Goal: Task Accomplishment & Management: Complete application form

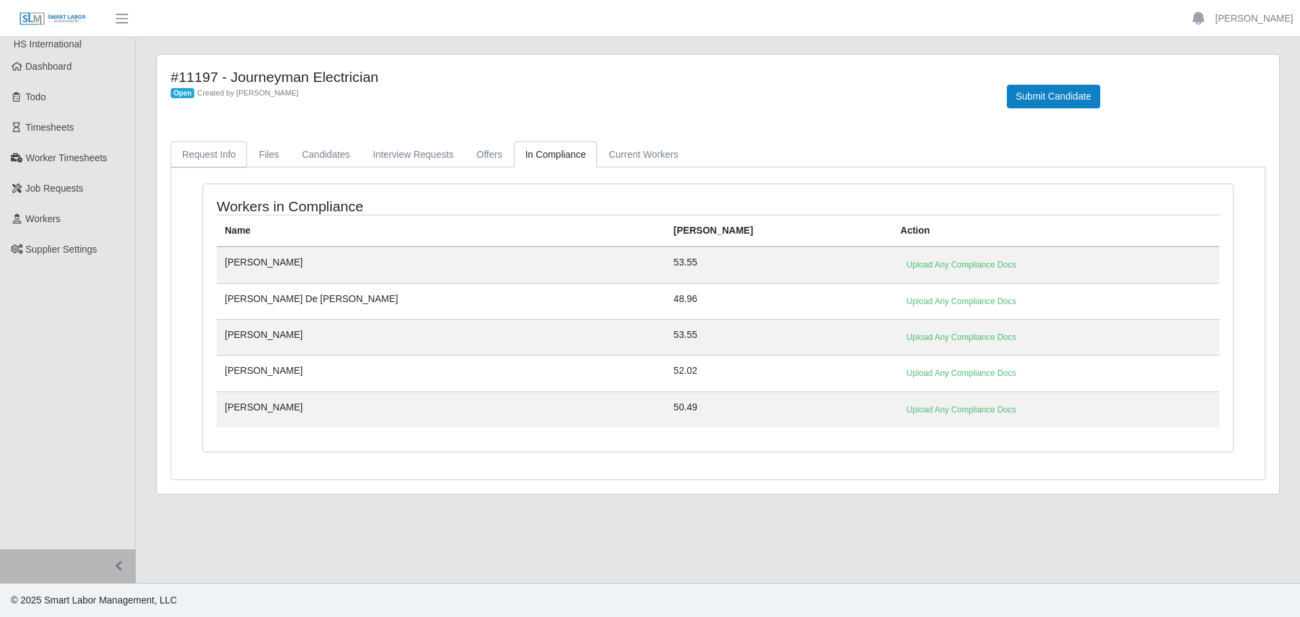
click at [215, 156] on link "Request Info" at bounding box center [209, 155] width 77 height 26
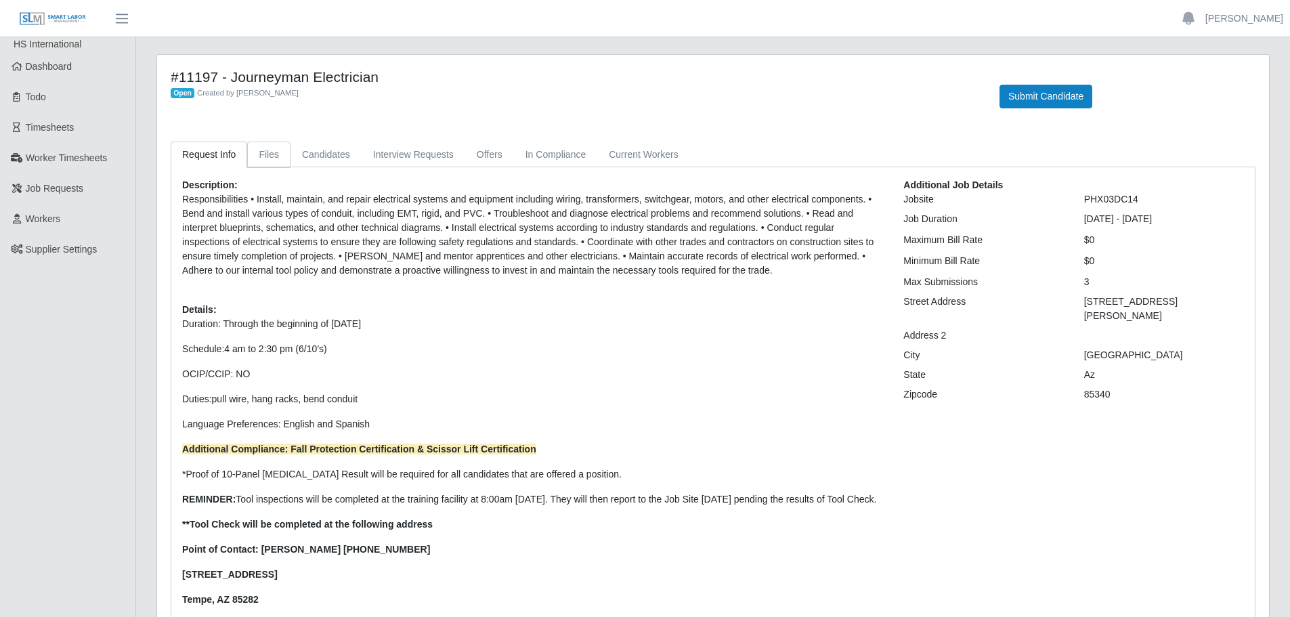
click at [274, 153] on link "Files" at bounding box center [268, 155] width 43 height 26
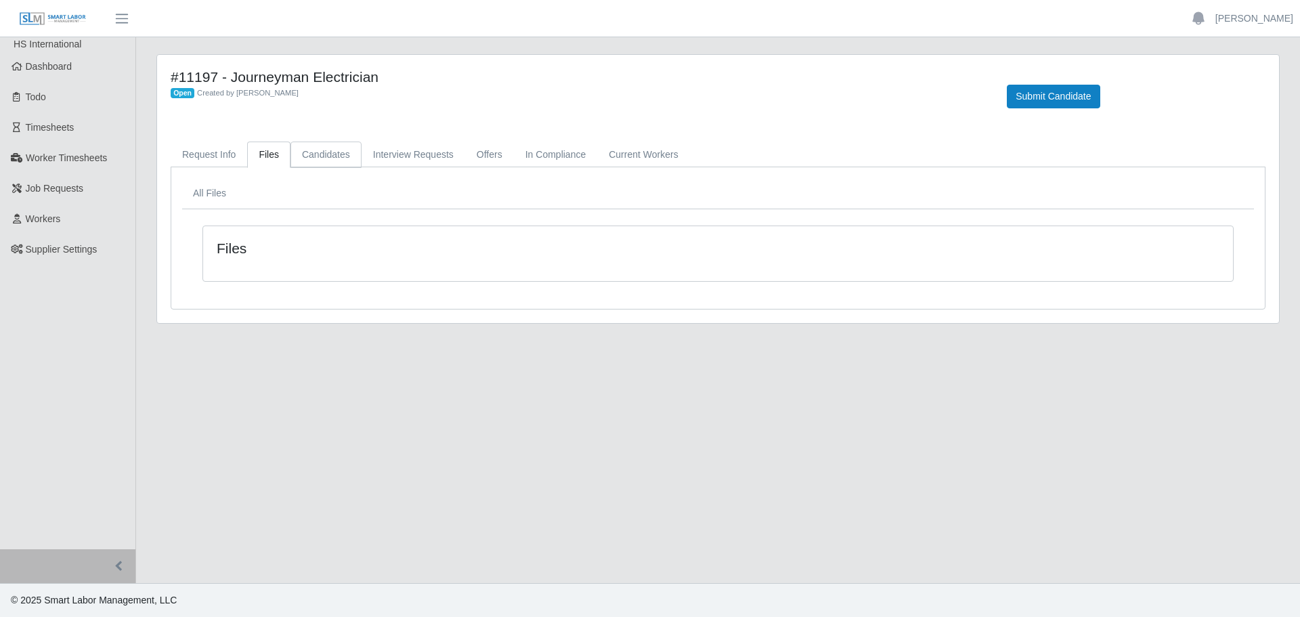
click at [326, 164] on link "Candidates" at bounding box center [325, 155] width 71 height 26
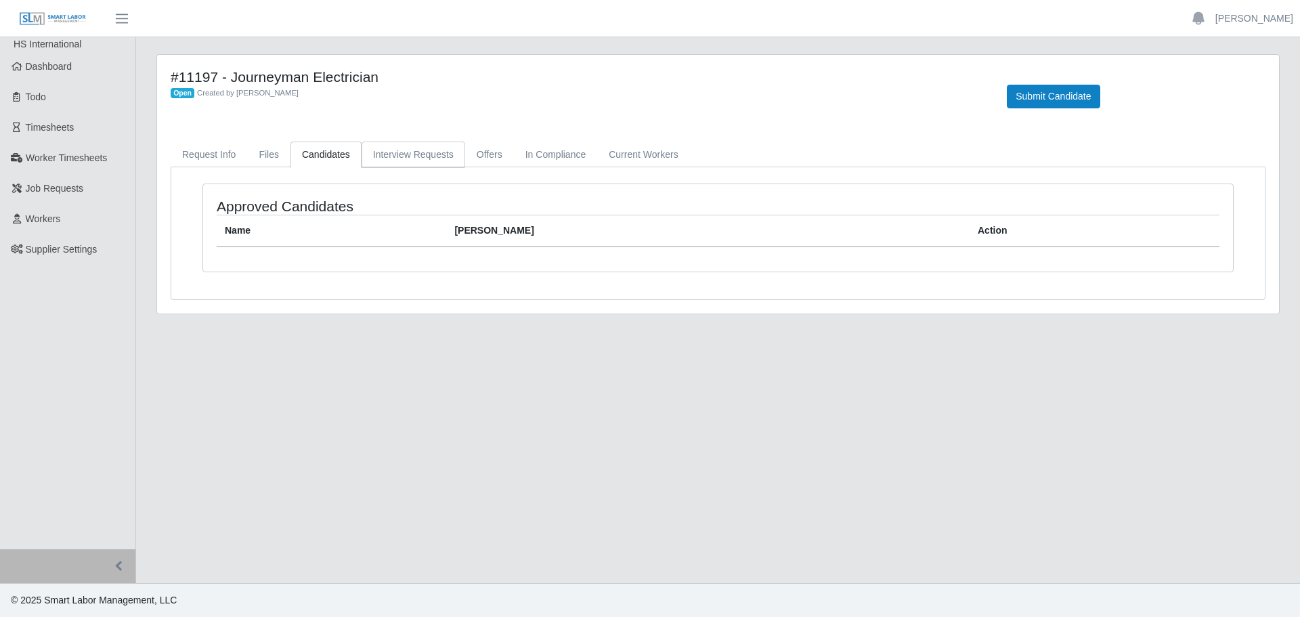
click at [406, 157] on link "Interview Requests" at bounding box center [414, 155] width 104 height 26
click at [470, 150] on link "Offers" at bounding box center [489, 155] width 49 height 26
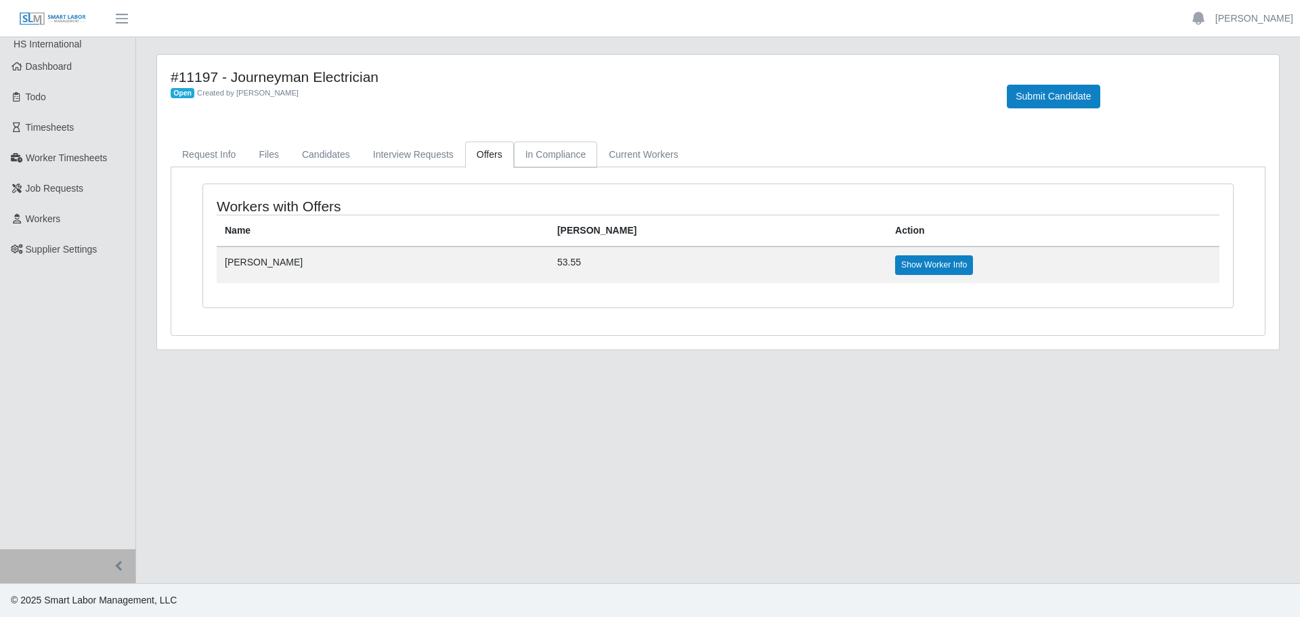
click at [537, 152] on link "In Compliance" at bounding box center [556, 155] width 84 height 26
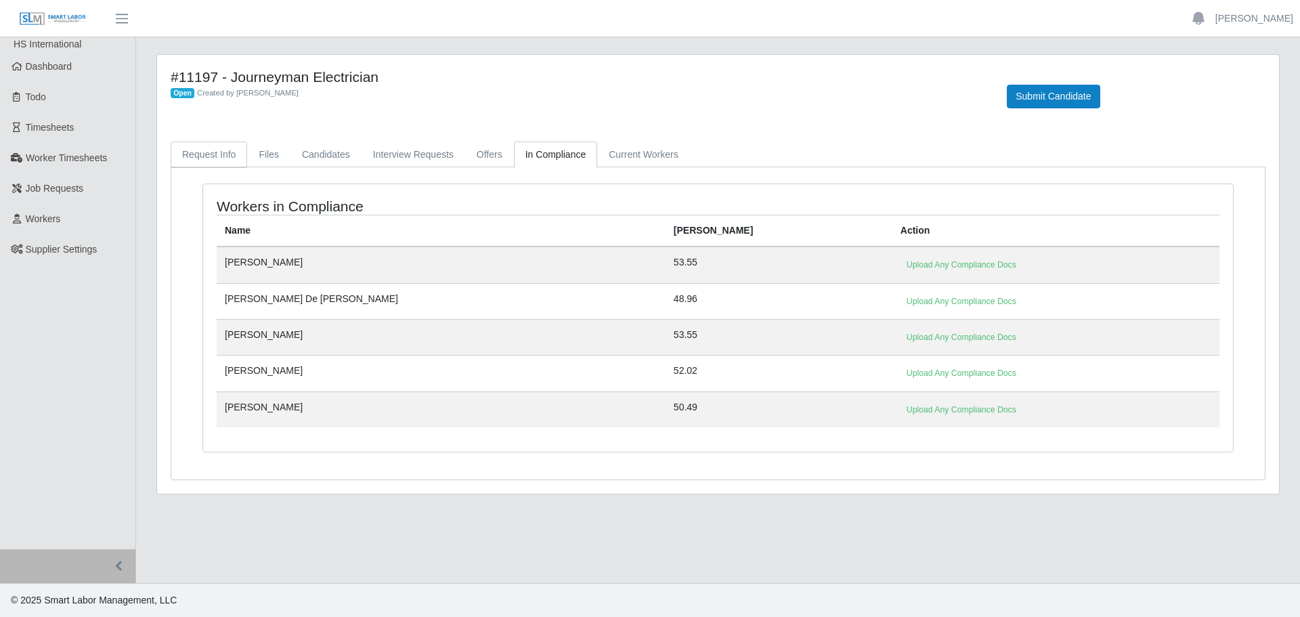
click at [217, 150] on link "Request Info" at bounding box center [209, 155] width 77 height 26
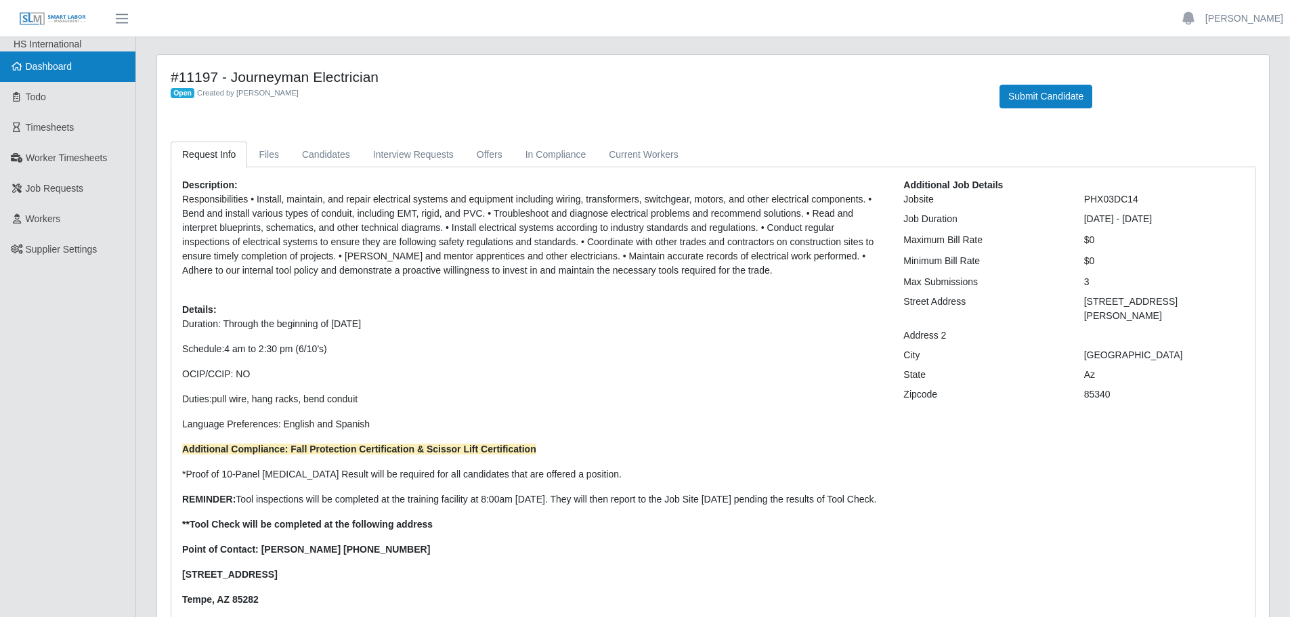
click at [60, 71] on span "Dashboard" at bounding box center [49, 66] width 47 height 11
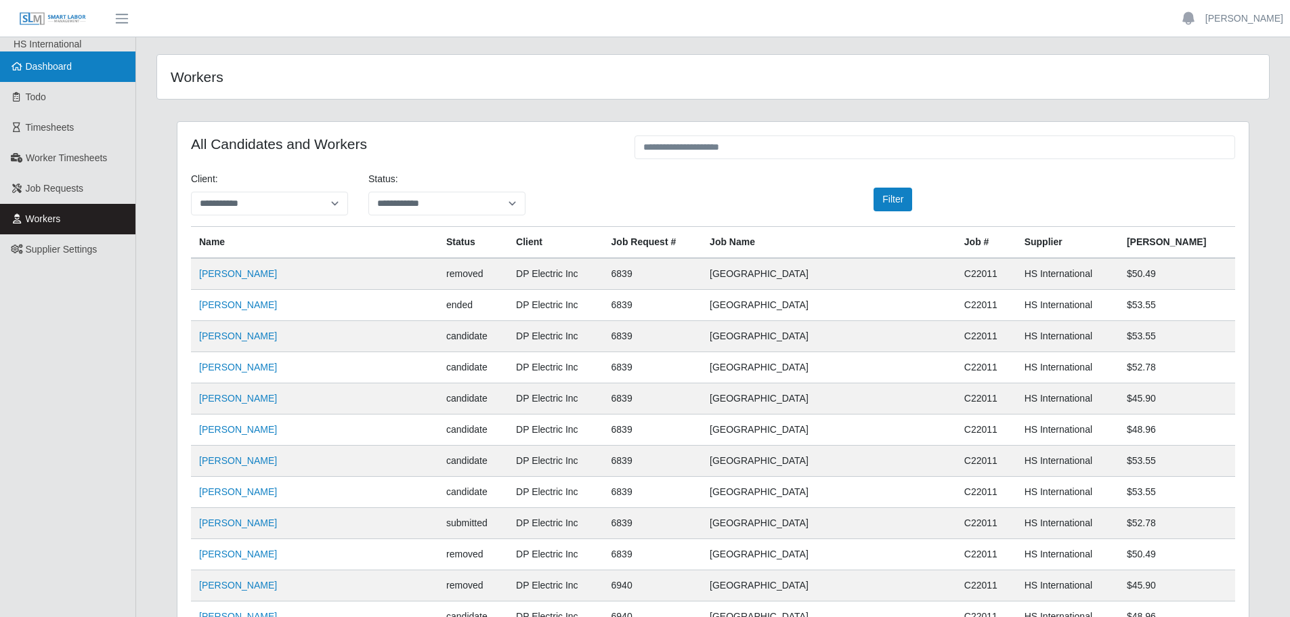
click at [50, 60] on link "Dashboard" at bounding box center [67, 66] width 135 height 30
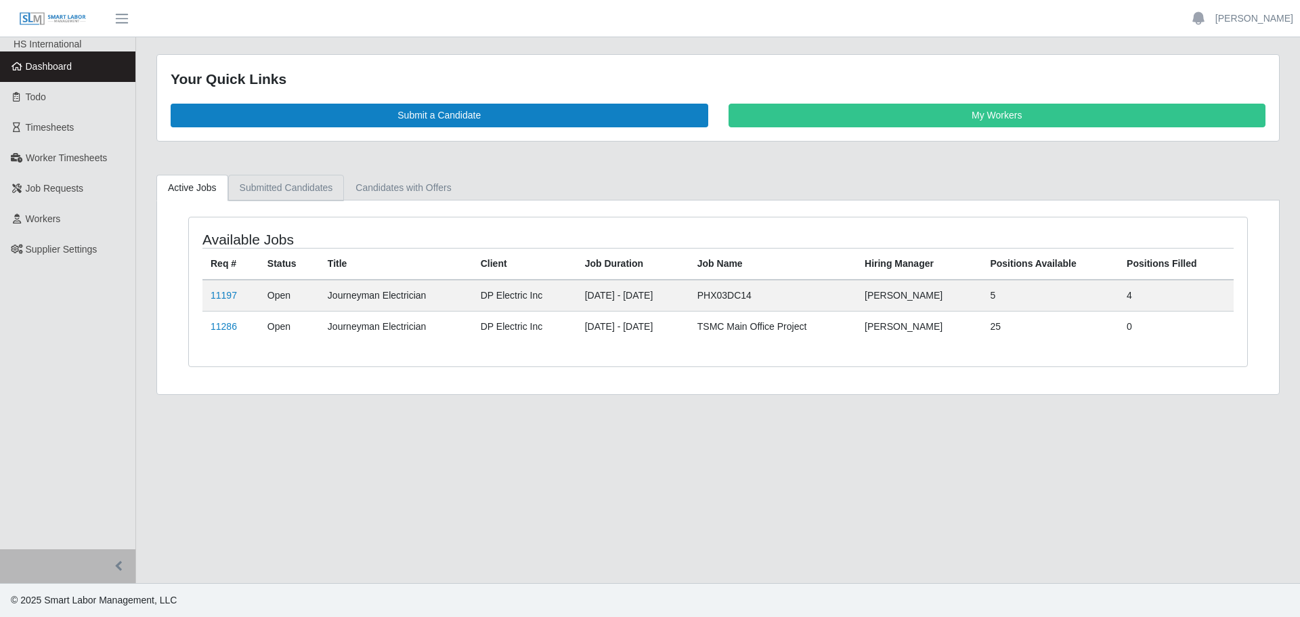
click at [251, 198] on link "Submitted Candidates" at bounding box center [286, 188] width 116 height 26
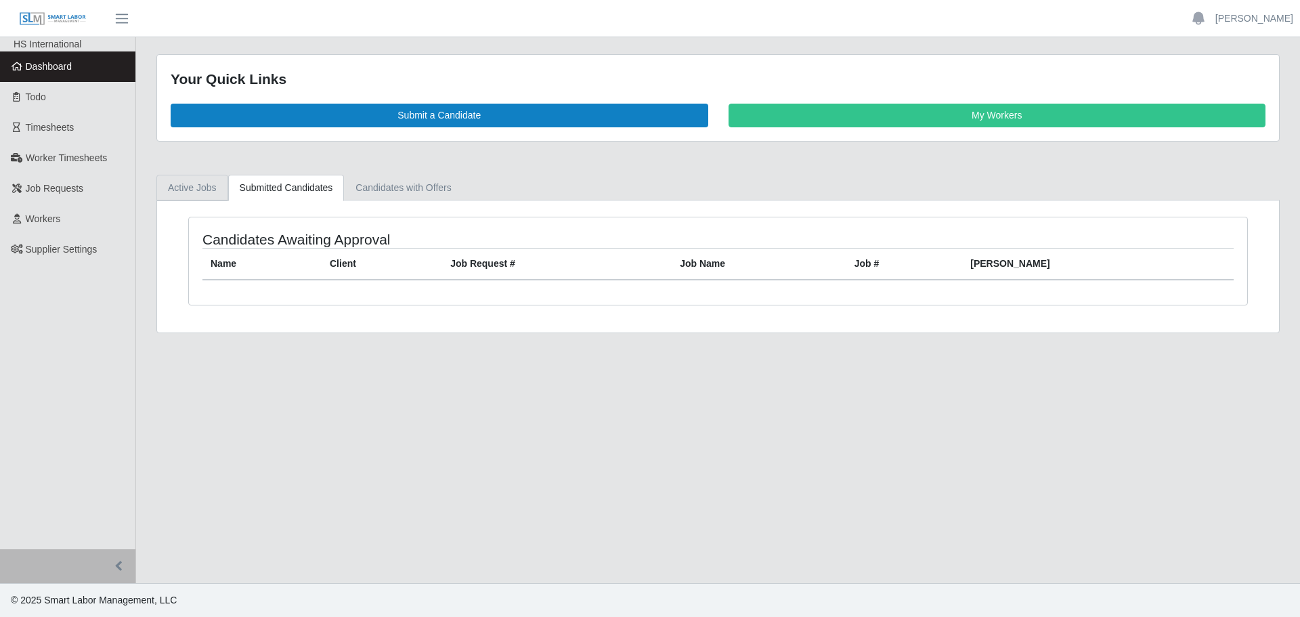
click at [192, 194] on link "Active Jobs" at bounding box center [192, 188] width 72 height 26
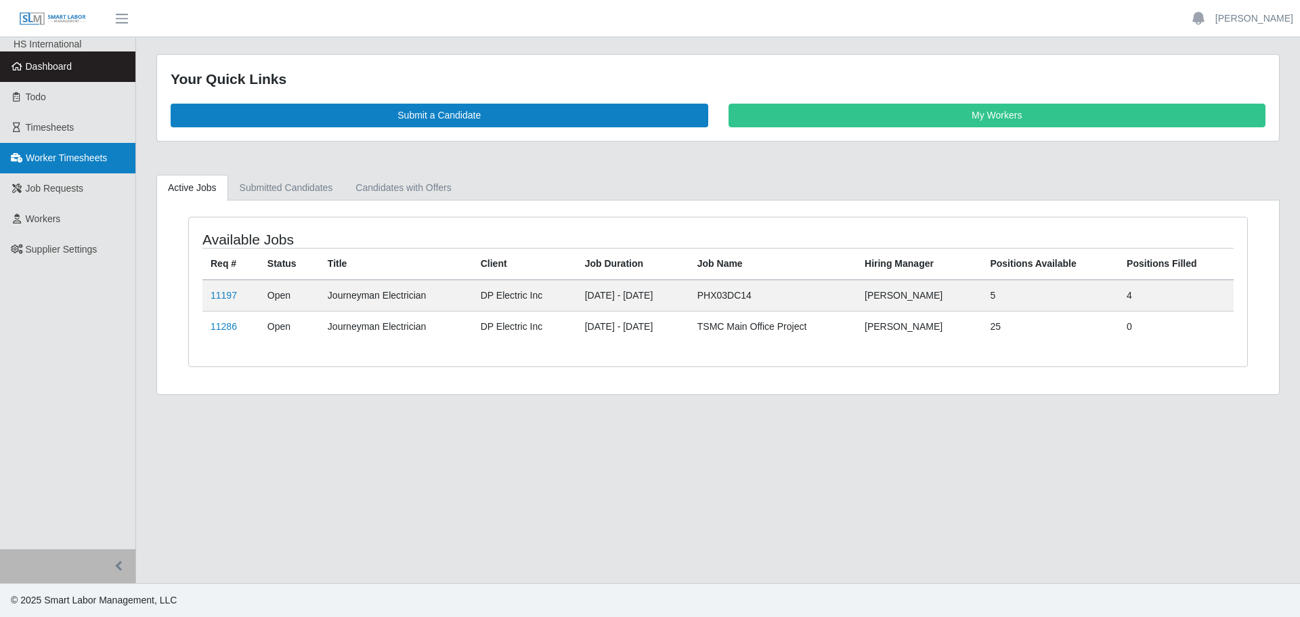
click at [38, 160] on span "Worker Timesheets" at bounding box center [66, 157] width 81 height 11
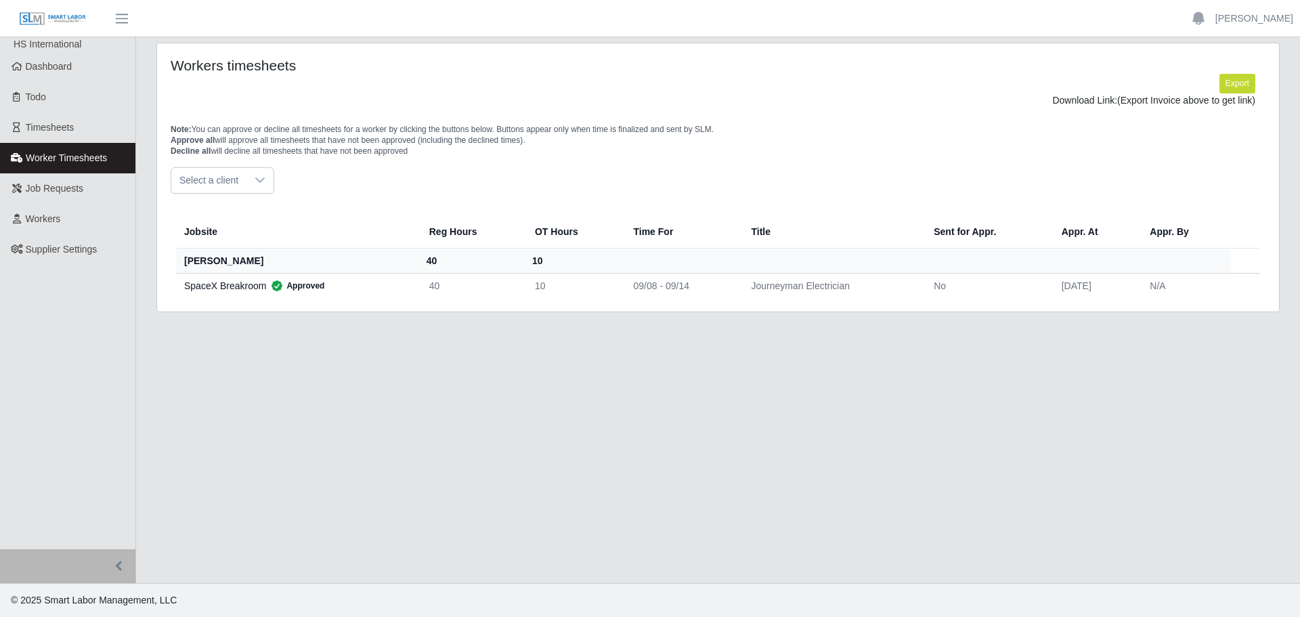
click at [38, 137] on link "Timesheets" at bounding box center [67, 127] width 135 height 30
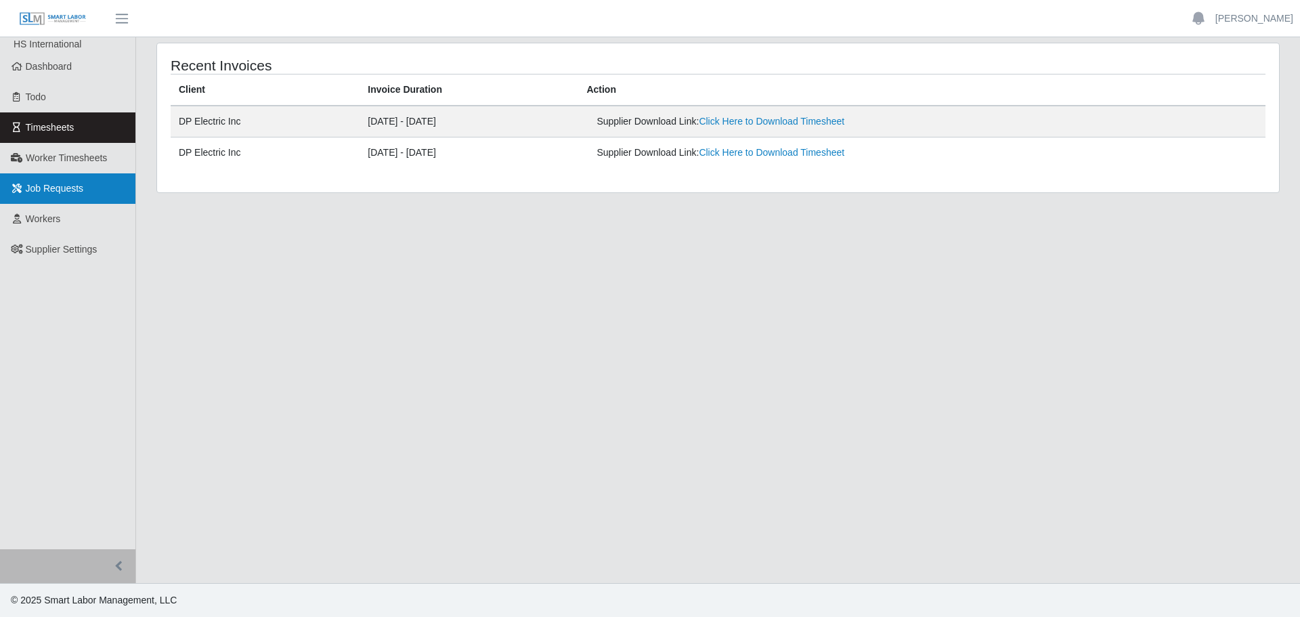
click at [41, 186] on span "Job Requests" at bounding box center [55, 188] width 58 height 11
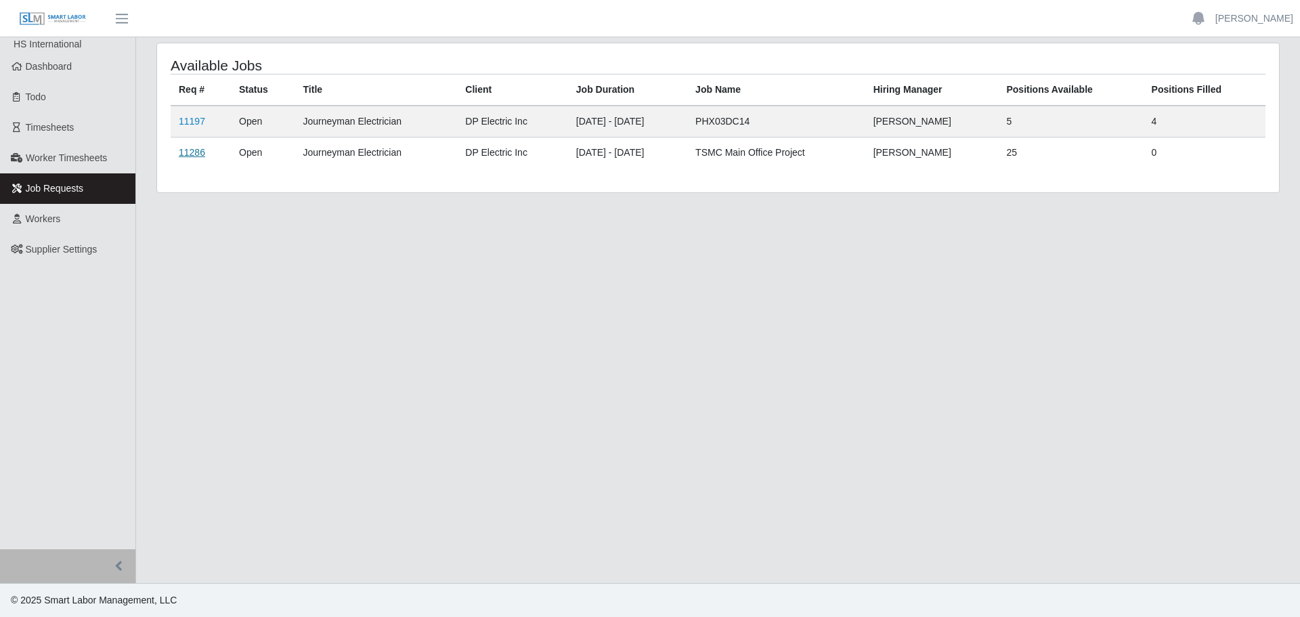
click at [192, 156] on link "11286" at bounding box center [192, 152] width 26 height 11
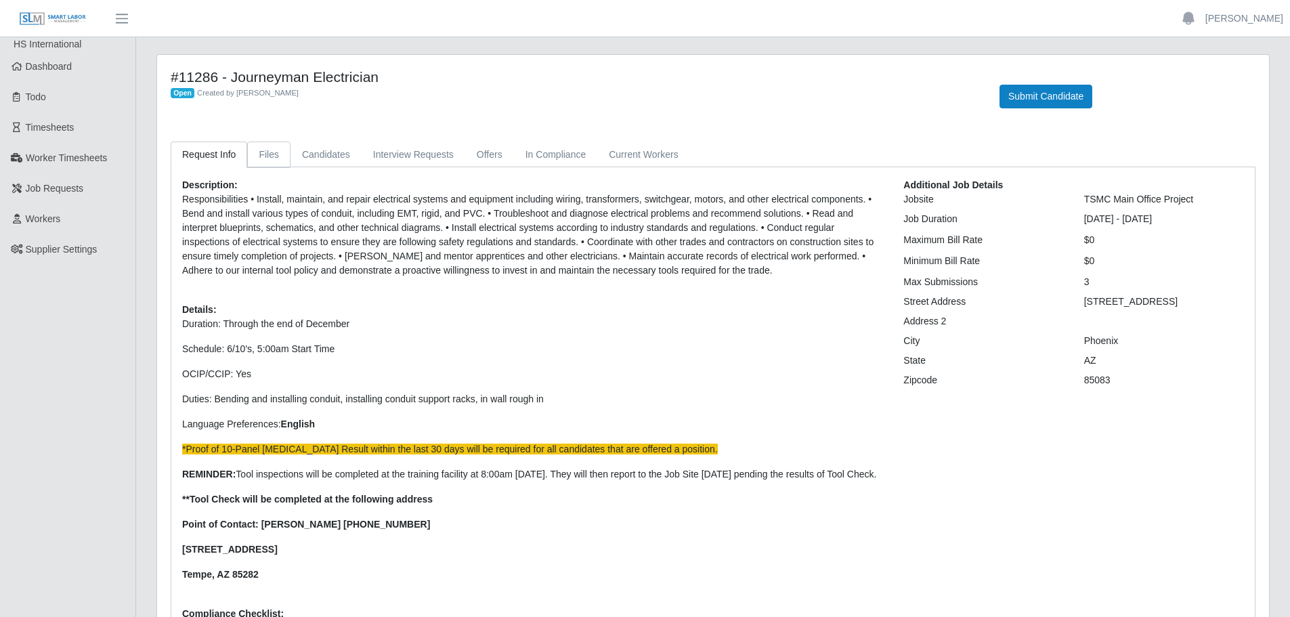
click at [269, 150] on link "Files" at bounding box center [268, 155] width 43 height 26
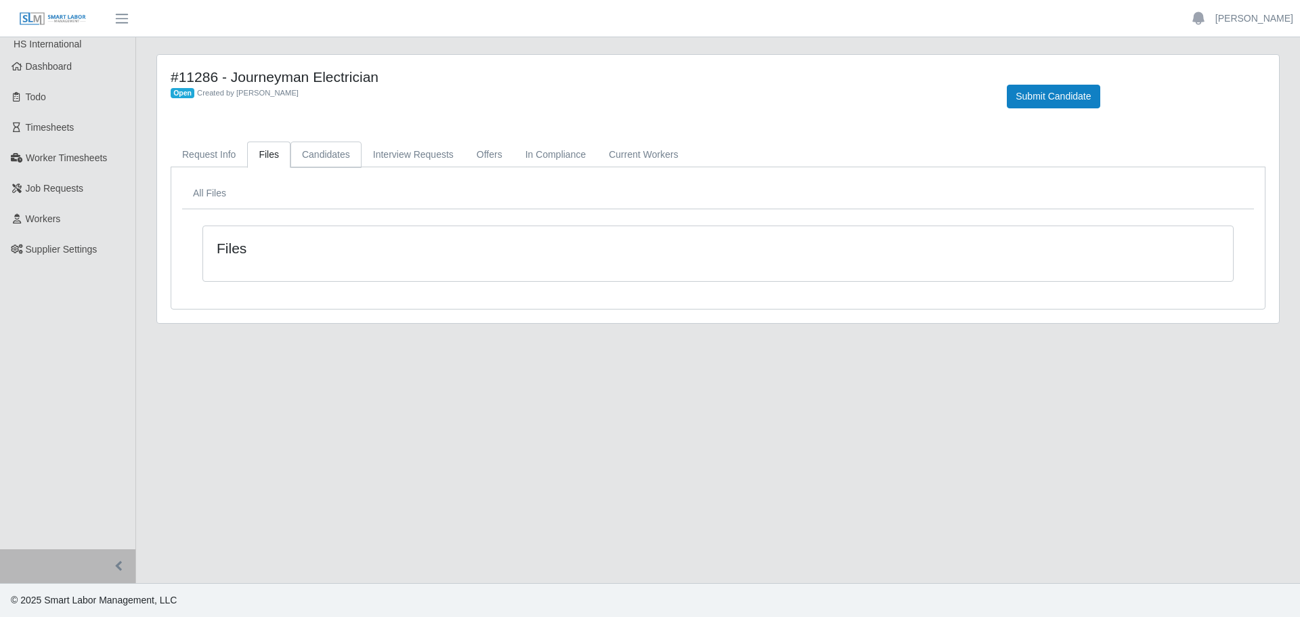
click at [307, 152] on link "Candidates" at bounding box center [325, 155] width 71 height 26
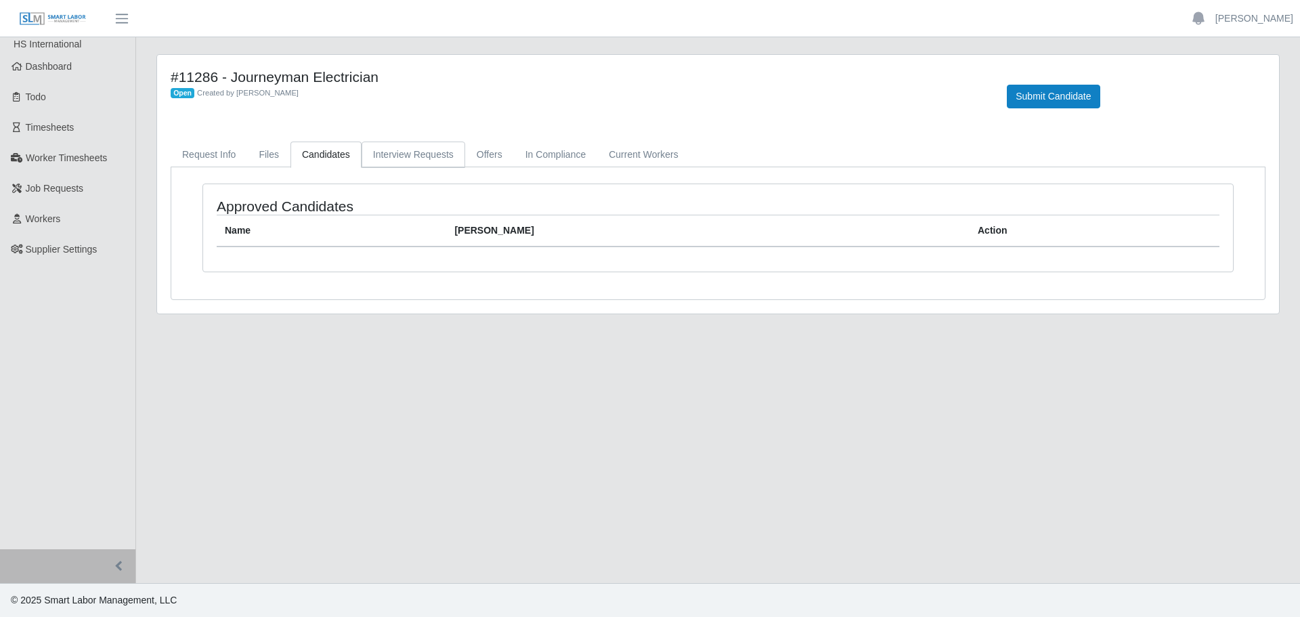
click at [380, 154] on link "Interview Requests" at bounding box center [414, 155] width 104 height 26
click at [473, 148] on link "Offers" at bounding box center [489, 155] width 49 height 26
click at [550, 150] on link "In Compliance" at bounding box center [556, 155] width 84 height 26
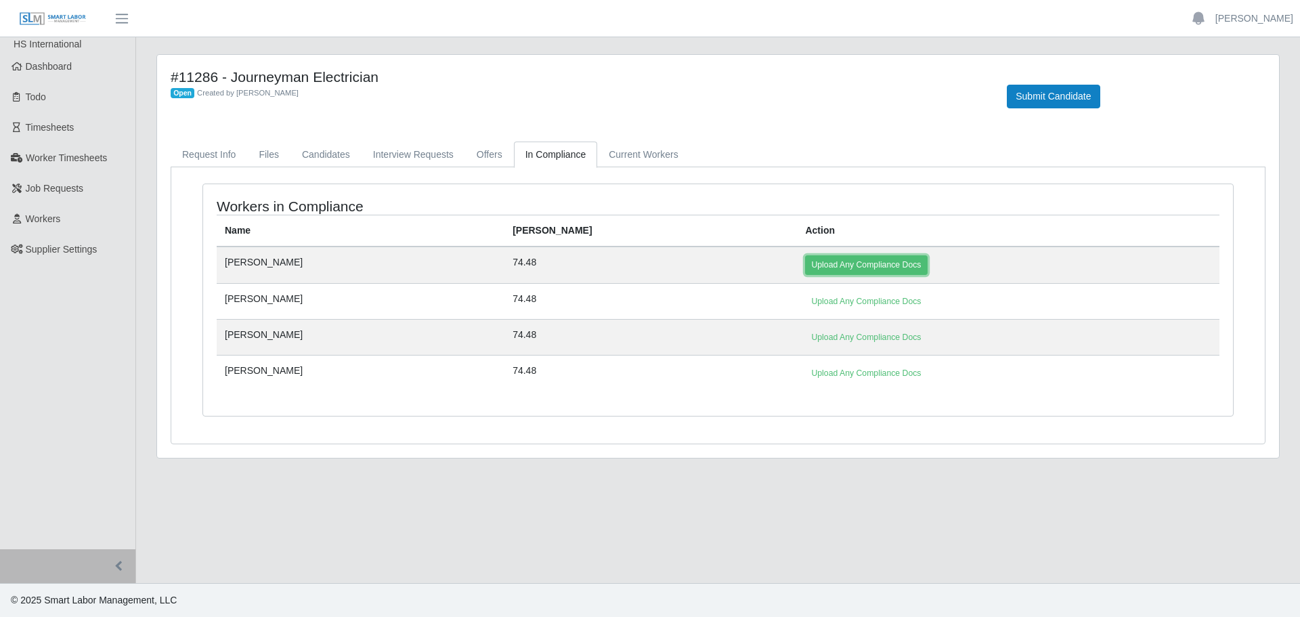
click at [805, 261] on link "Upload Any Compliance Docs" at bounding box center [866, 264] width 122 height 19
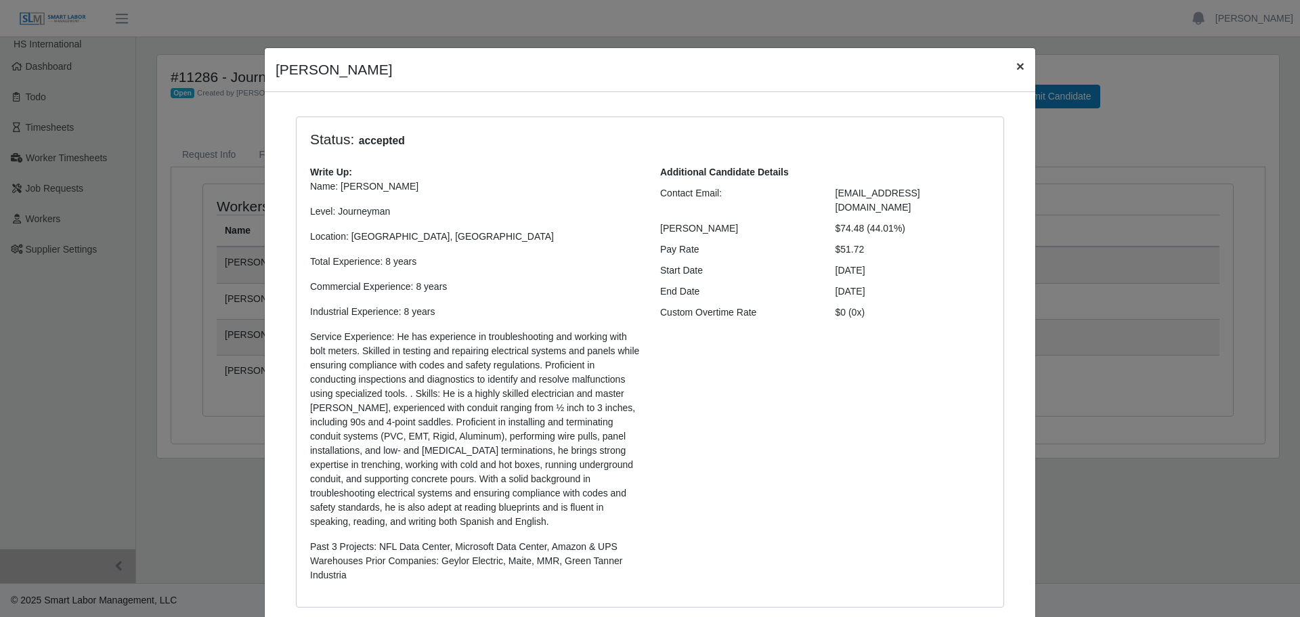
click at [1016, 66] on span "×" at bounding box center [1020, 66] width 8 height 16
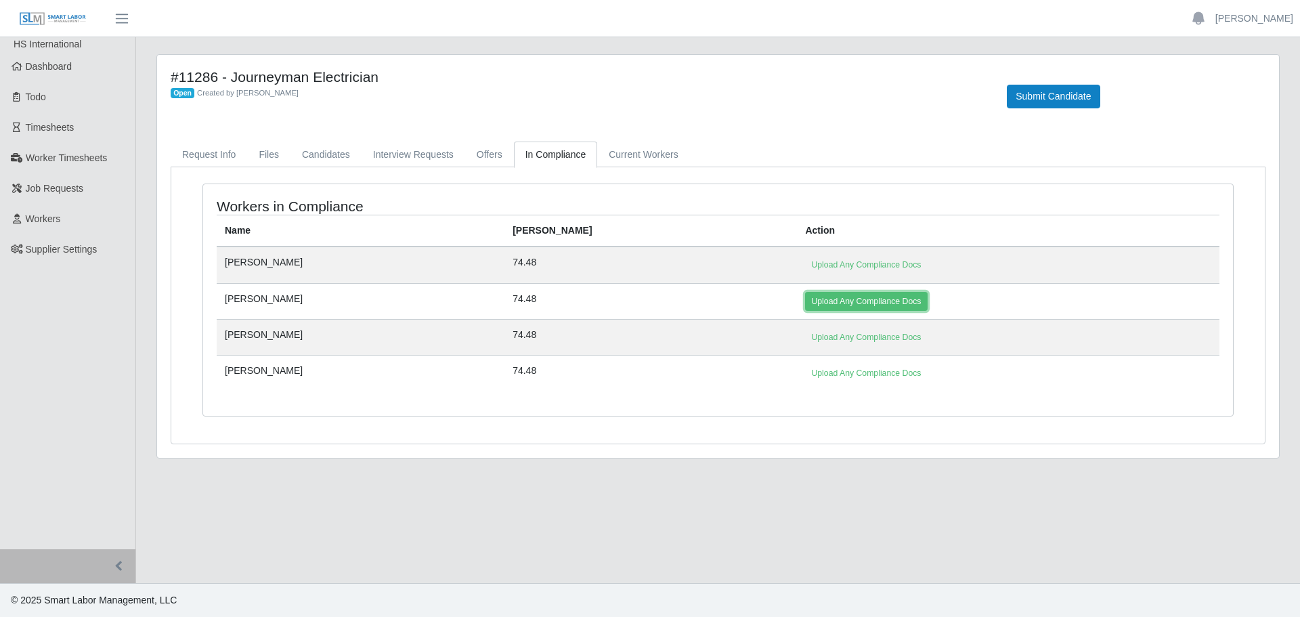
click at [805, 299] on link "Upload Any Compliance Docs" at bounding box center [866, 301] width 122 height 19
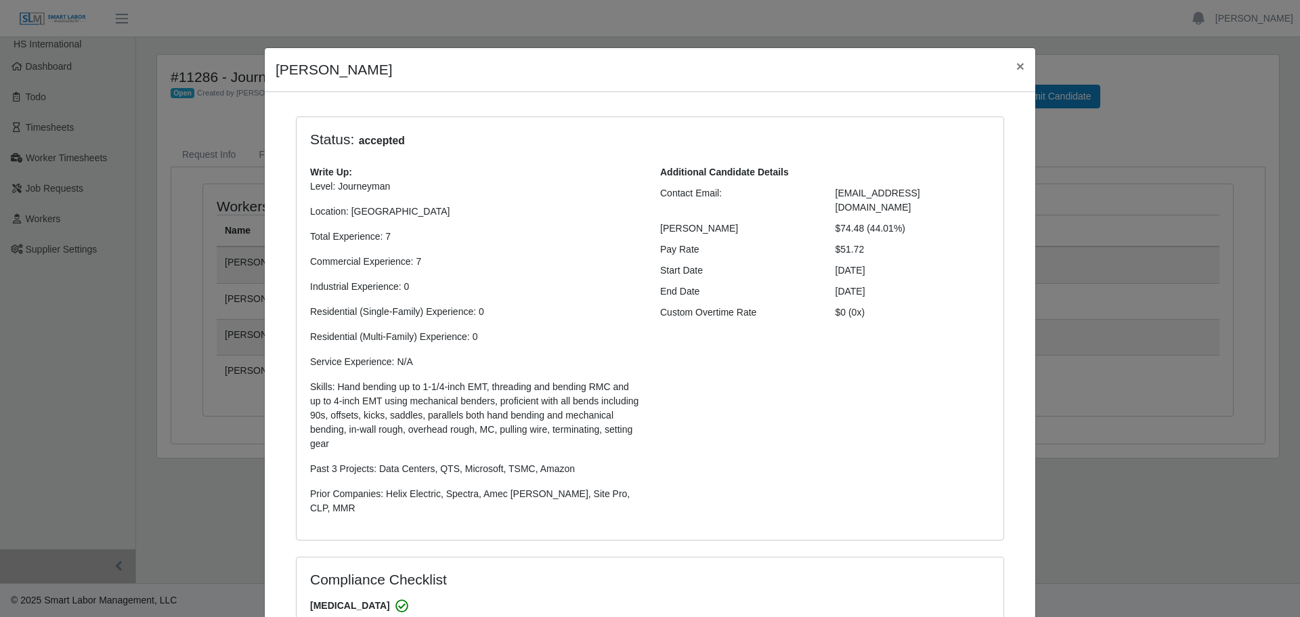
select select "**********"
click at [1016, 66] on span "×" at bounding box center [1020, 66] width 8 height 16
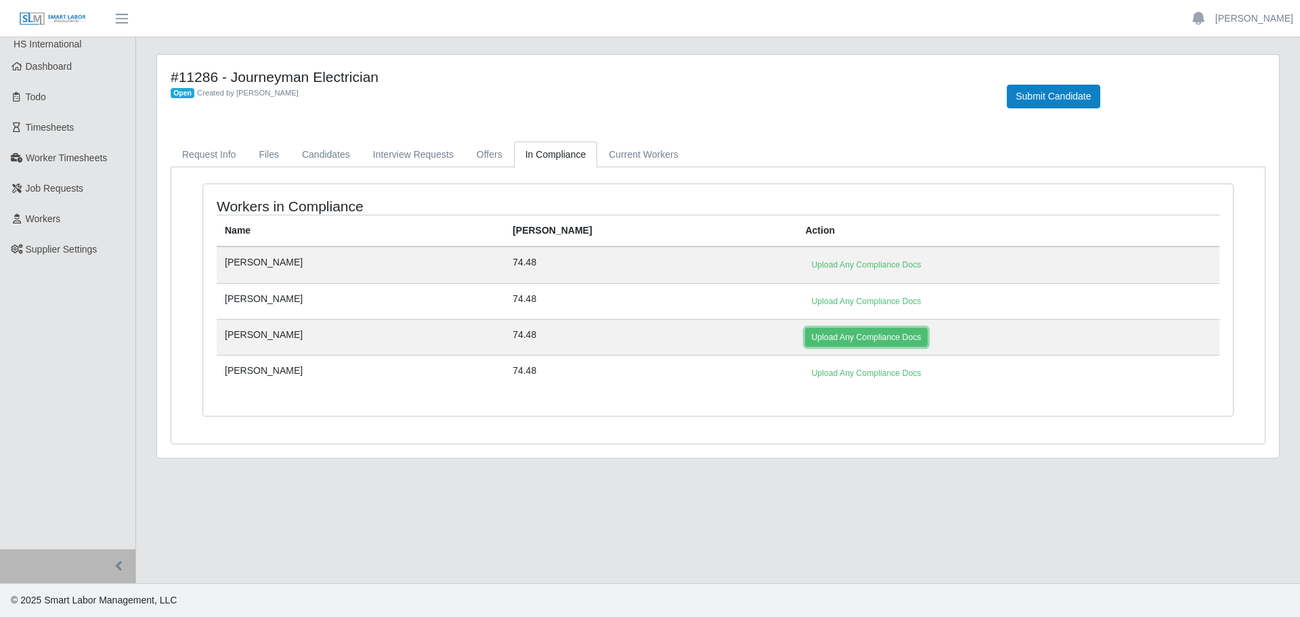
click at [805, 345] on link "Upload Any Compliance Docs" at bounding box center [866, 337] width 122 height 19
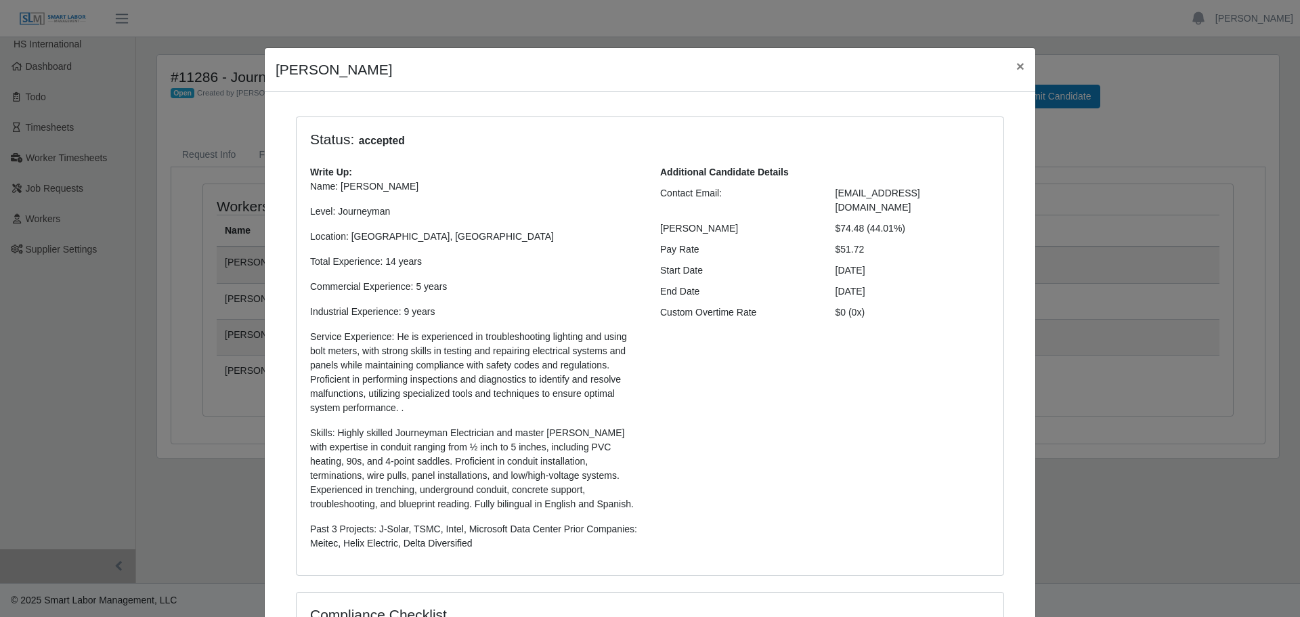
select select "**********"
click at [1018, 66] on span "×" at bounding box center [1020, 66] width 8 height 16
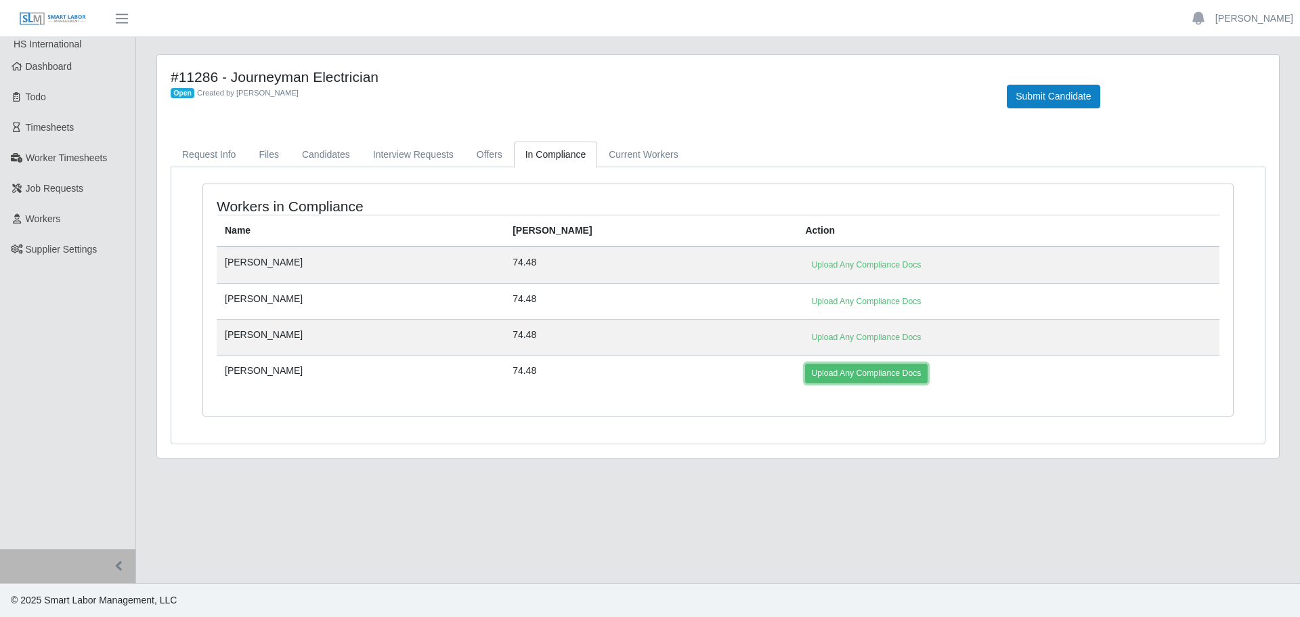
click at [805, 374] on link "Upload Any Compliance Docs" at bounding box center [866, 373] width 122 height 19
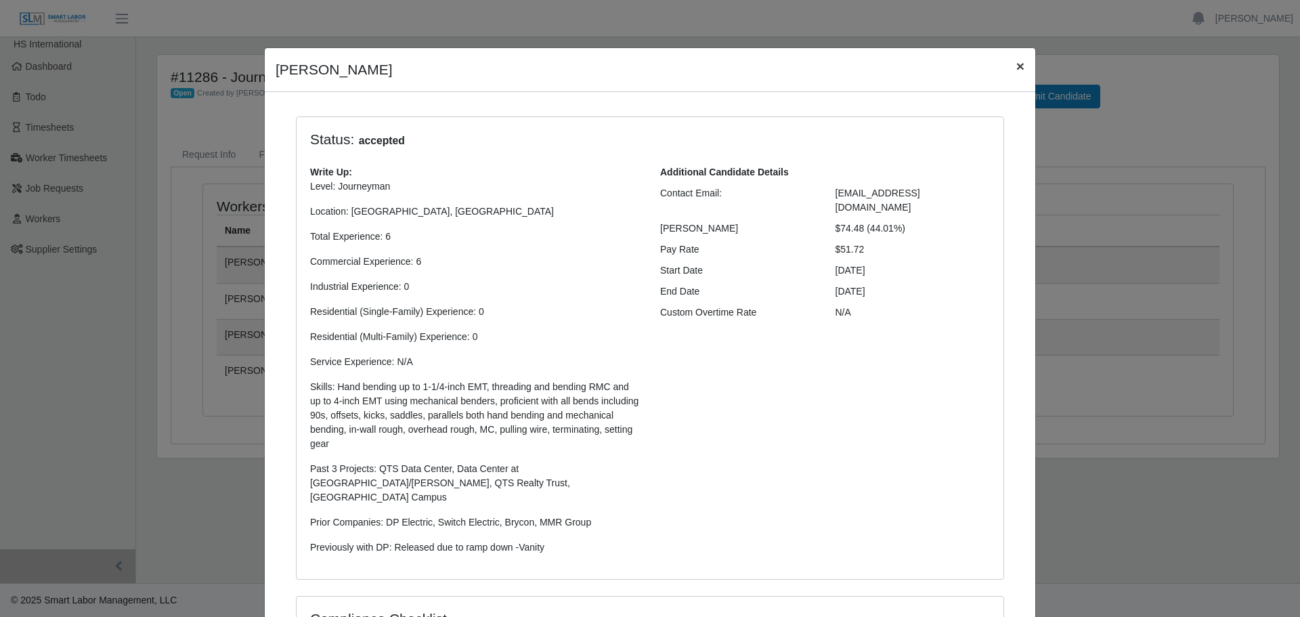
click at [1022, 64] on button "×" at bounding box center [1021, 66] width 30 height 36
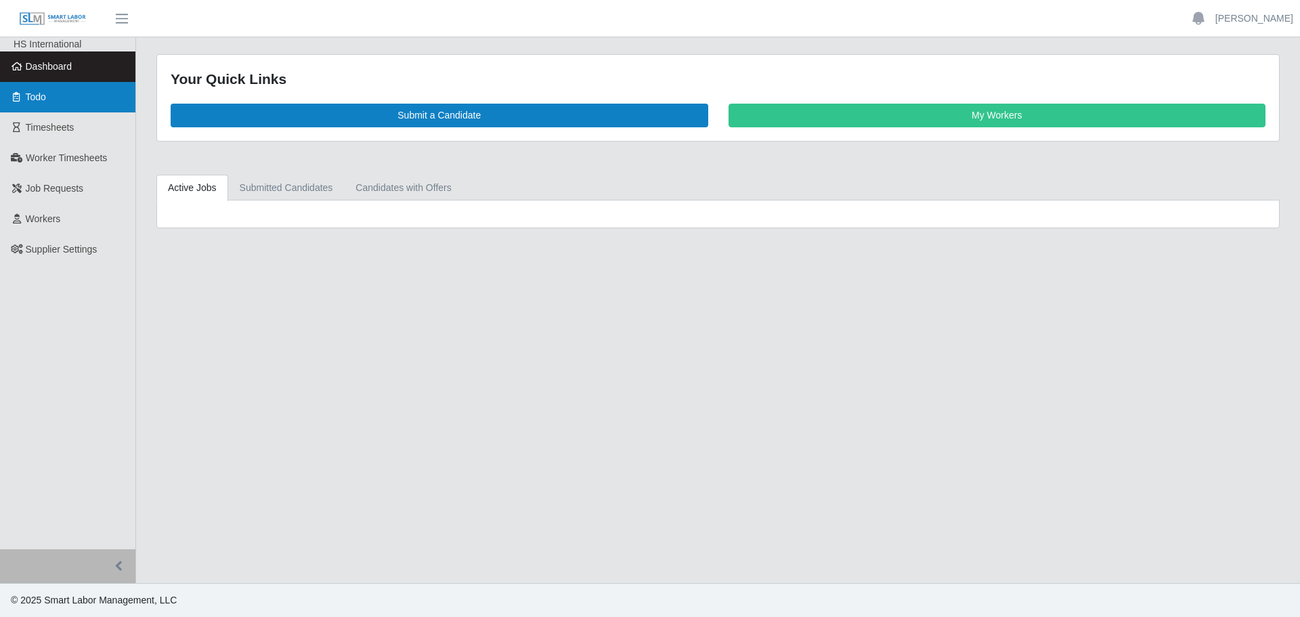
click at [64, 102] on link "Todo" at bounding box center [67, 97] width 135 height 30
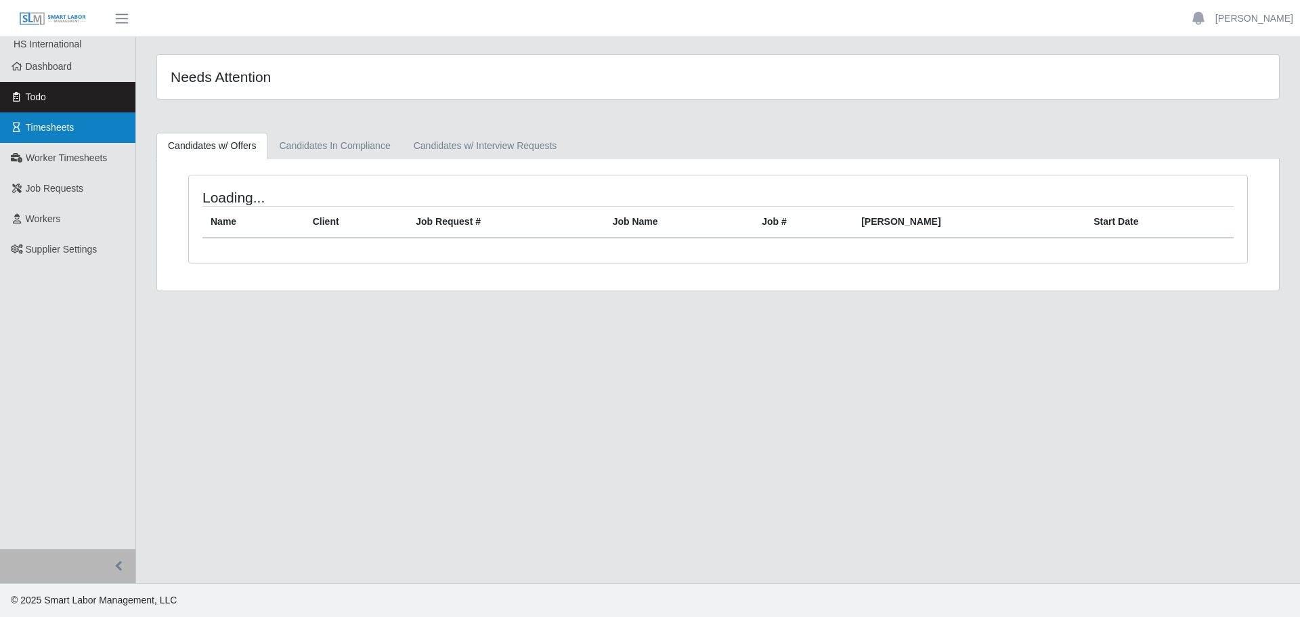
click at [49, 135] on link "Timesheets" at bounding box center [67, 127] width 135 height 30
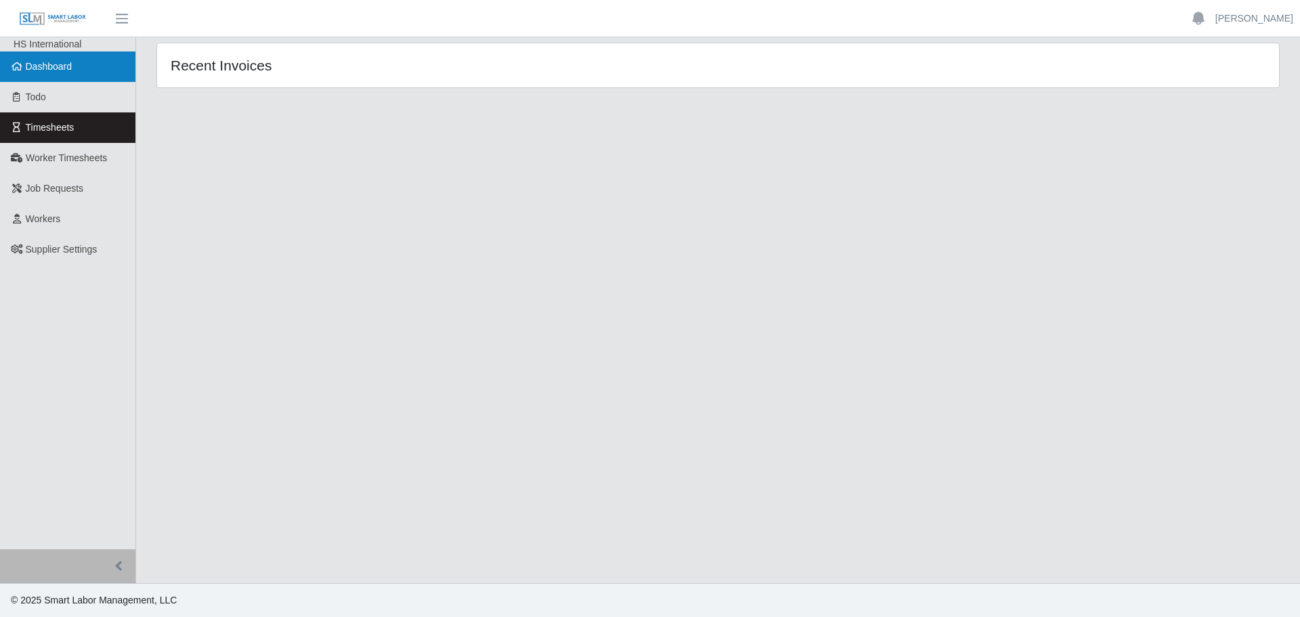
click at [50, 70] on span "Dashboard" at bounding box center [49, 66] width 47 height 11
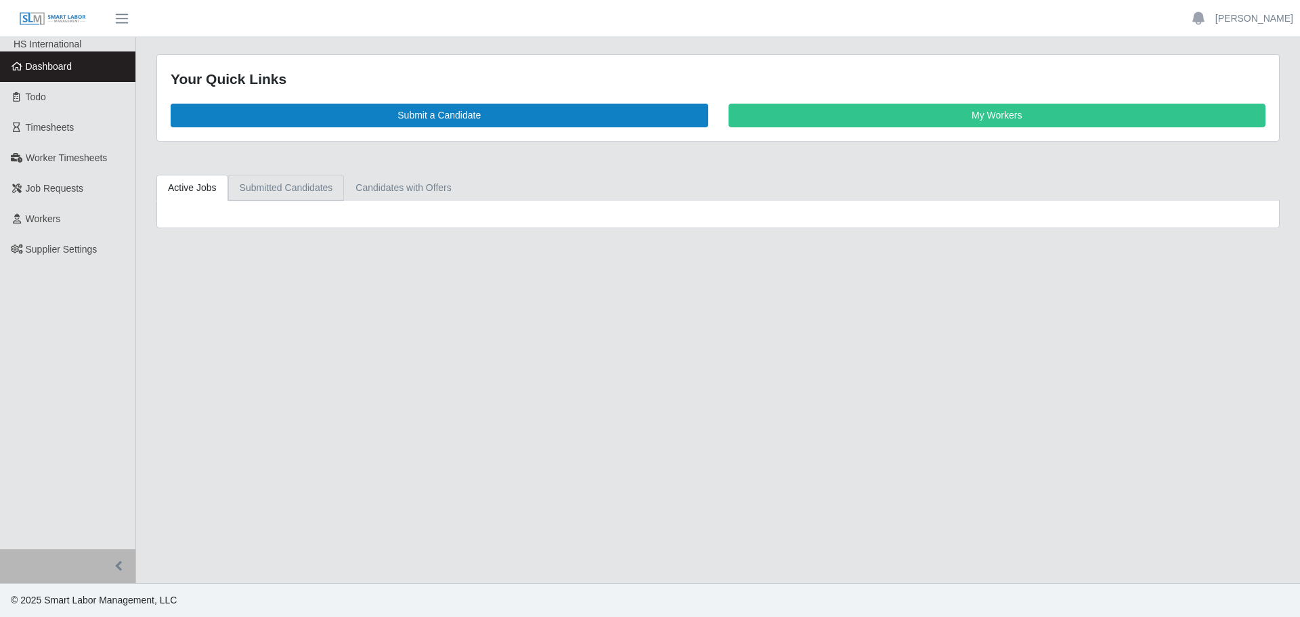
click at [299, 182] on link "Submitted Candidates" at bounding box center [286, 188] width 116 height 26
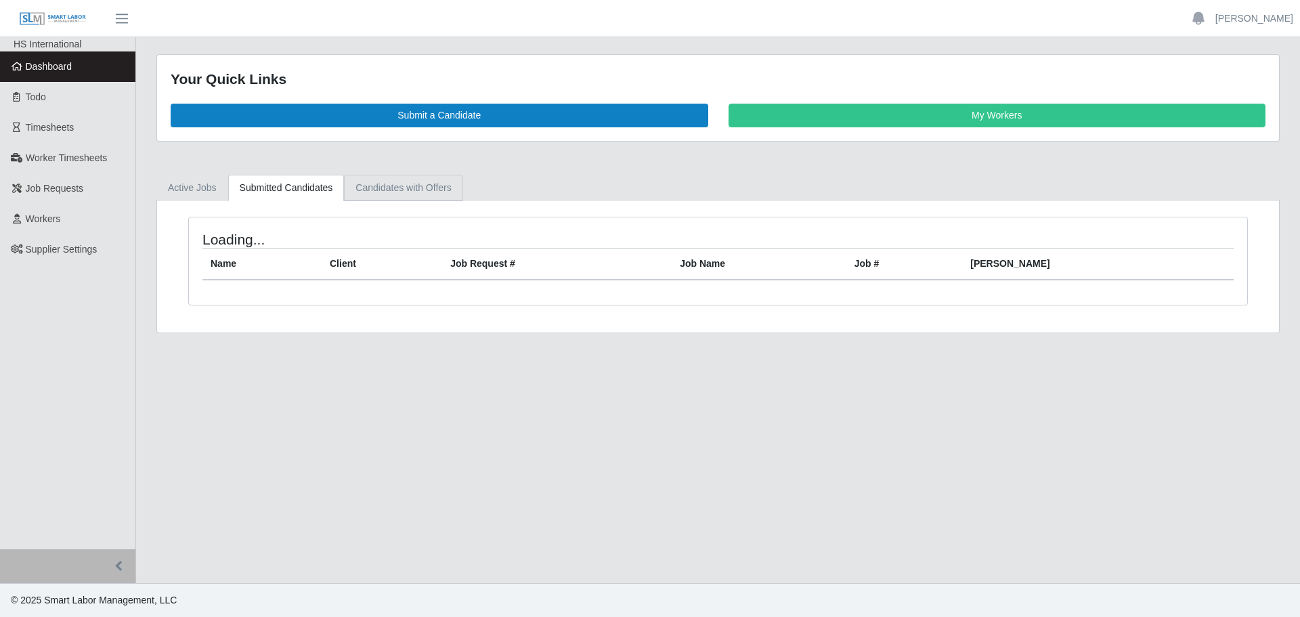
click at [368, 184] on link "Candidates with Offers" at bounding box center [403, 188] width 118 height 26
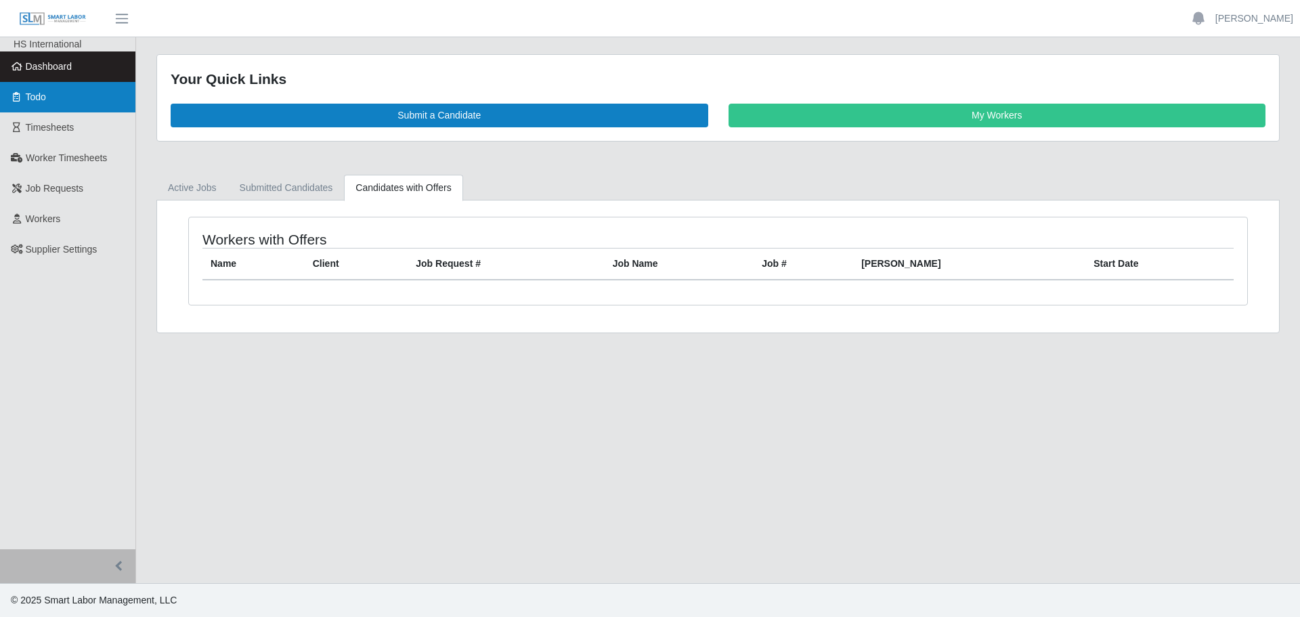
click at [66, 90] on link "Todo" at bounding box center [67, 97] width 135 height 30
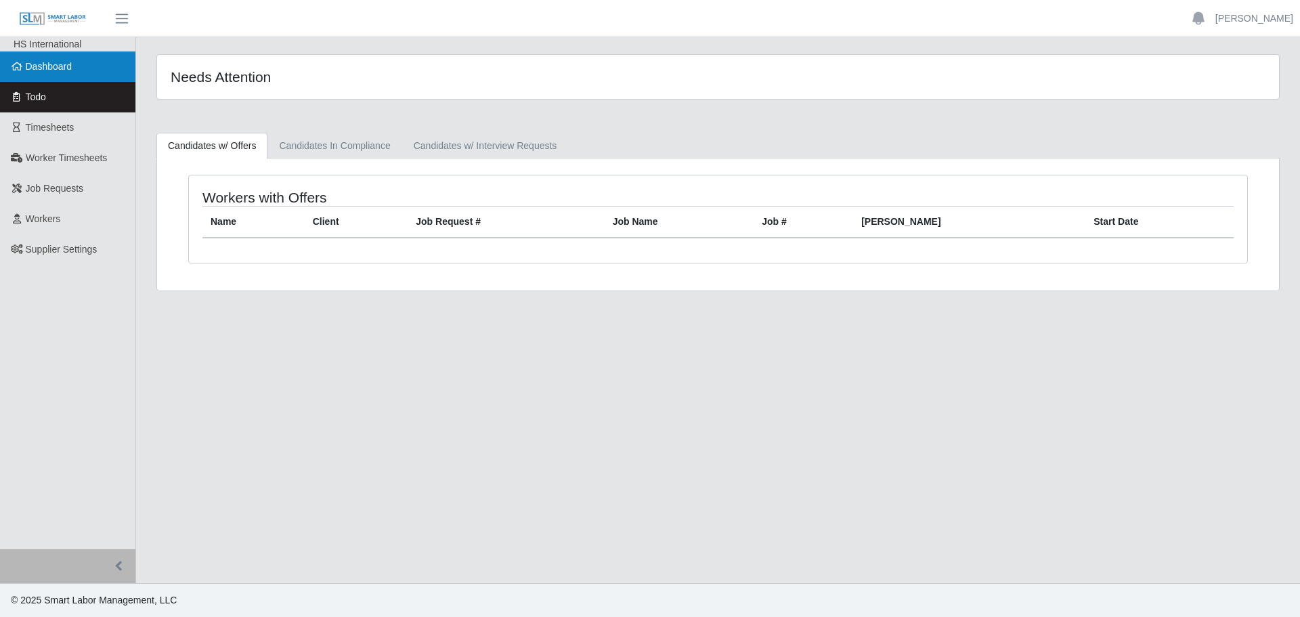
click at [72, 72] on link "Dashboard" at bounding box center [67, 66] width 135 height 30
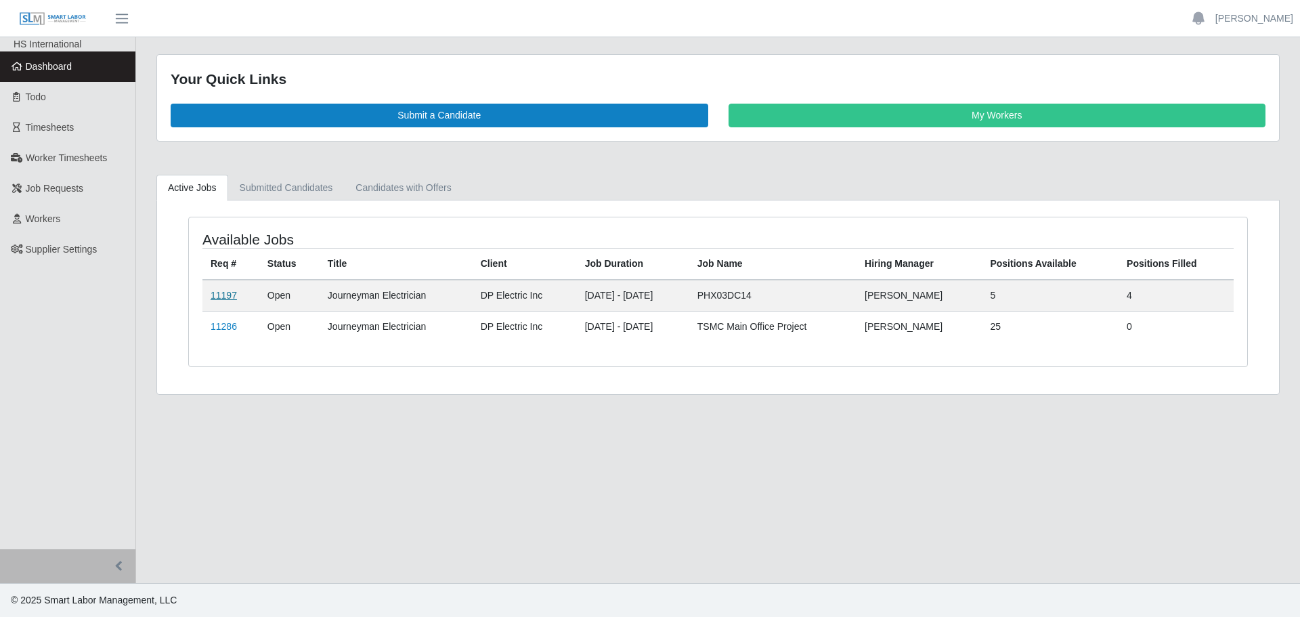
click at [232, 297] on link "11197" at bounding box center [224, 295] width 26 height 11
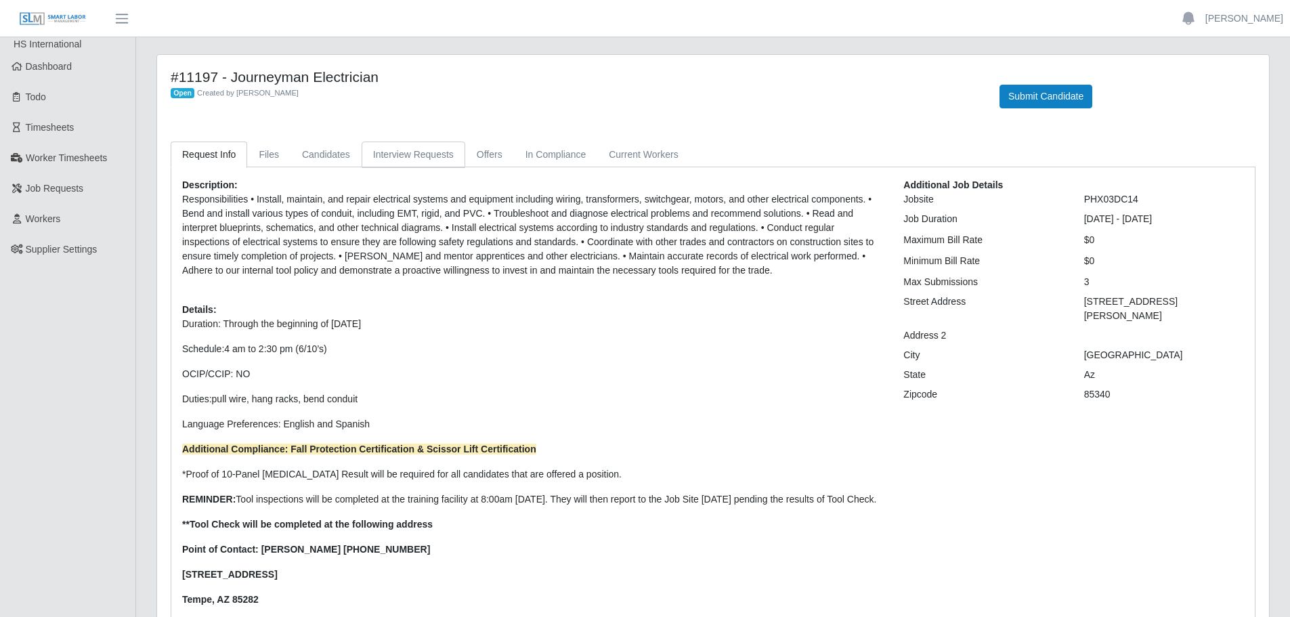
click at [374, 159] on link "Interview Requests" at bounding box center [414, 155] width 104 height 26
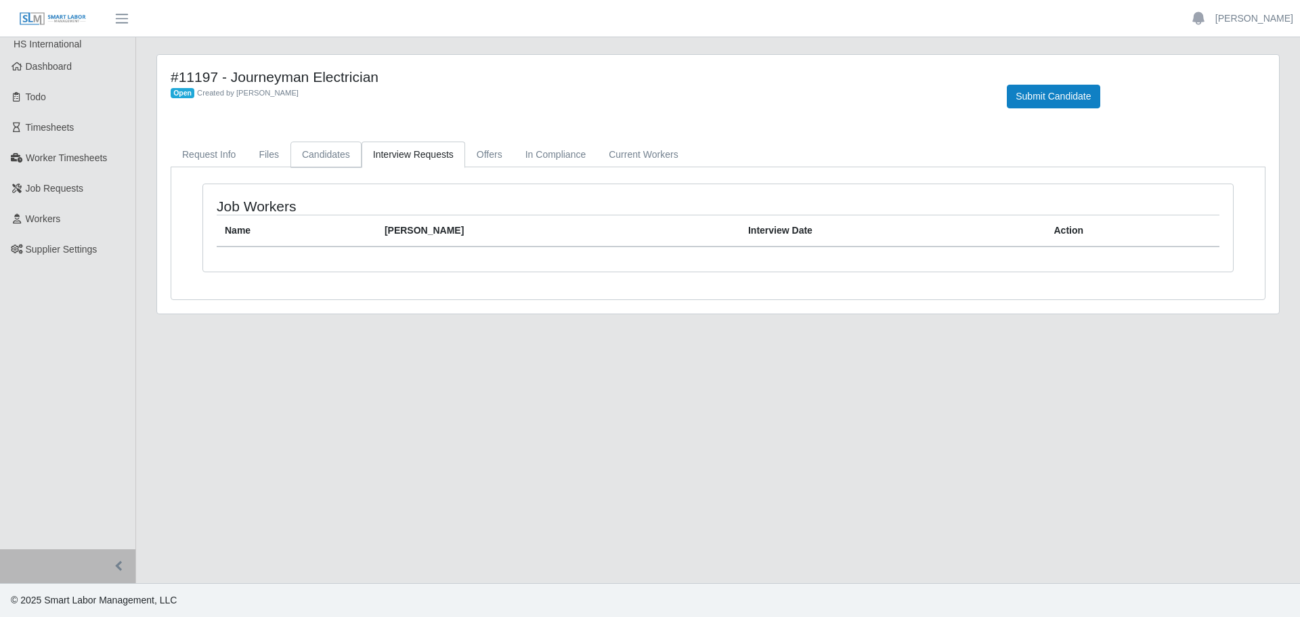
click at [311, 154] on link "Candidates" at bounding box center [325, 155] width 71 height 26
click at [475, 158] on link "Offers" at bounding box center [489, 155] width 49 height 26
click at [547, 158] on link "In Compliance" at bounding box center [556, 155] width 84 height 26
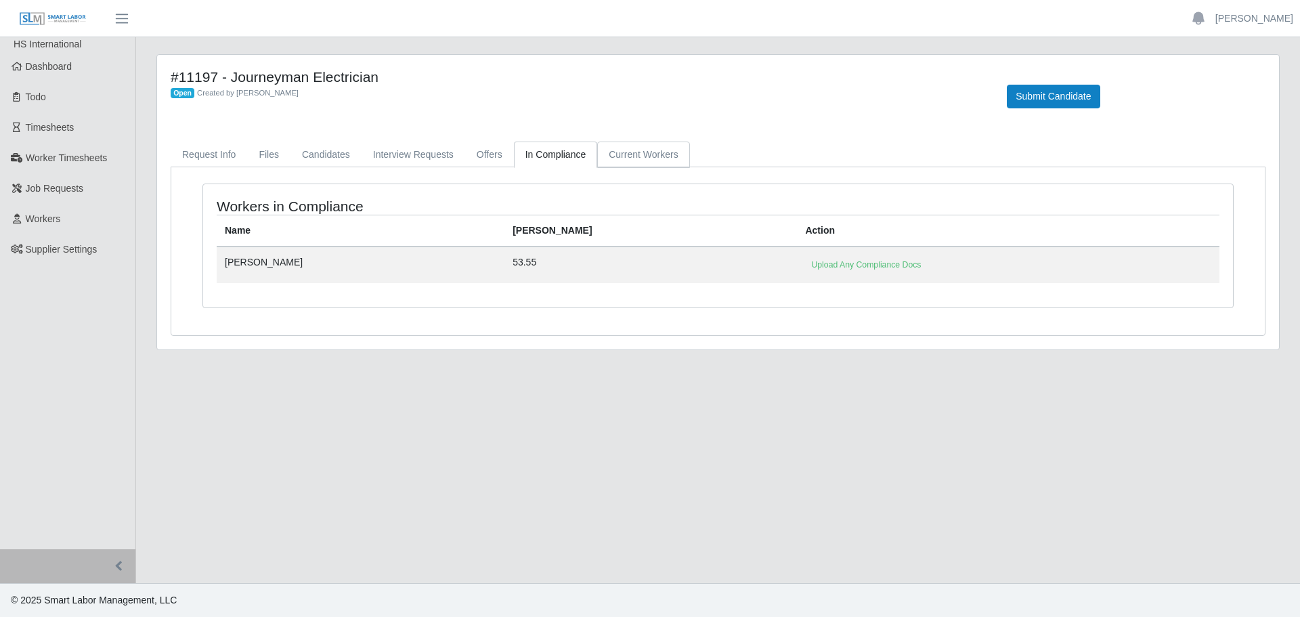
click at [619, 158] on link "Current Workers" at bounding box center [643, 155] width 92 height 26
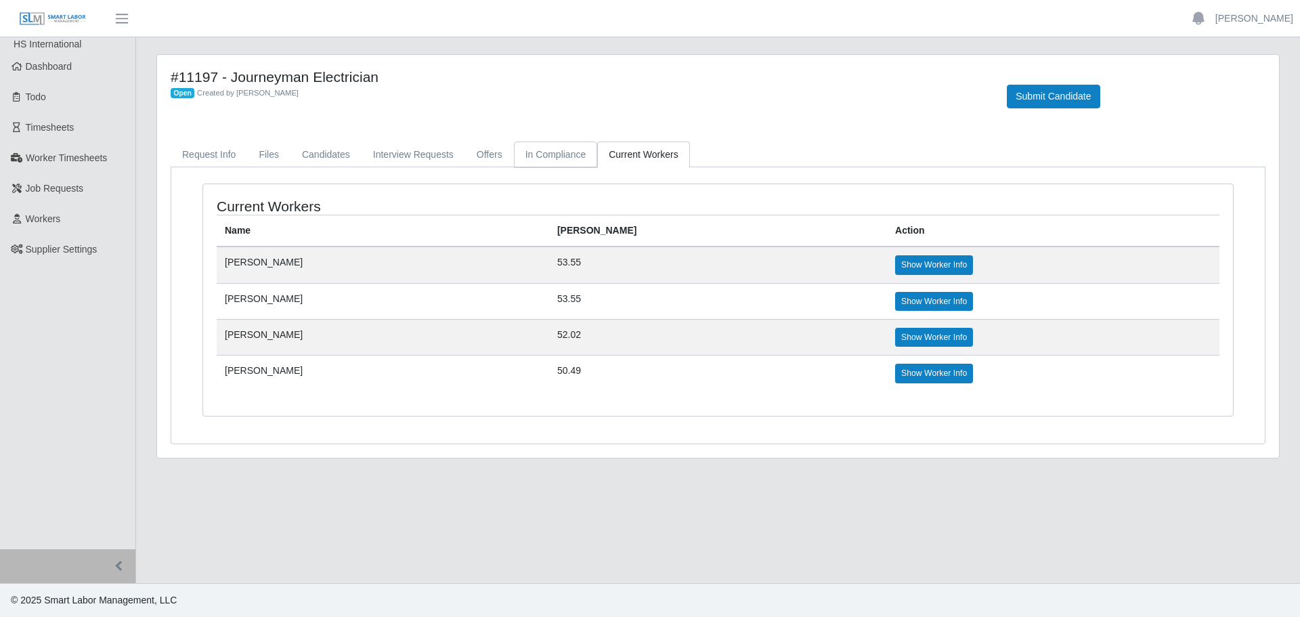
click at [550, 154] on link "In Compliance" at bounding box center [556, 155] width 84 height 26
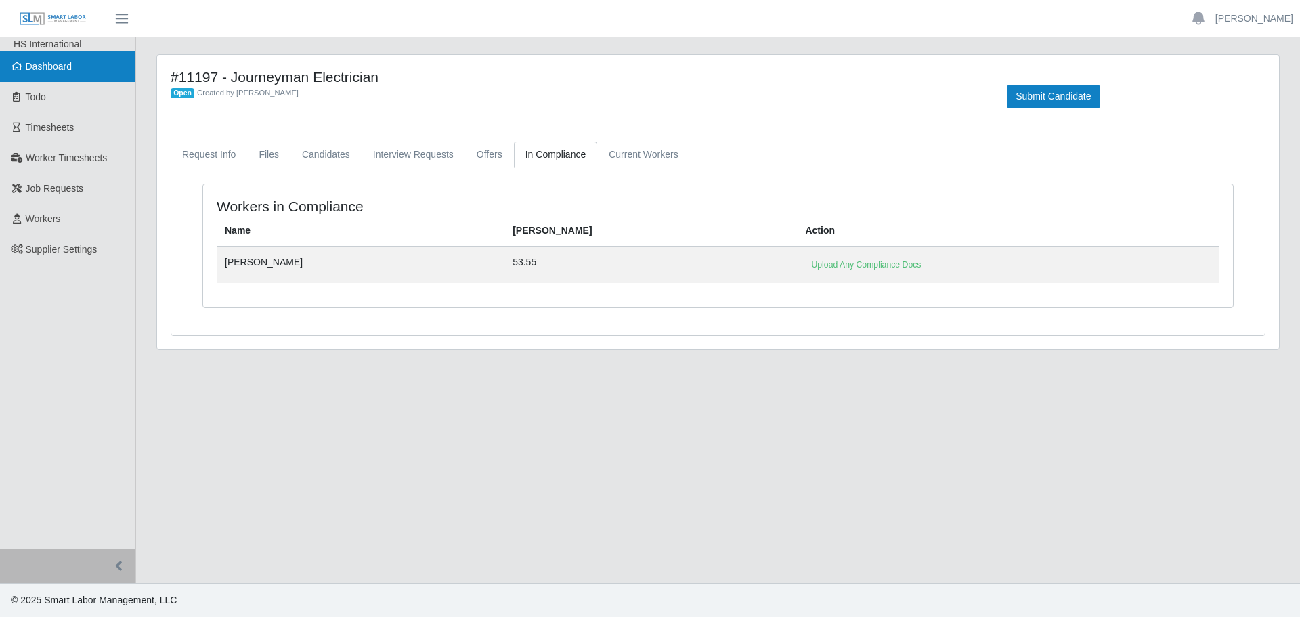
click at [37, 73] on link "Dashboard" at bounding box center [67, 66] width 135 height 30
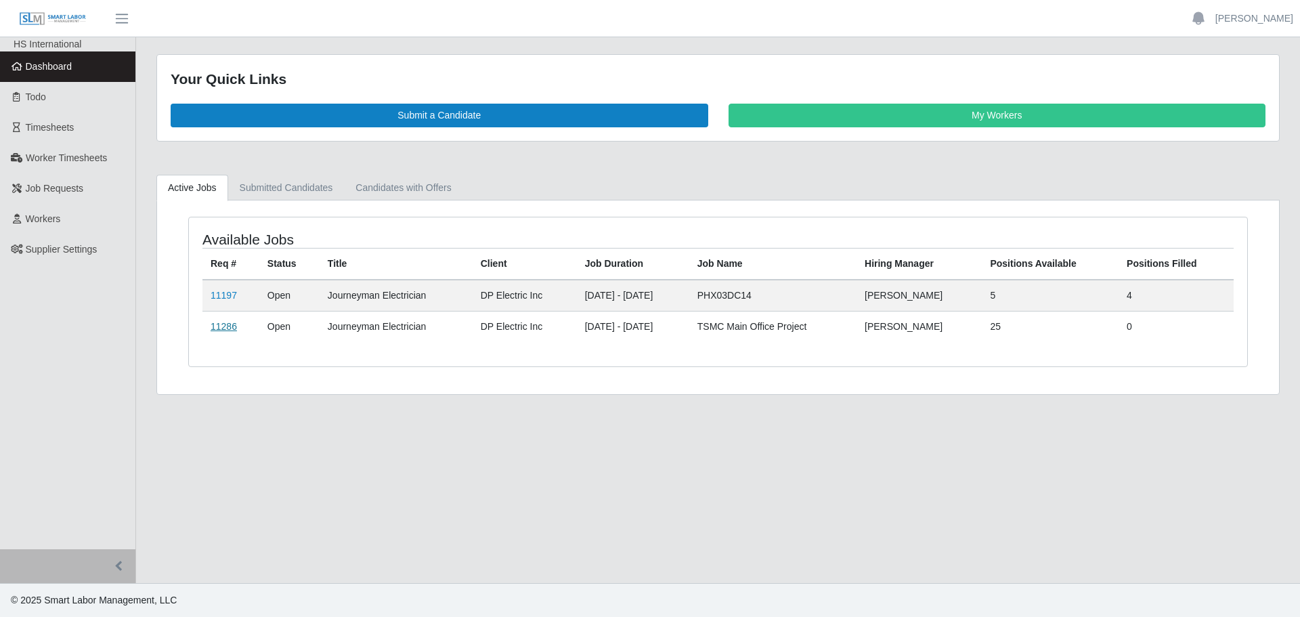
click at [232, 330] on link "11286" at bounding box center [224, 326] width 26 height 11
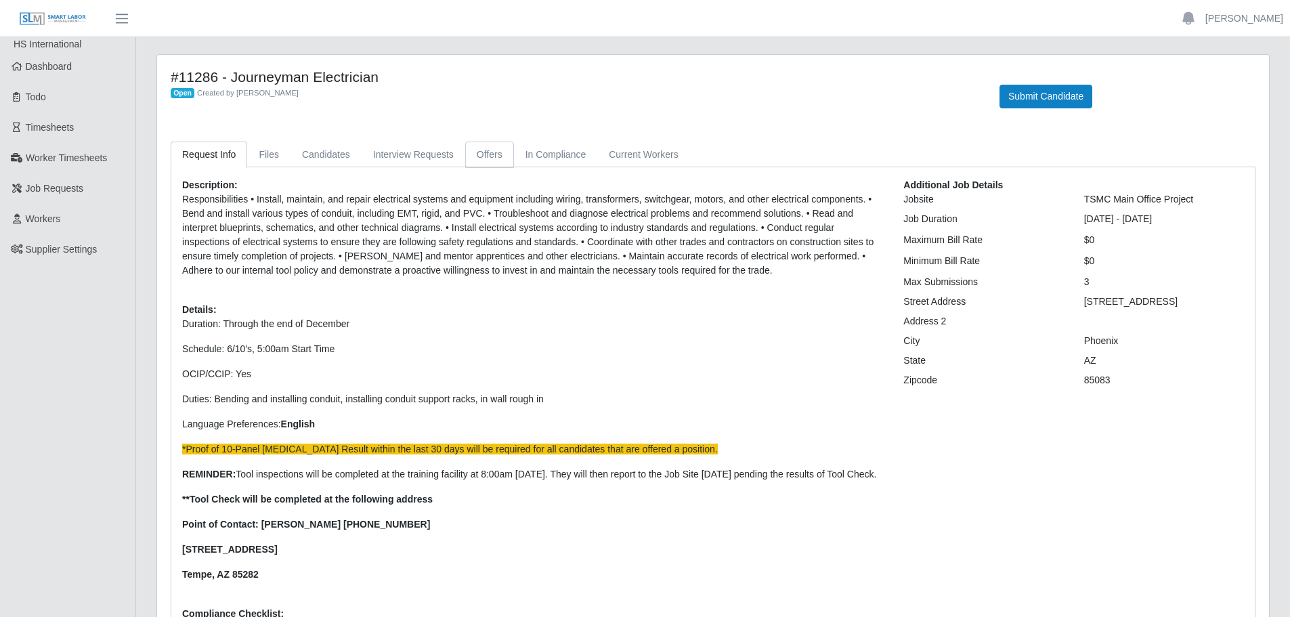
click at [483, 146] on link "Offers" at bounding box center [489, 155] width 49 height 26
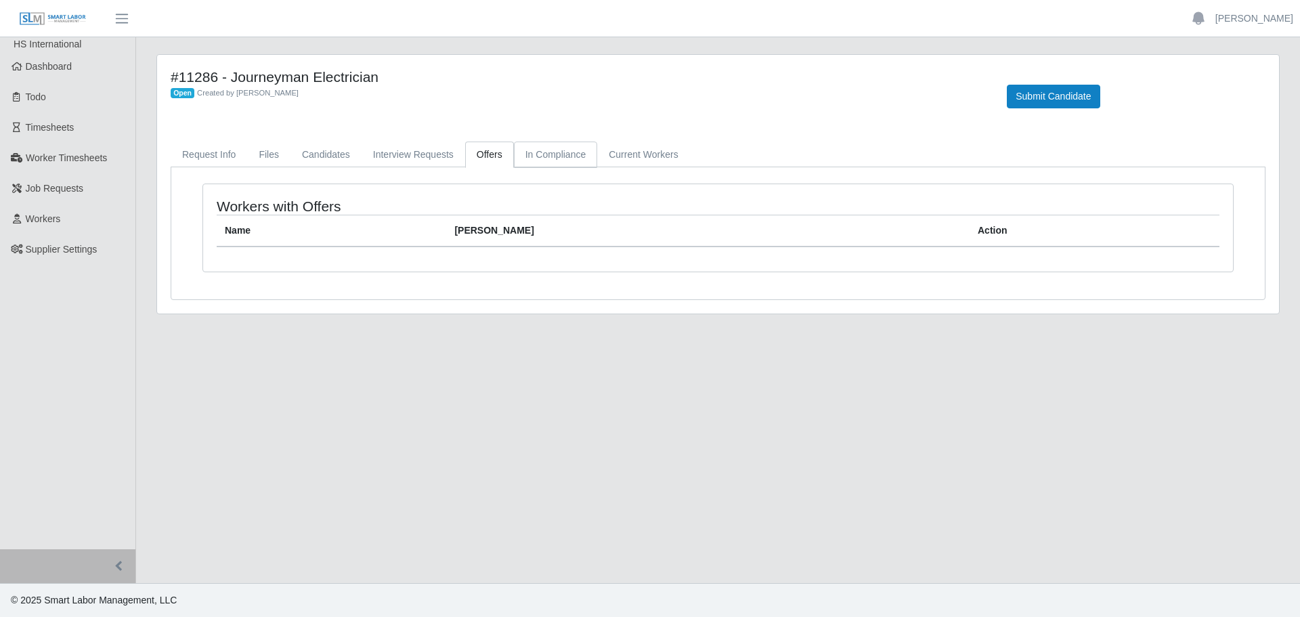
click at [565, 167] on link "In Compliance" at bounding box center [556, 155] width 84 height 26
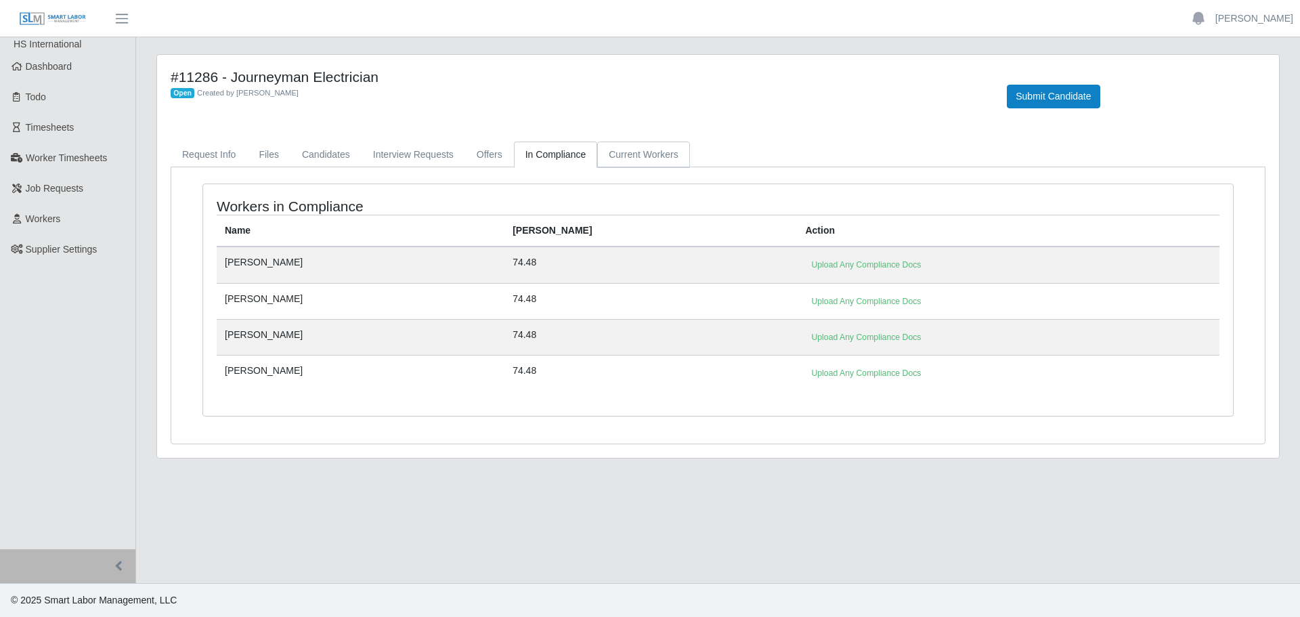
click at [623, 155] on link "Current Workers" at bounding box center [643, 155] width 92 height 26
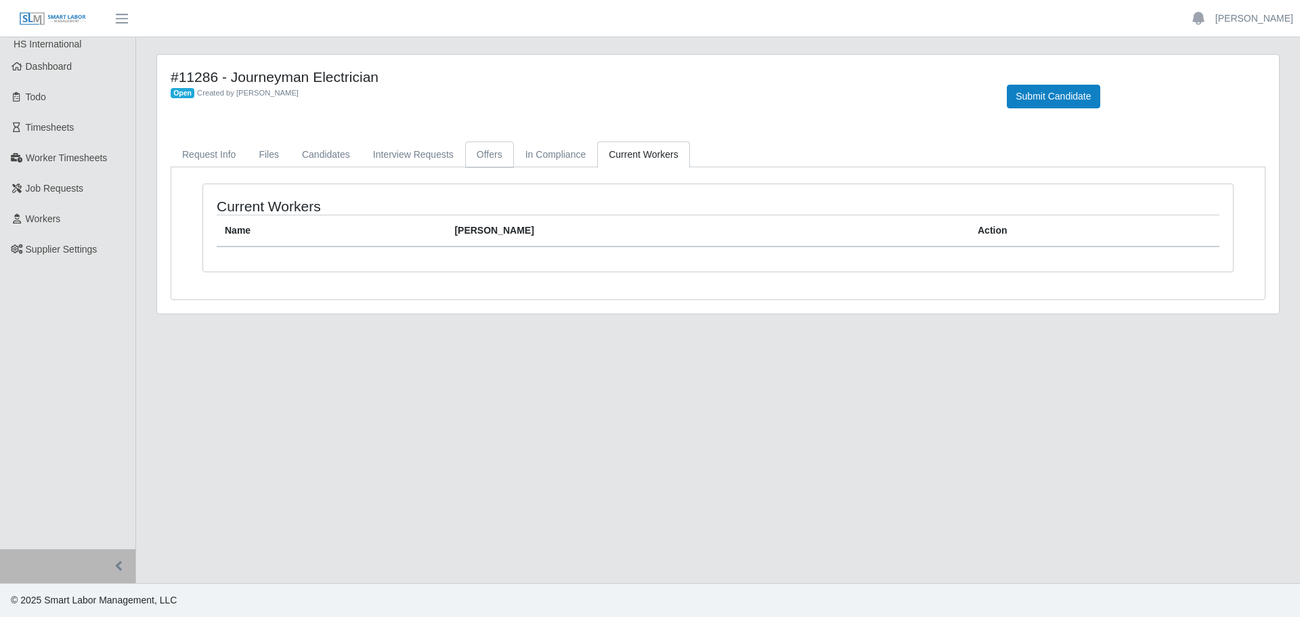
click at [477, 151] on link "Offers" at bounding box center [489, 155] width 49 height 26
click at [404, 151] on link "Interview Requests" at bounding box center [414, 155] width 104 height 26
click at [320, 150] on link "Candidates" at bounding box center [325, 155] width 71 height 26
click at [240, 148] on link "Request Info" at bounding box center [209, 155] width 77 height 26
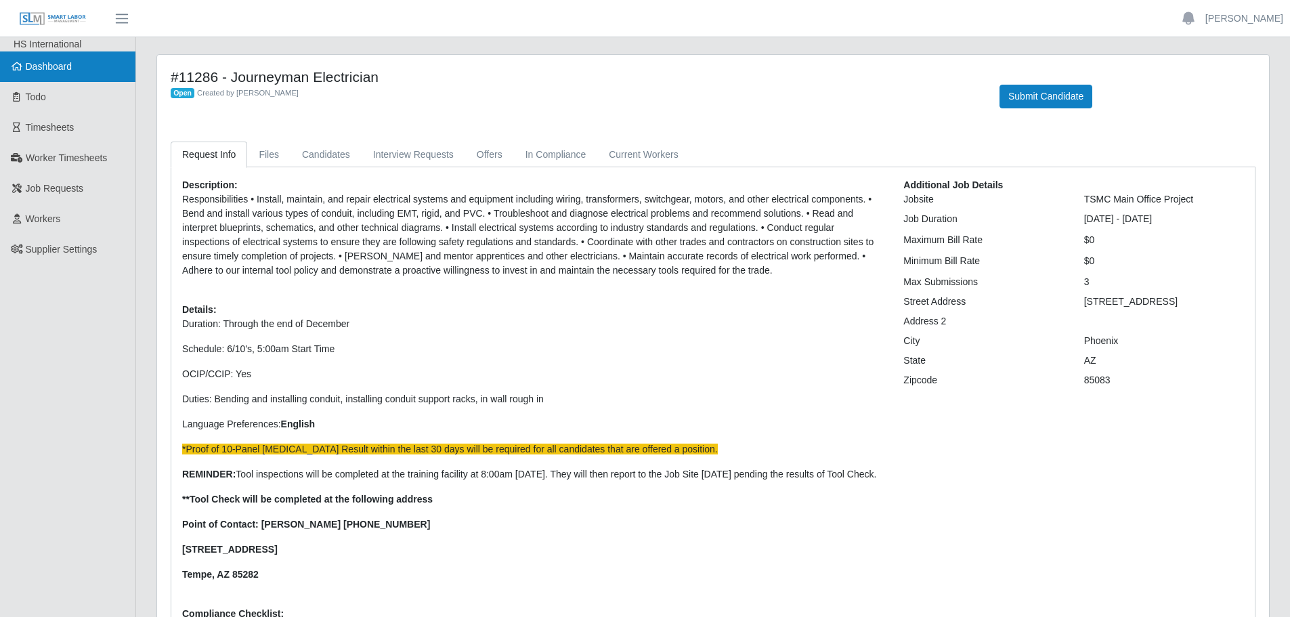
click at [45, 70] on span "Dashboard" at bounding box center [49, 66] width 47 height 11
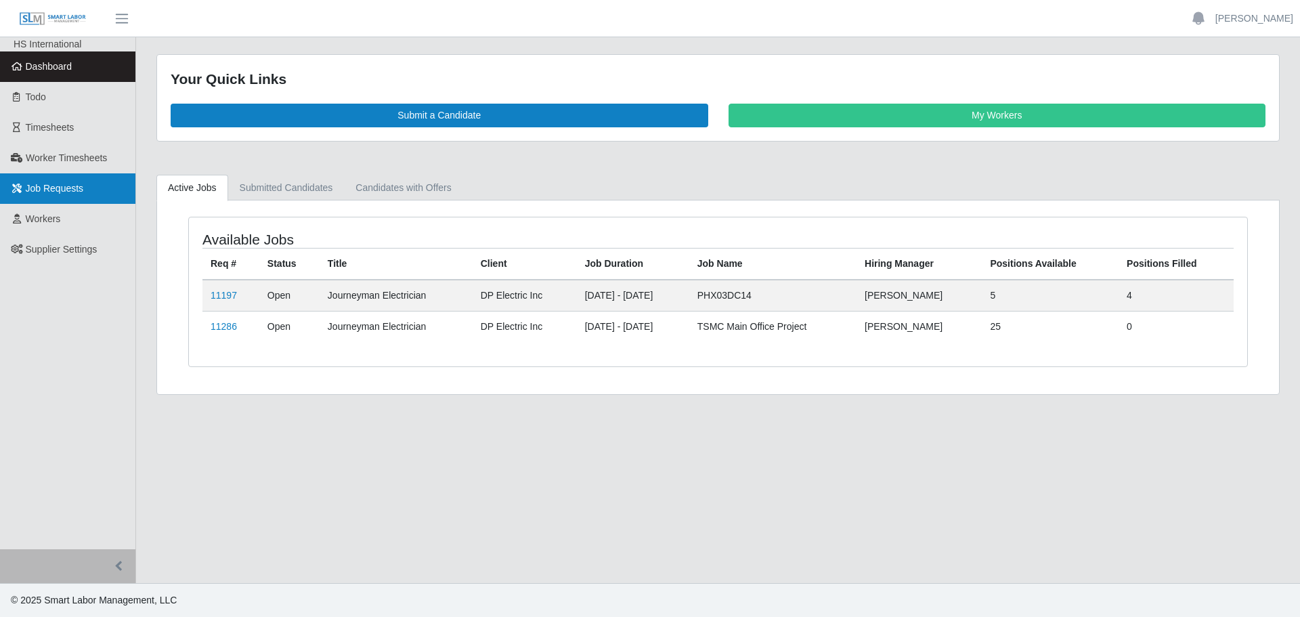
click at [61, 179] on link "Job Requests" at bounding box center [67, 188] width 135 height 30
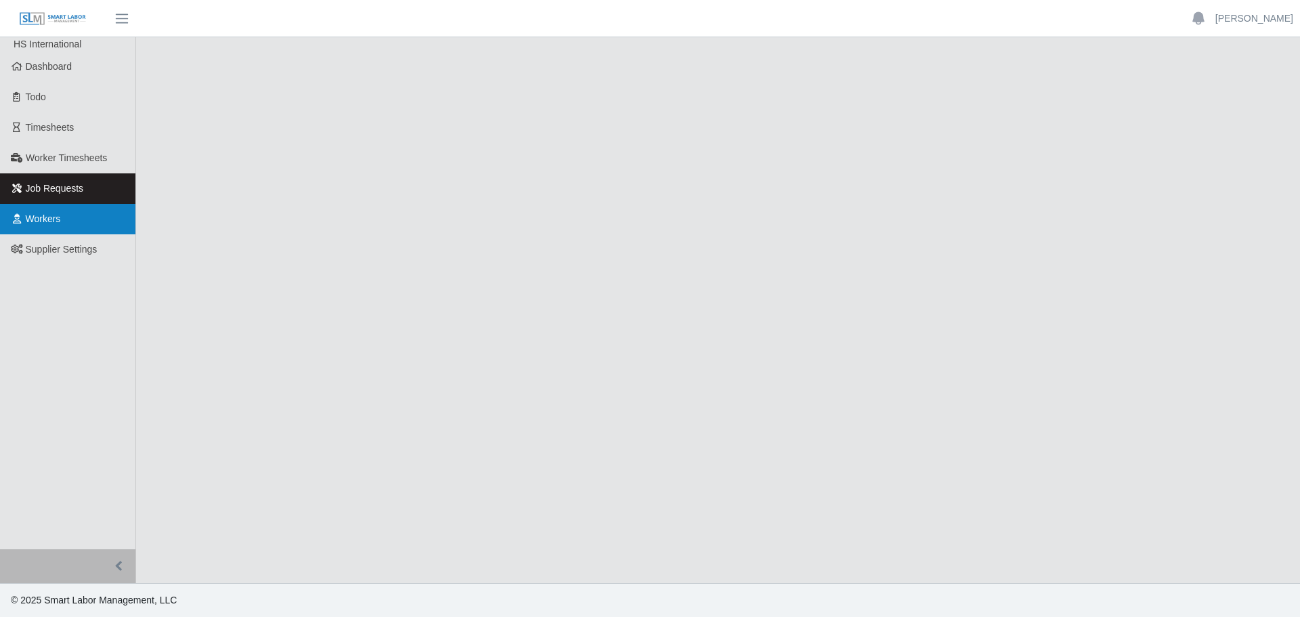
click at [51, 209] on link "Workers" at bounding box center [67, 219] width 135 height 30
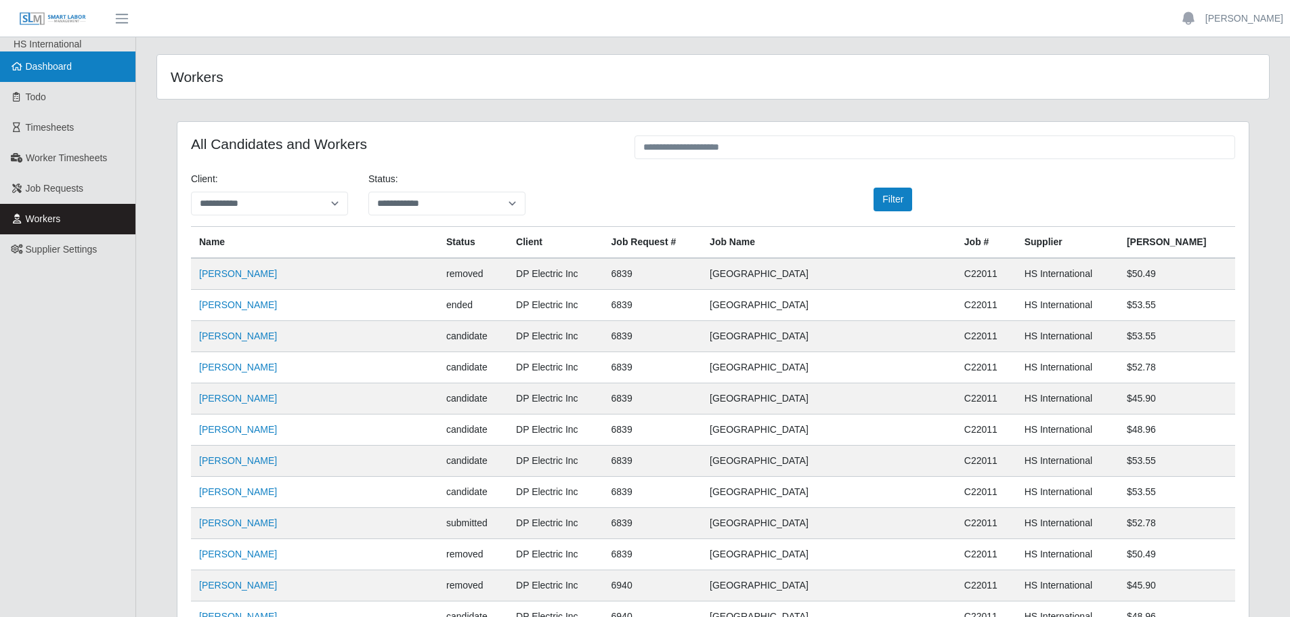
click at [39, 63] on span "Dashboard" at bounding box center [49, 66] width 47 height 11
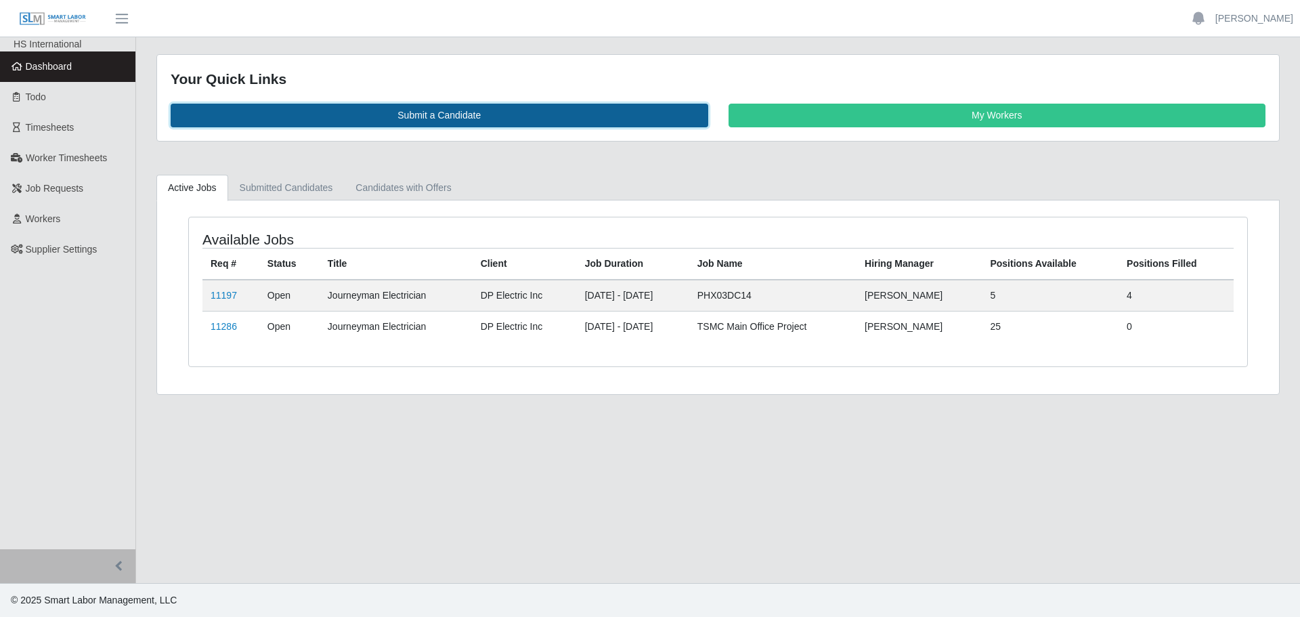
click at [521, 121] on link "Submit a Candidate" at bounding box center [440, 116] width 538 height 24
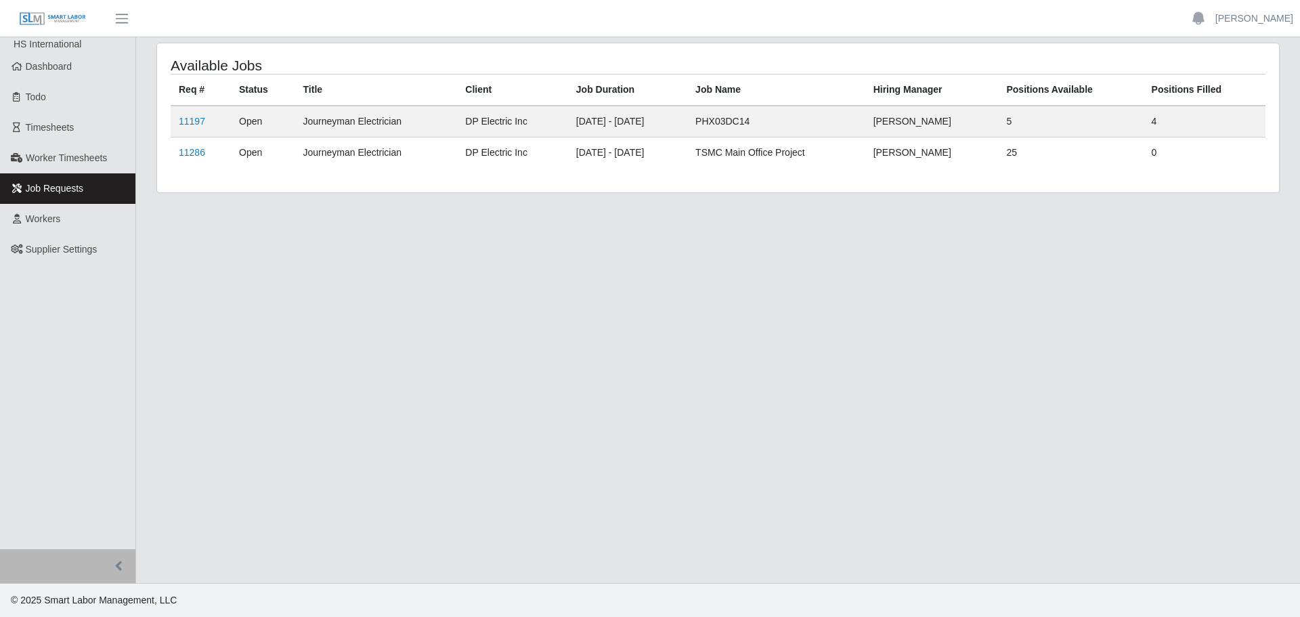
click at [162, 148] on div "Available Jobs Req # Status Title Client Job Duration Job Name Hiring Manager P…" at bounding box center [718, 117] width 1122 height 149
click at [174, 151] on td "11286" at bounding box center [201, 152] width 60 height 31
click at [200, 152] on link "11286" at bounding box center [192, 152] width 26 height 11
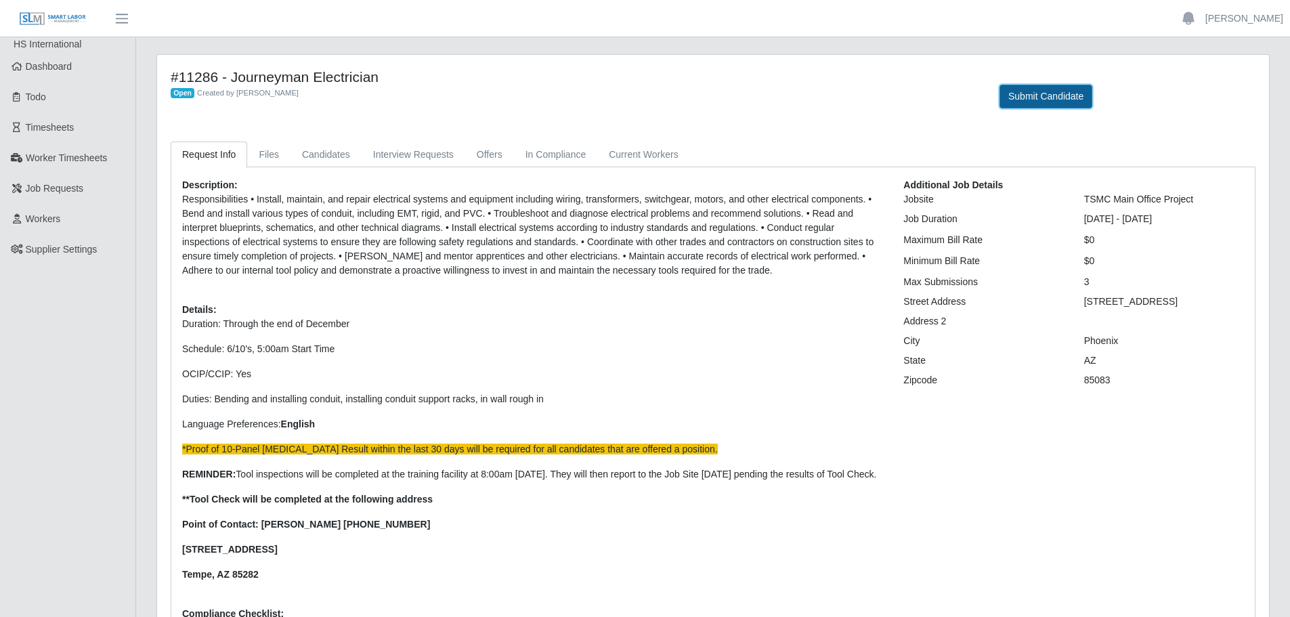
click at [1049, 96] on button "Submit Candidate" at bounding box center [1045, 97] width 93 height 24
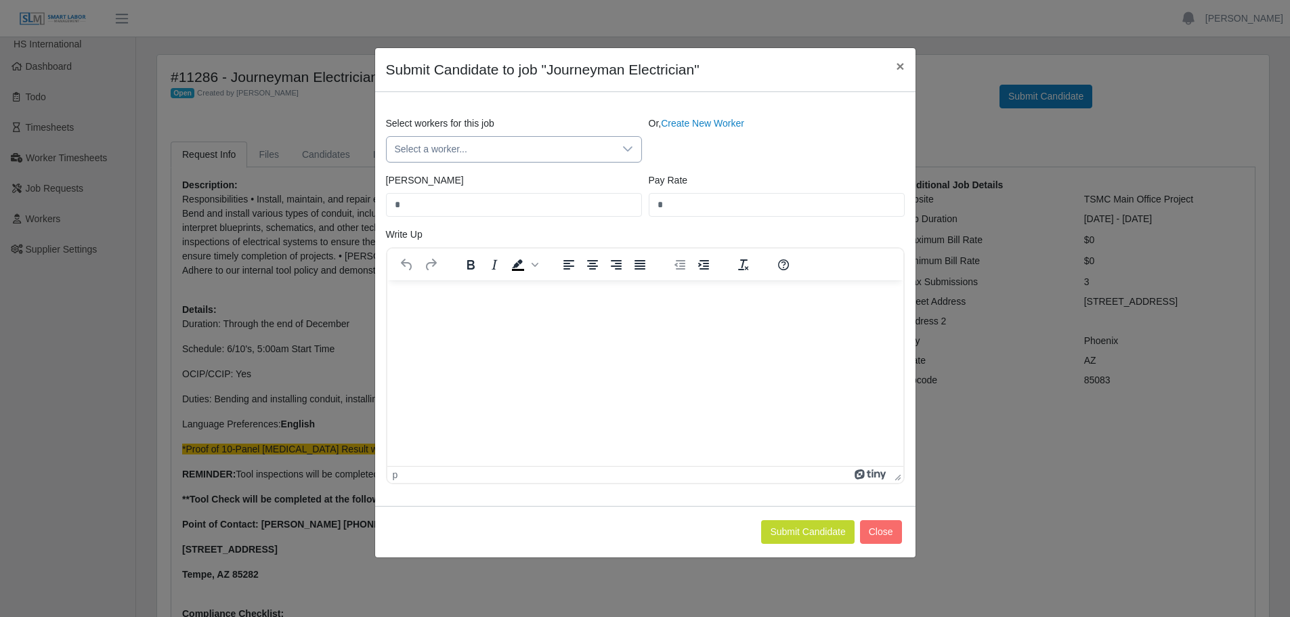
click at [472, 152] on span "Select a worker..." at bounding box center [501, 149] width 228 height 25
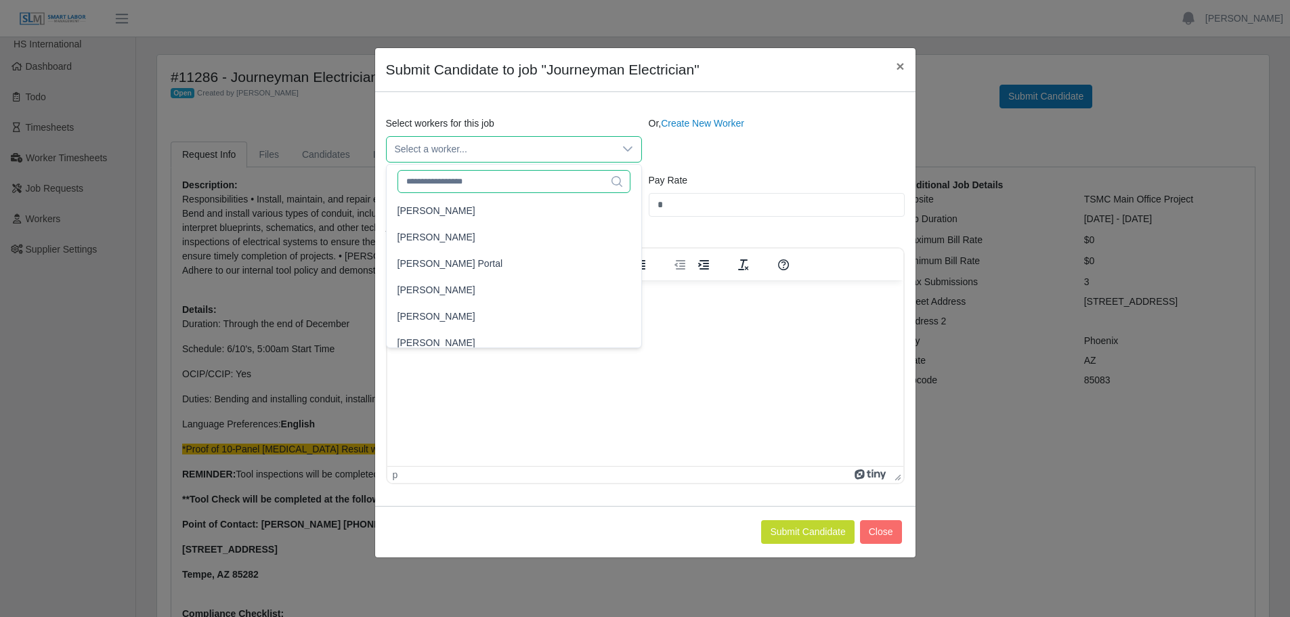
click at [456, 189] on input "text" at bounding box center [513, 181] width 233 height 23
type input "******"
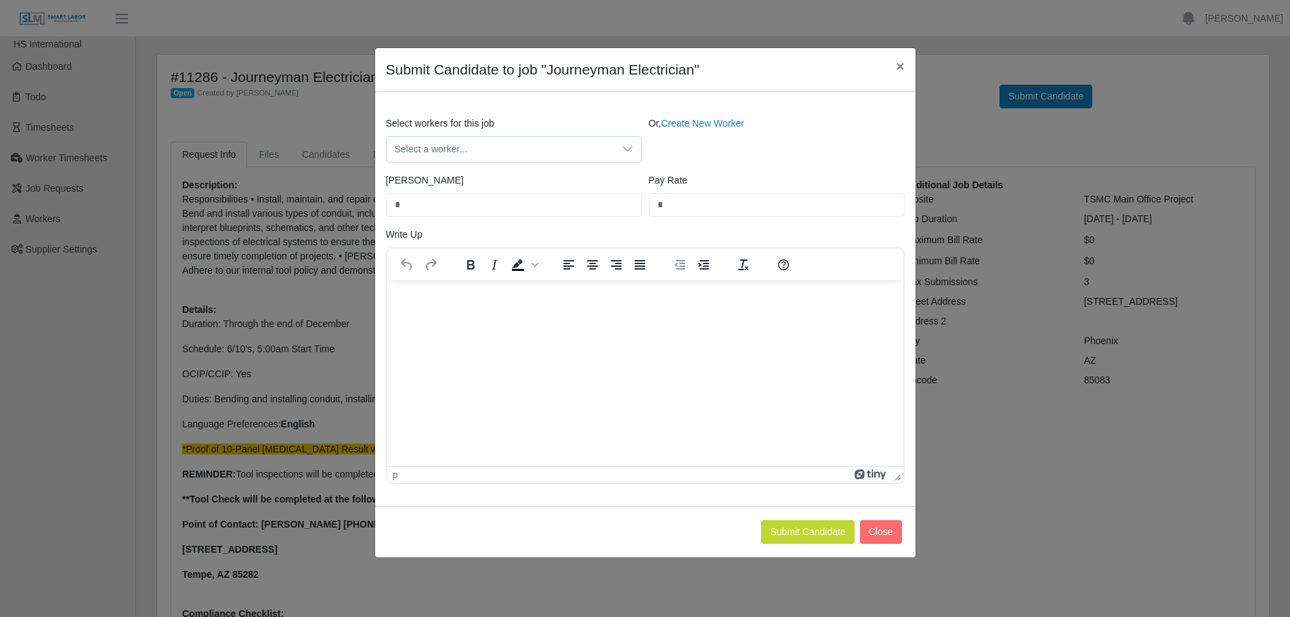
drag, startPoint x: 729, startPoint y: 129, endPoint x: 722, endPoint y: 131, distance: 7.3
click at [729, 129] on link "Create New Worker" at bounding box center [702, 123] width 83 height 11
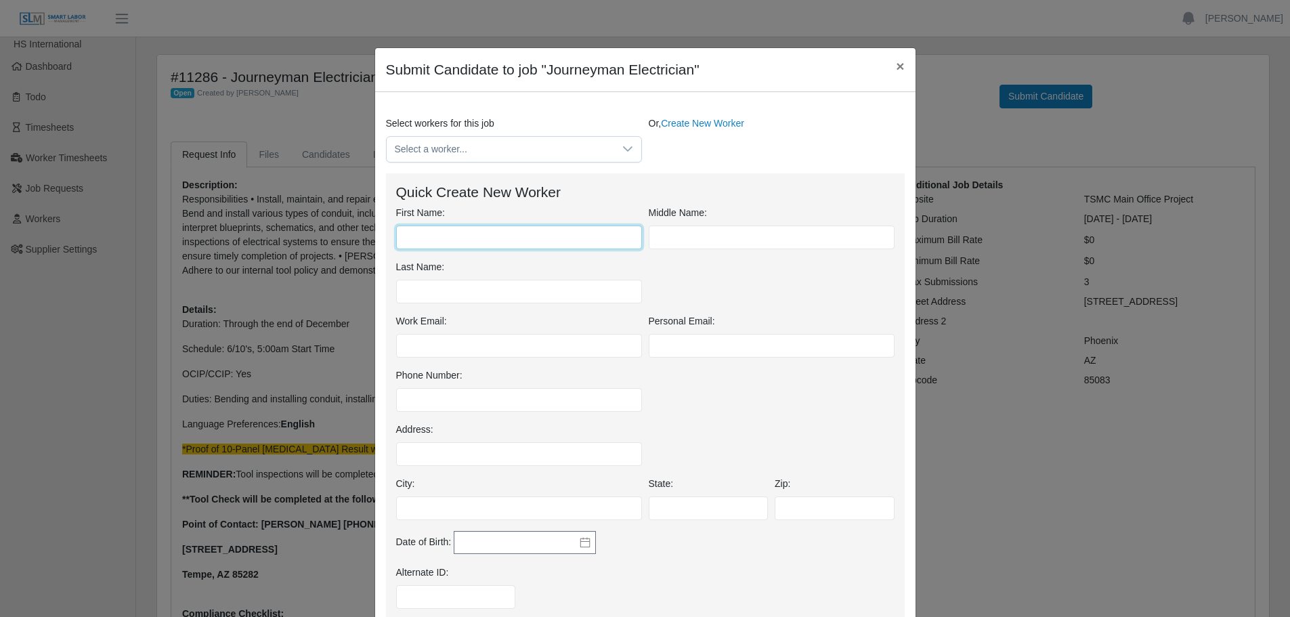
drag, startPoint x: 423, startPoint y: 238, endPoint x: 456, endPoint y: 236, distance: 32.6
click at [423, 238] on input "First Name:" at bounding box center [519, 237] width 246 height 24
type input "******"
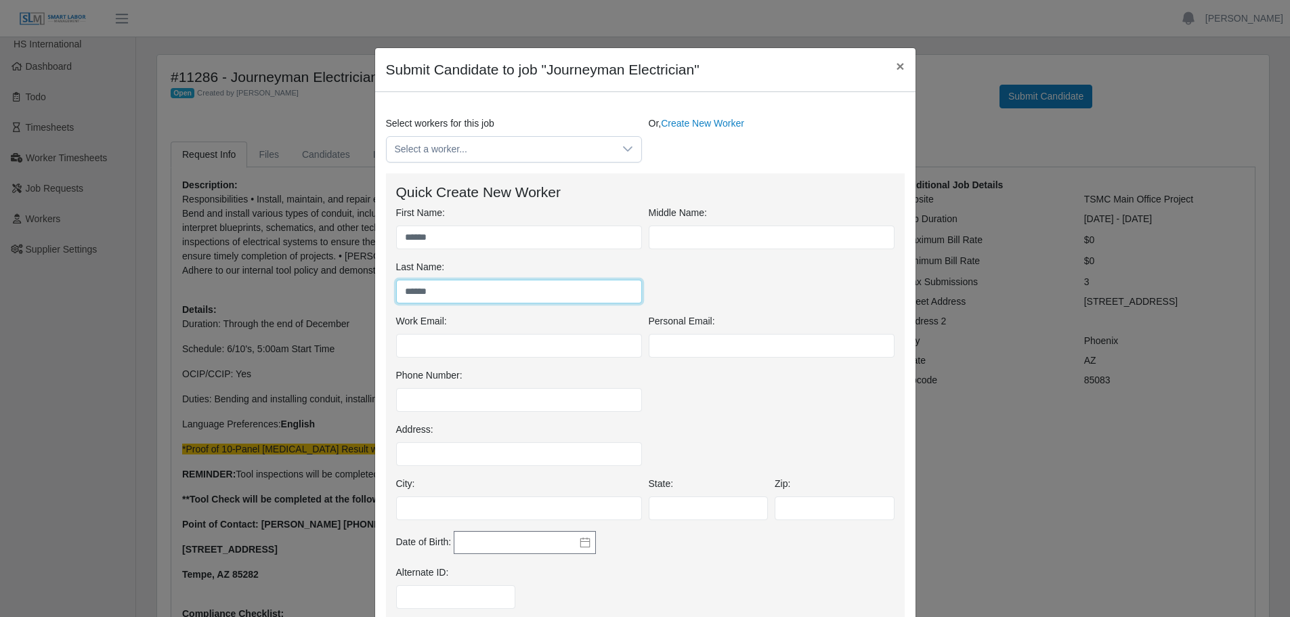
type input "******"
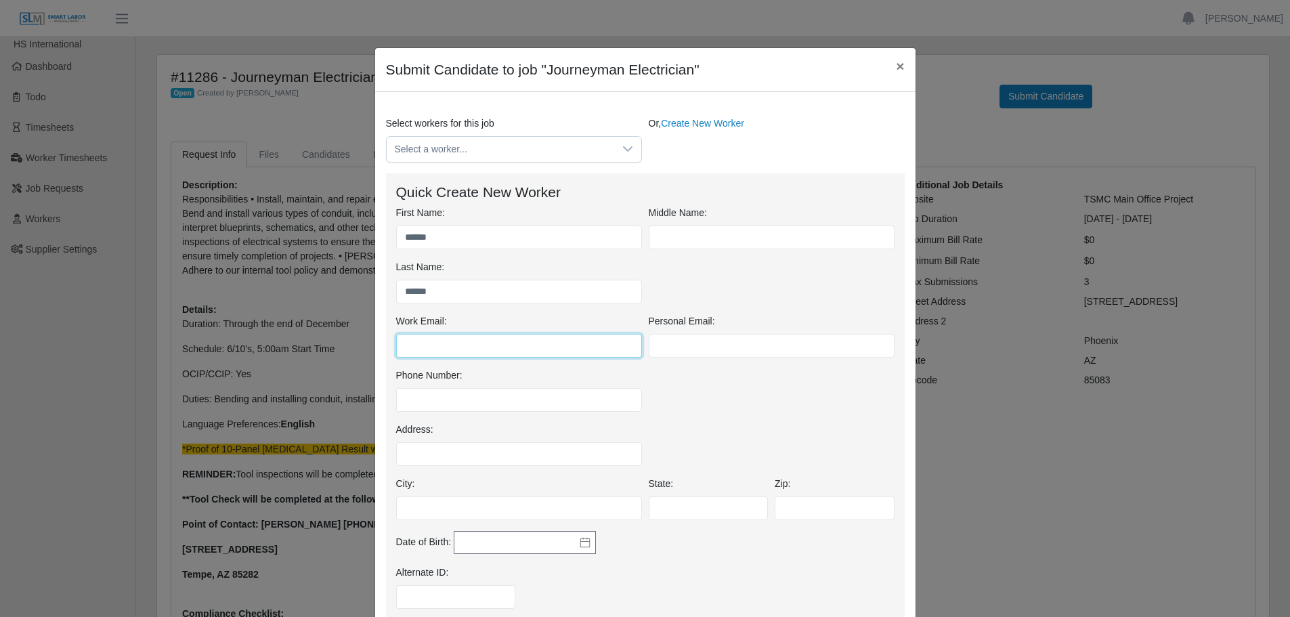
paste input "**********"
type input "**********"
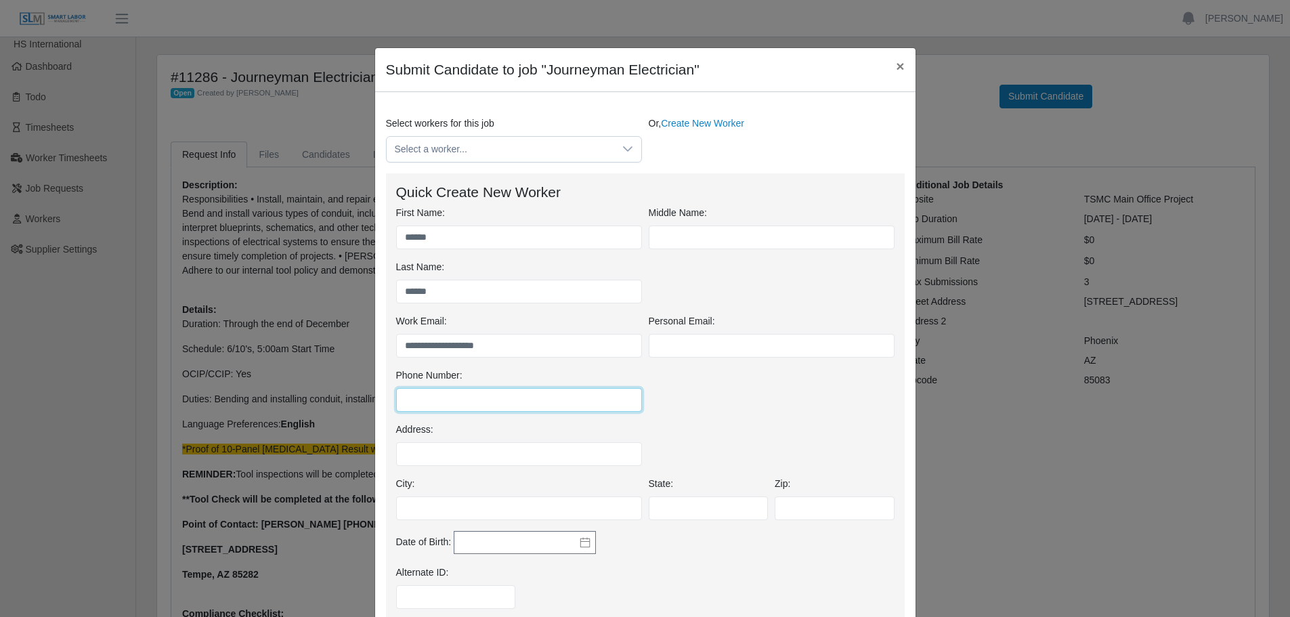
click at [418, 393] on input "Phone Number:" at bounding box center [519, 400] width 246 height 24
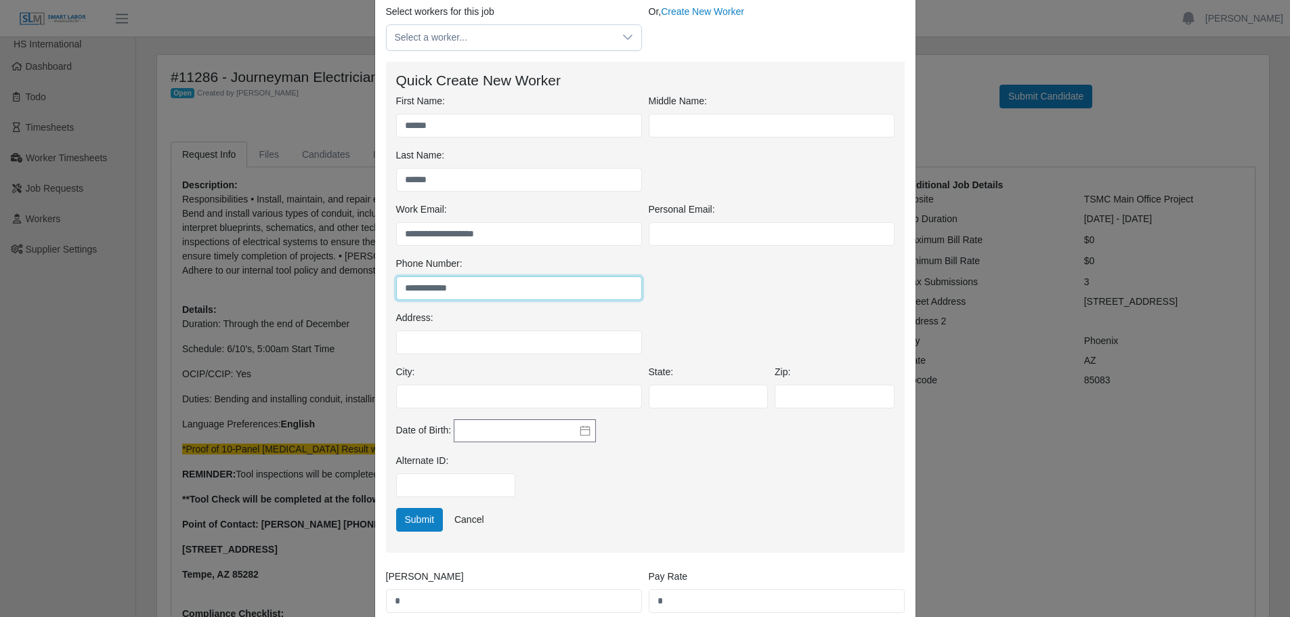
scroll to position [135, 0]
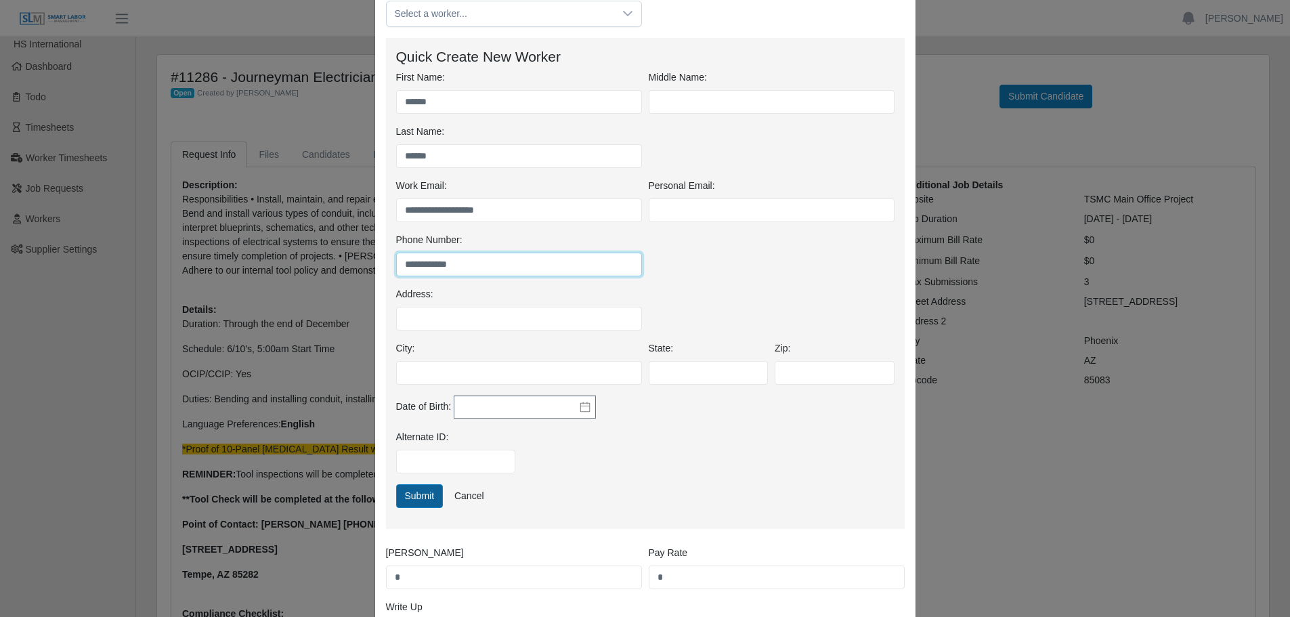
type input "**********"
click at [414, 492] on button "Submit" at bounding box center [419, 496] width 47 height 24
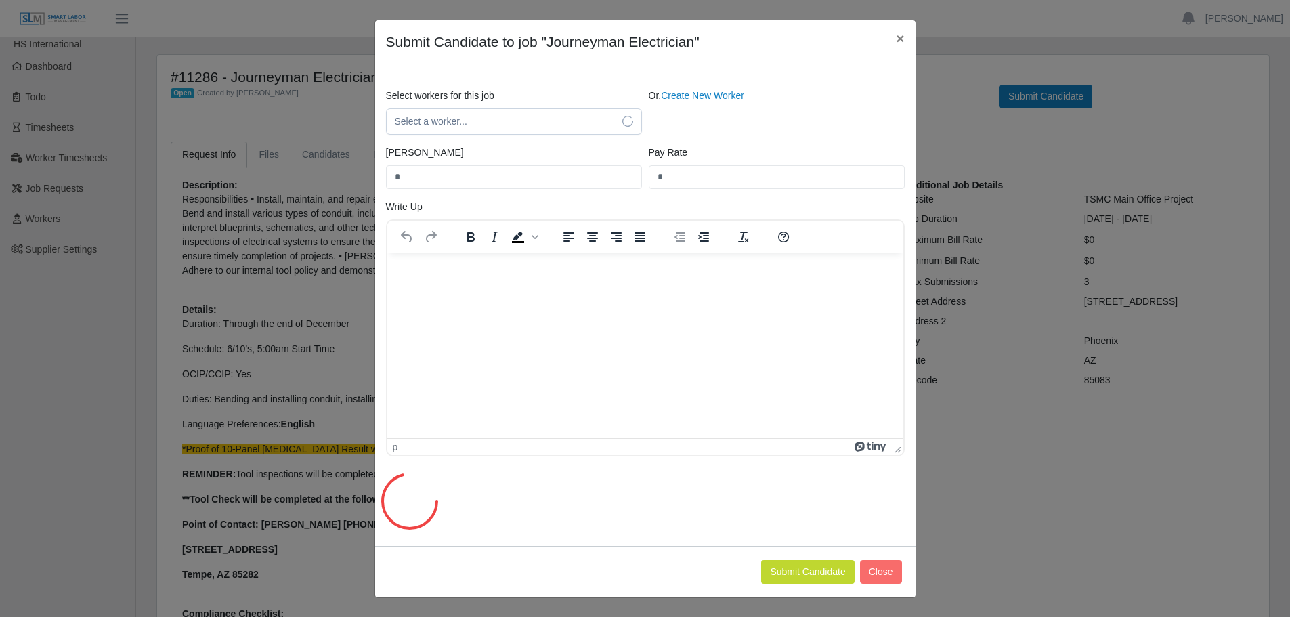
scroll to position [101, 0]
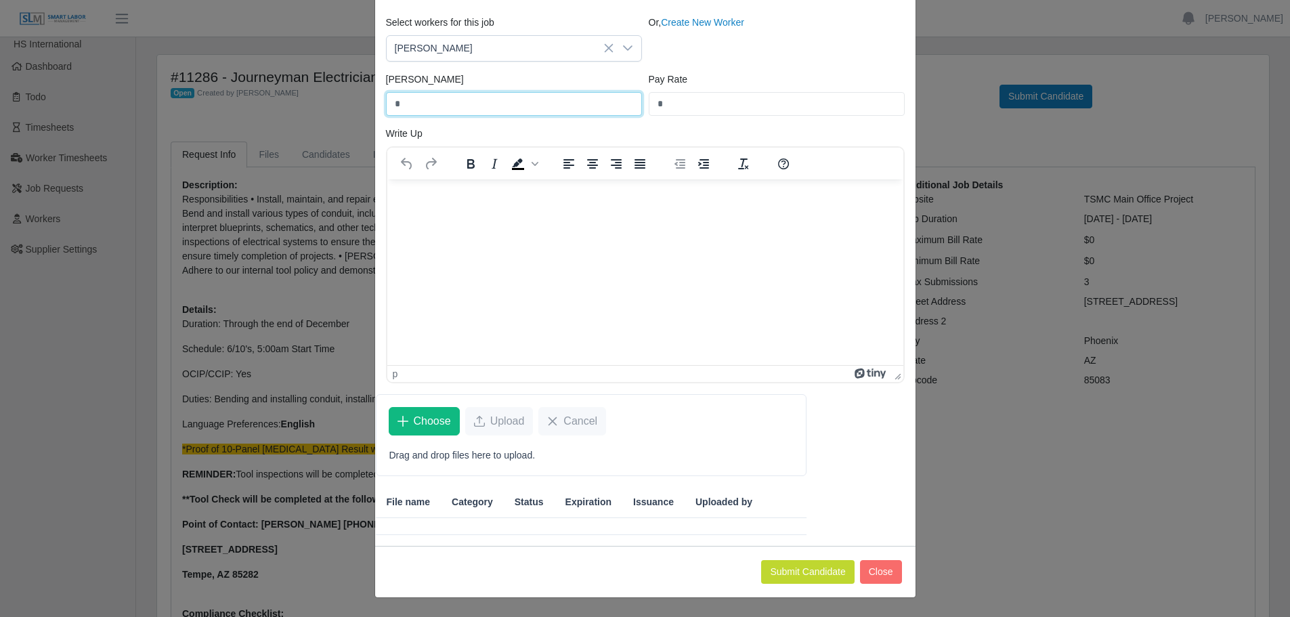
click at [439, 104] on input "*" at bounding box center [514, 104] width 256 height 24
drag, startPoint x: 439, startPoint y: 104, endPoint x: 321, endPoint y: 108, distance: 117.9
click at [321, 108] on div "Submit Candidate to job "Journeyman Electrician" × Select workers for this job …" at bounding box center [645, 308] width 1290 height 617
type input "*****"
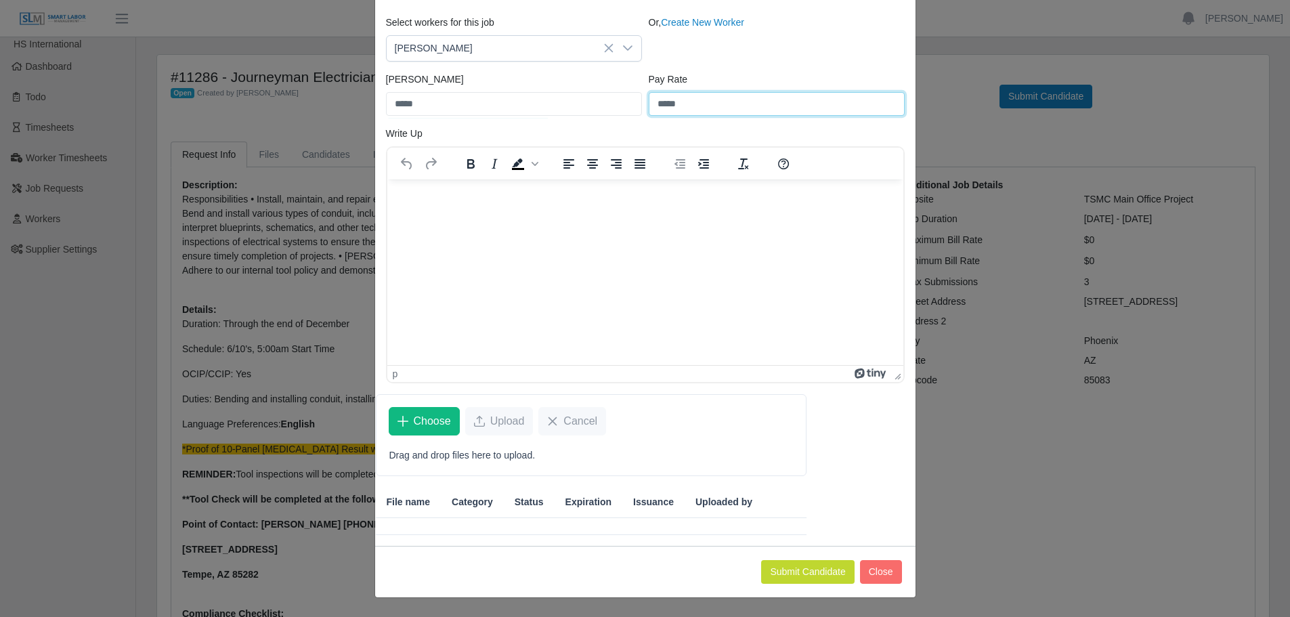
type input "*****"
drag, startPoint x: 425, startPoint y: 224, endPoint x: 412, endPoint y: 212, distance: 17.7
click at [412, 212] on html at bounding box center [645, 197] width 516 height 37
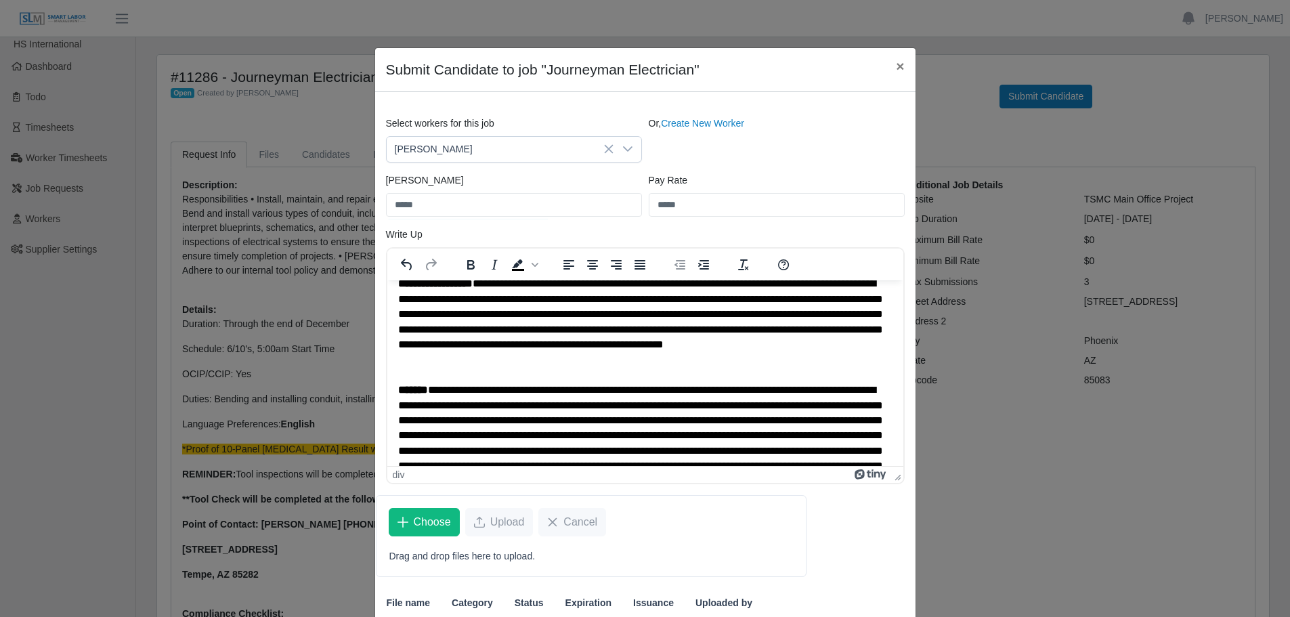
scroll to position [68, 0]
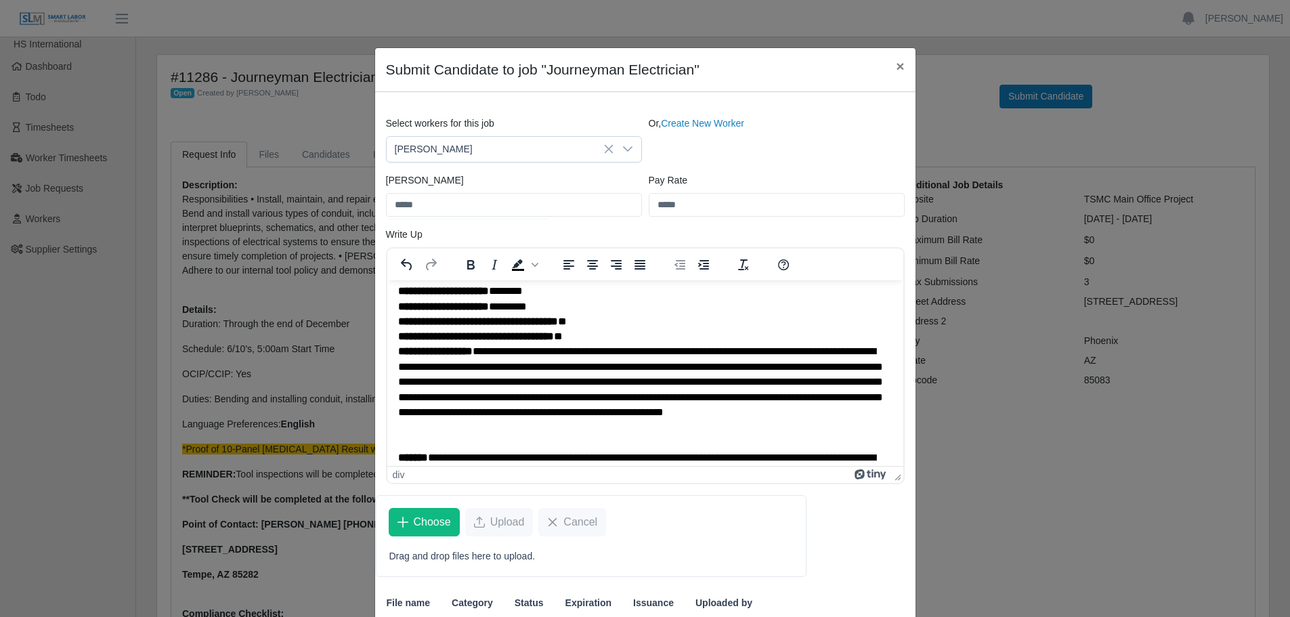
click at [604, 337] on div "**********" at bounding box center [639, 335] width 484 height 15
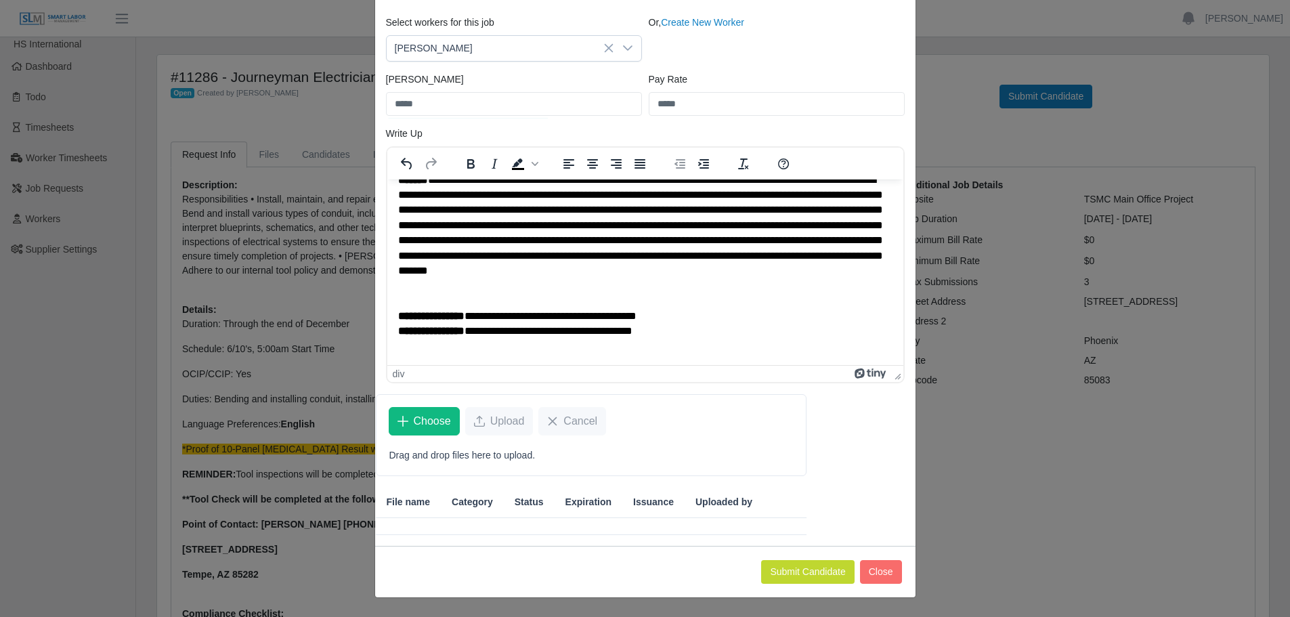
scroll to position [0, 0]
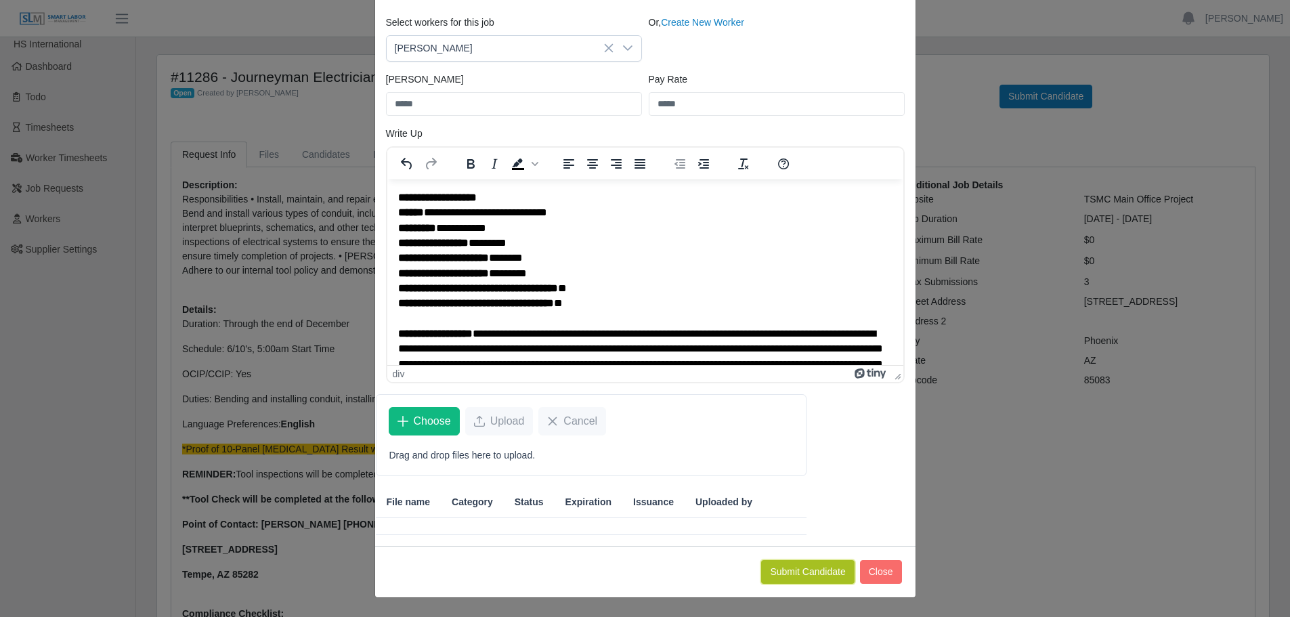
click at [829, 569] on button "Submit Candidate" at bounding box center [807, 572] width 93 height 24
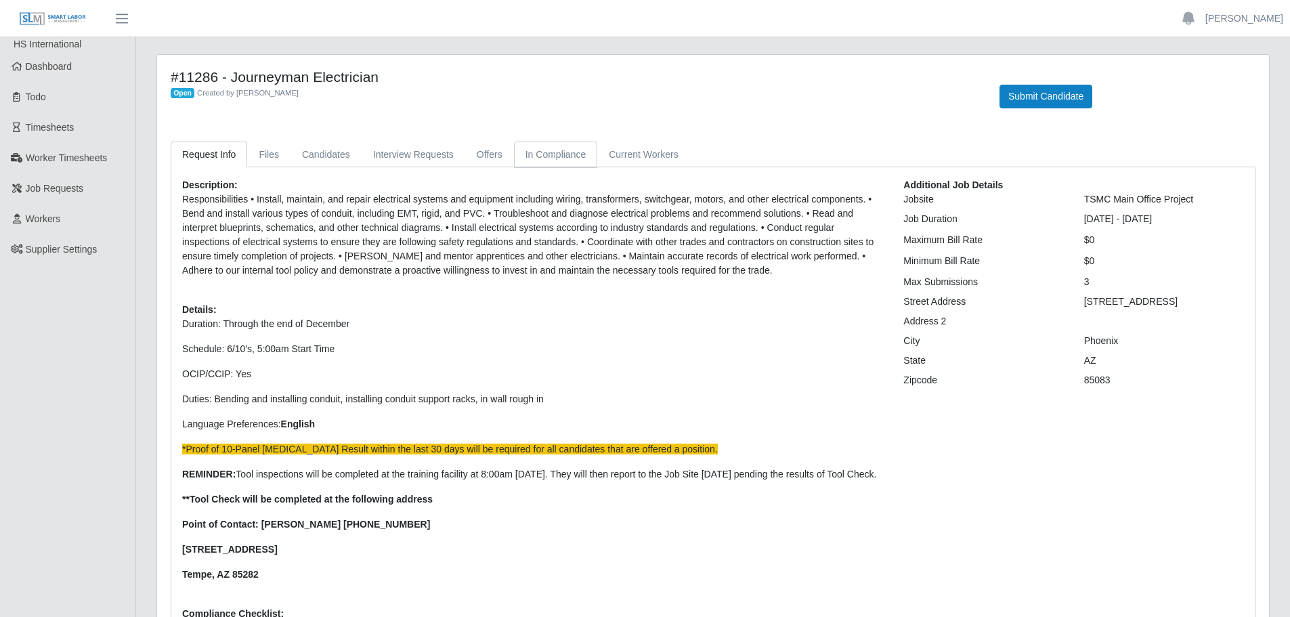
click at [570, 148] on link "In Compliance" at bounding box center [556, 155] width 84 height 26
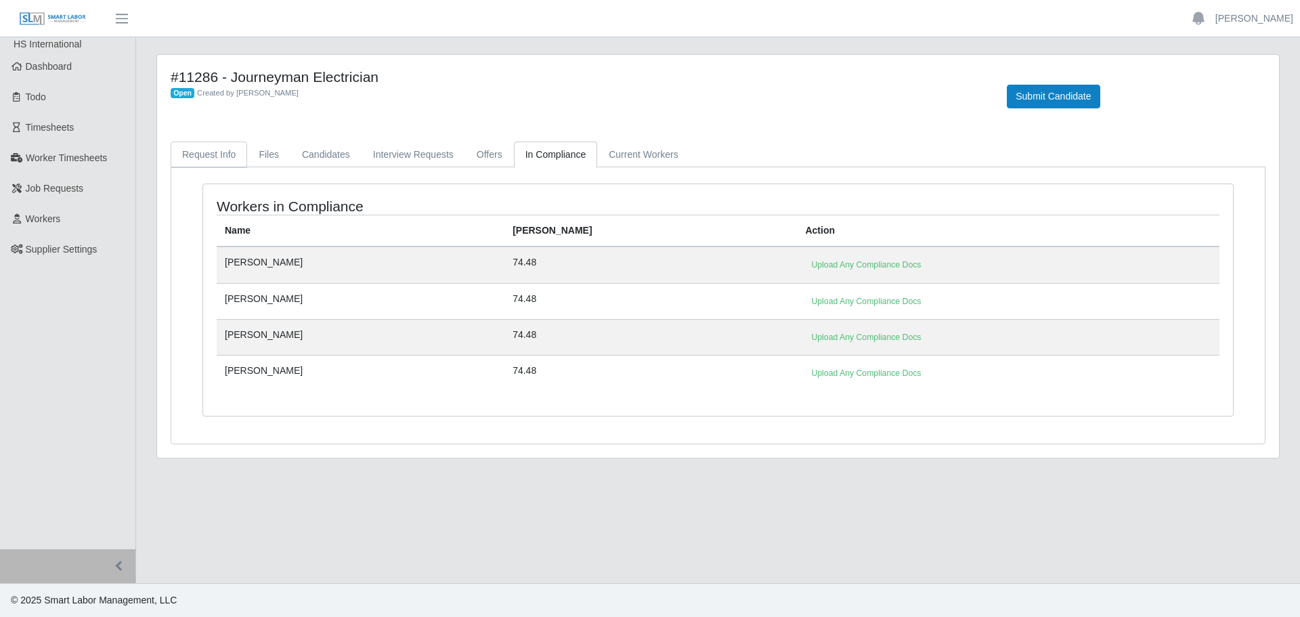
click at [209, 142] on link "Request Info" at bounding box center [209, 155] width 77 height 26
click at [465, 156] on link "Offers" at bounding box center [489, 155] width 49 height 26
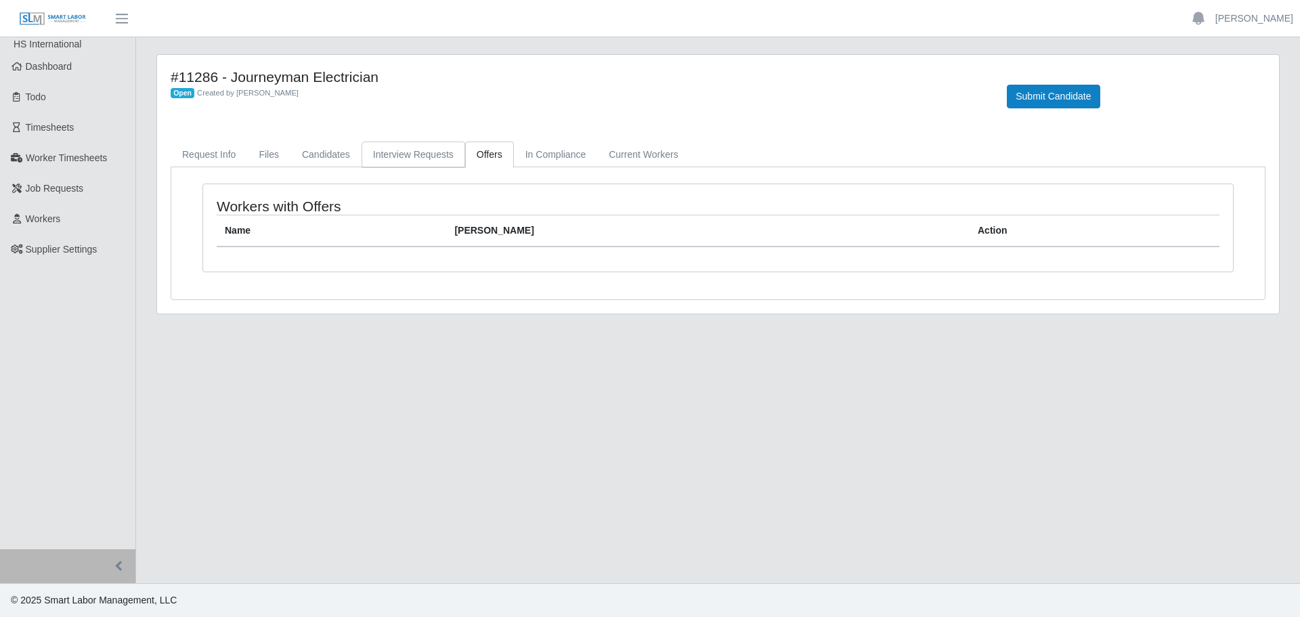
click at [426, 156] on link "Interview Requests" at bounding box center [414, 155] width 104 height 26
click at [328, 146] on link "Candidates" at bounding box center [325, 155] width 71 height 26
click at [256, 153] on link "Files" at bounding box center [268, 155] width 43 height 26
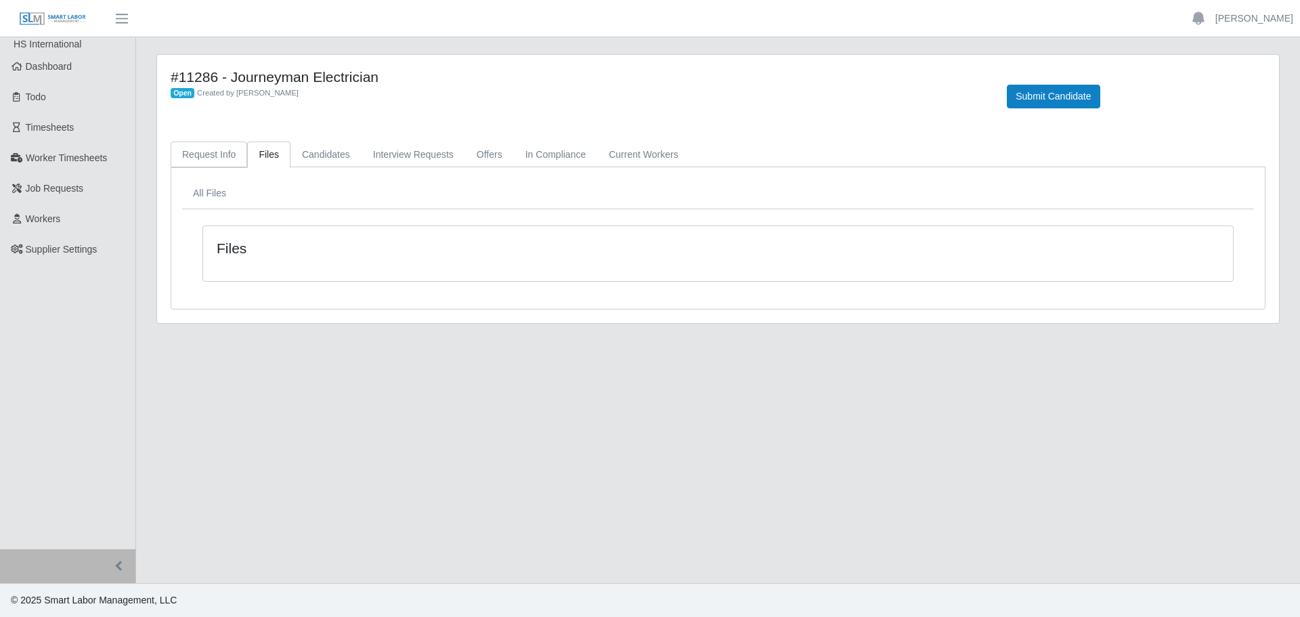
click at [207, 158] on link "Request Info" at bounding box center [209, 155] width 77 height 26
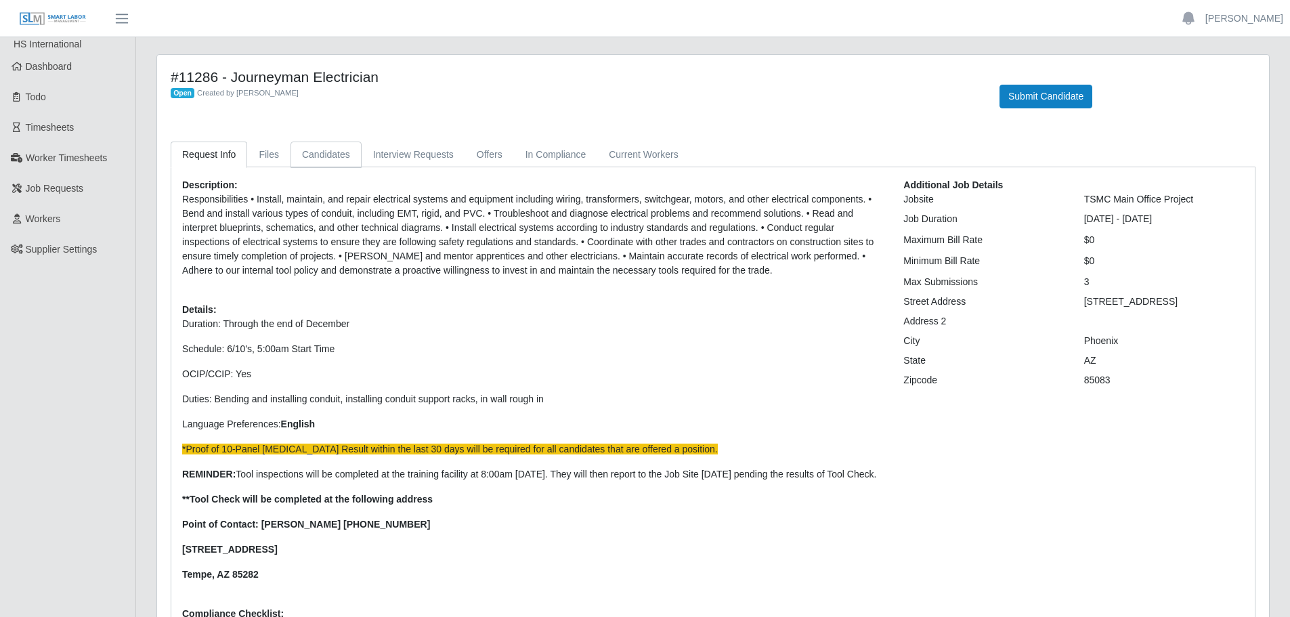
click at [317, 152] on link "Candidates" at bounding box center [325, 155] width 71 height 26
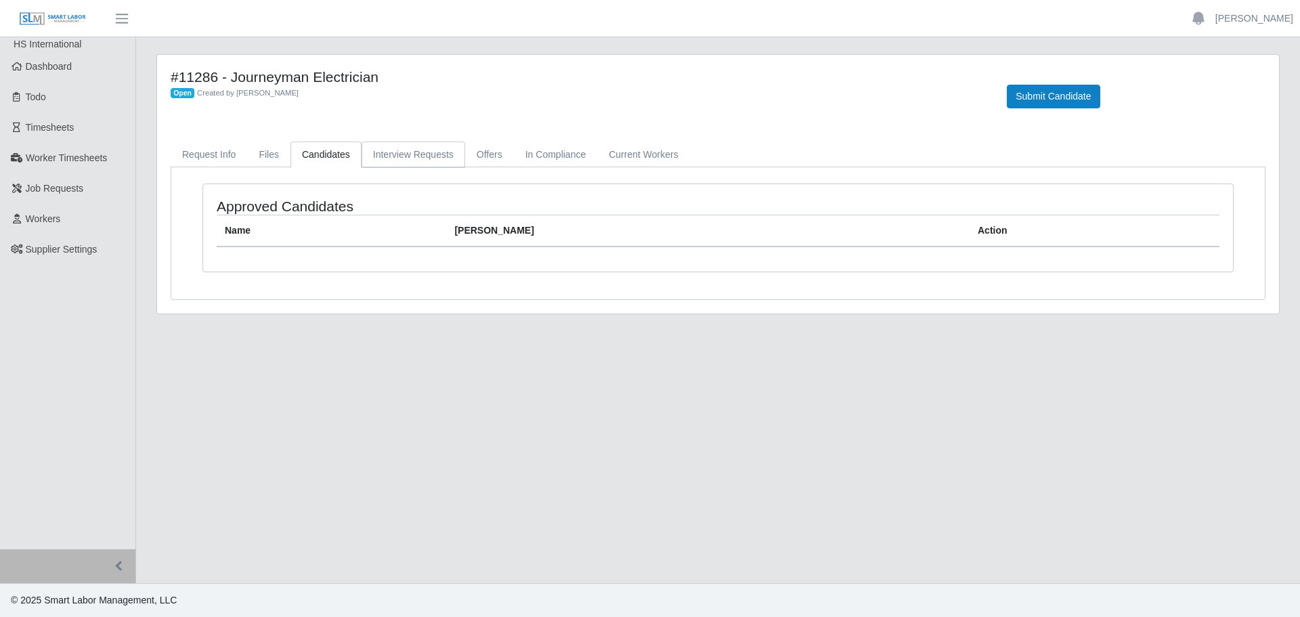
click at [427, 152] on link "Interview Requests" at bounding box center [414, 155] width 104 height 26
click at [536, 158] on link "In Compliance" at bounding box center [556, 155] width 84 height 26
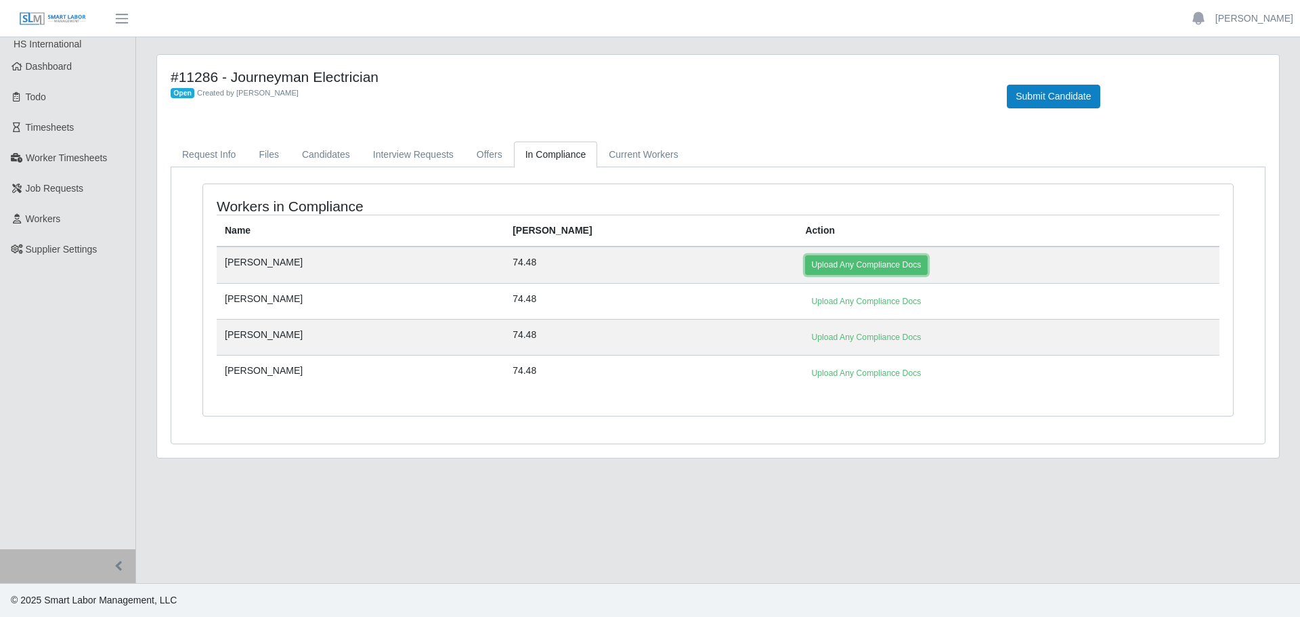
click at [805, 258] on link "Upload Any Compliance Docs" at bounding box center [866, 264] width 122 height 19
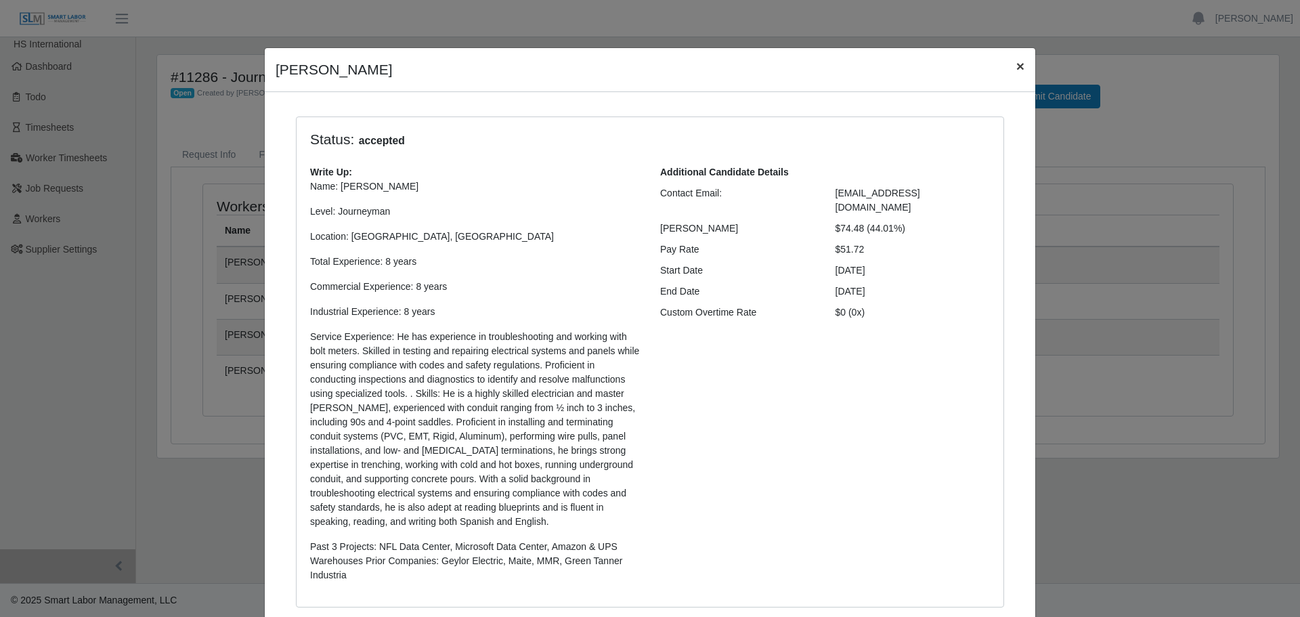
click at [1016, 68] on span "×" at bounding box center [1020, 66] width 8 height 16
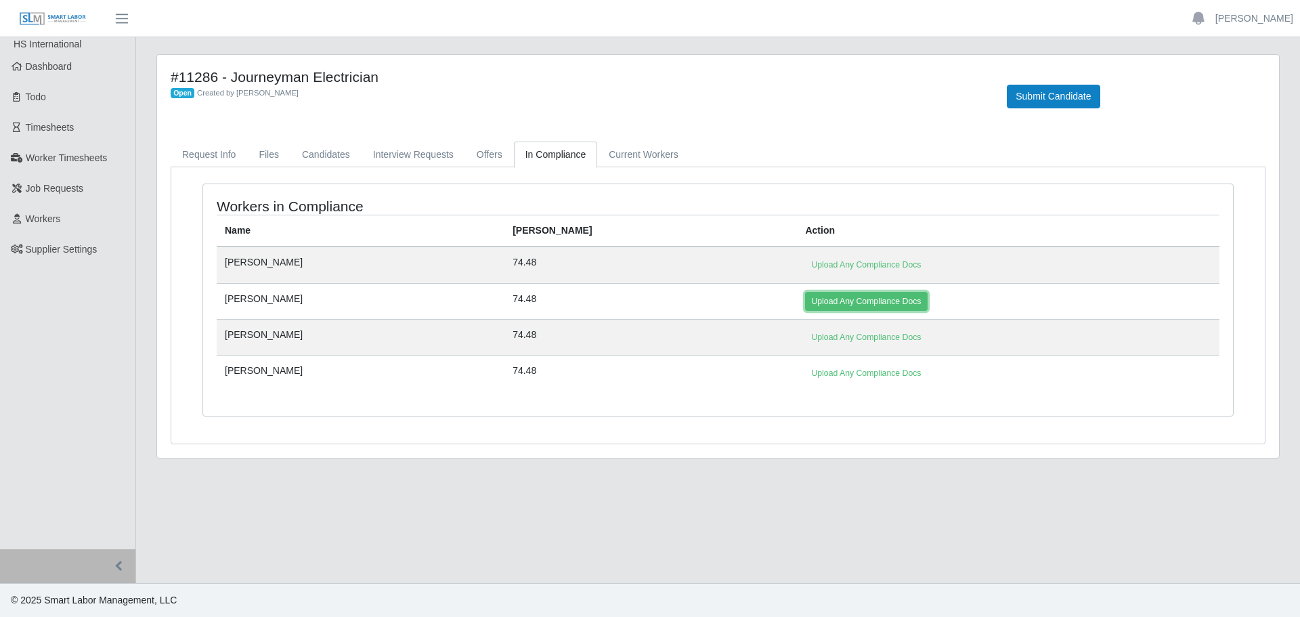
click at [805, 303] on link "Upload Any Compliance Docs" at bounding box center [866, 301] width 122 height 19
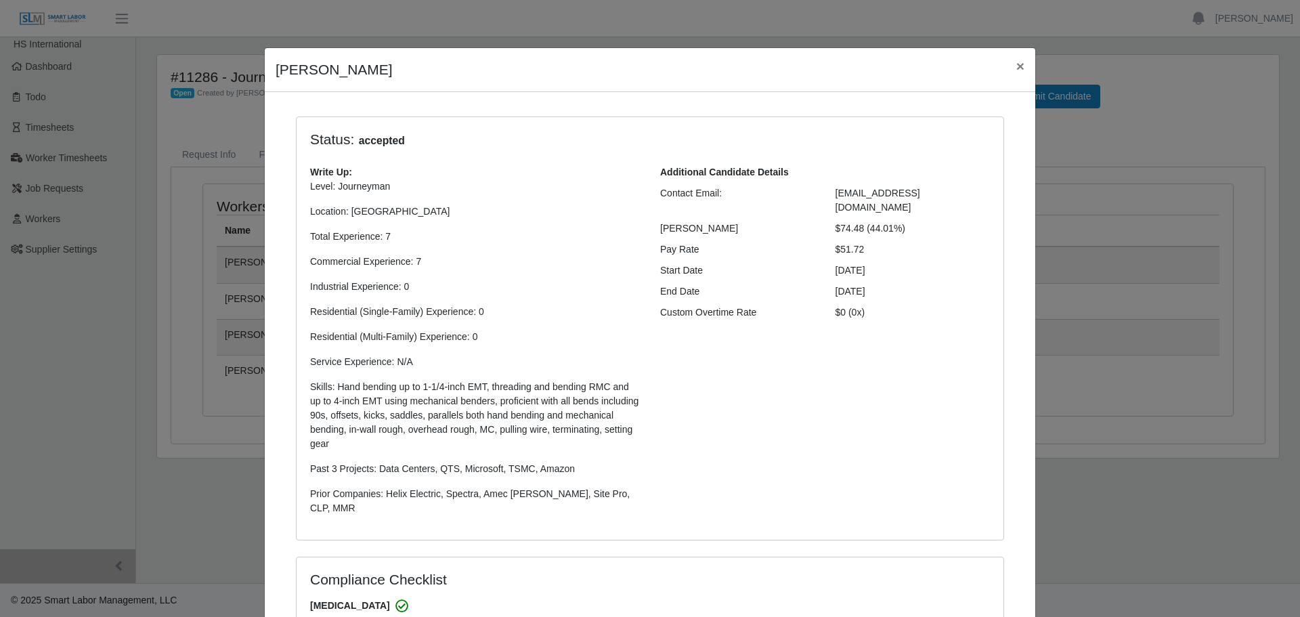
select select "**********"
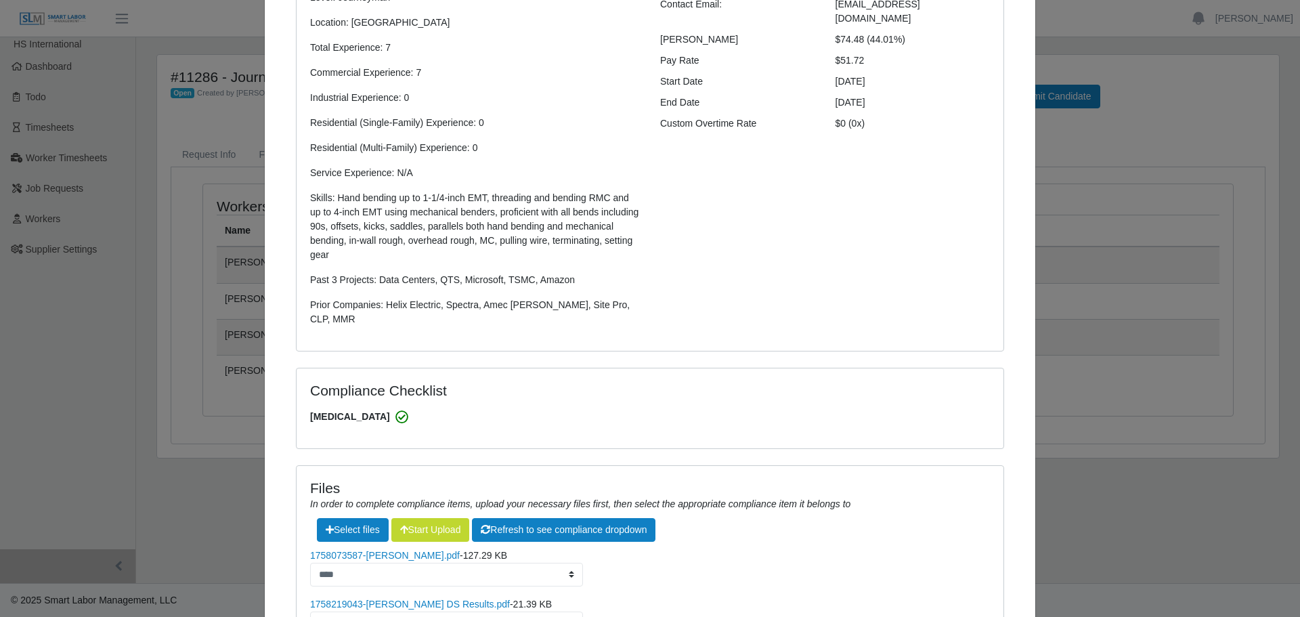
scroll to position [316, 0]
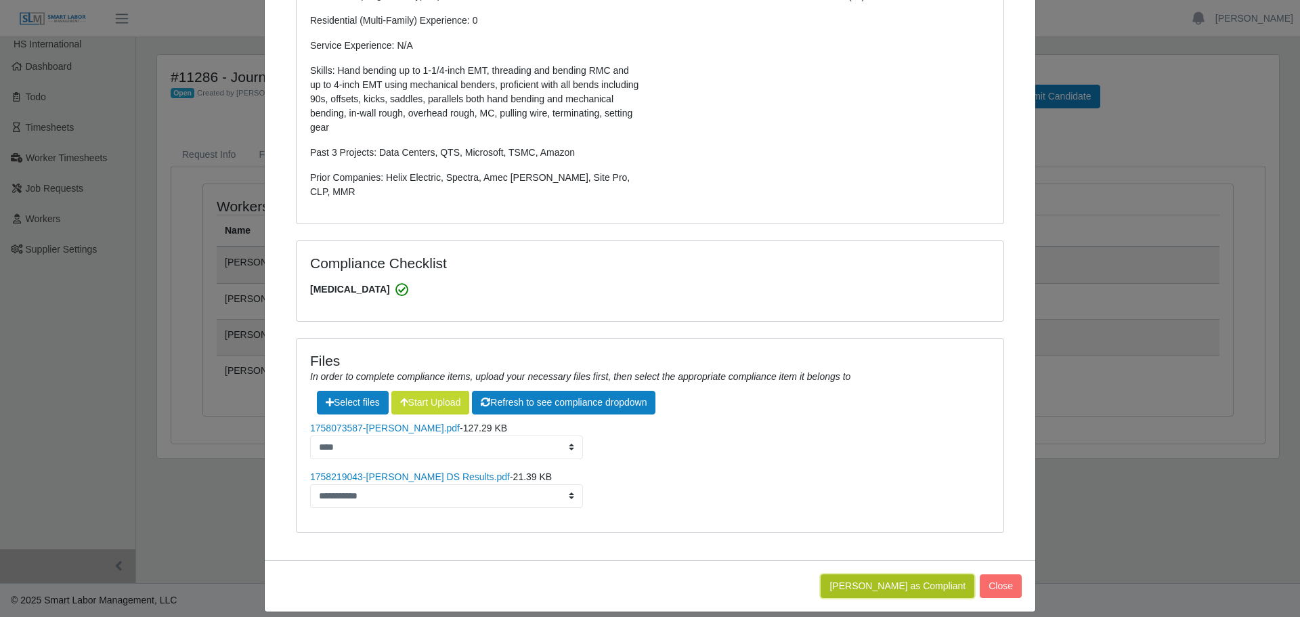
click at [905, 574] on button "[PERSON_NAME] as Compliant" at bounding box center [898, 586] width 154 height 24
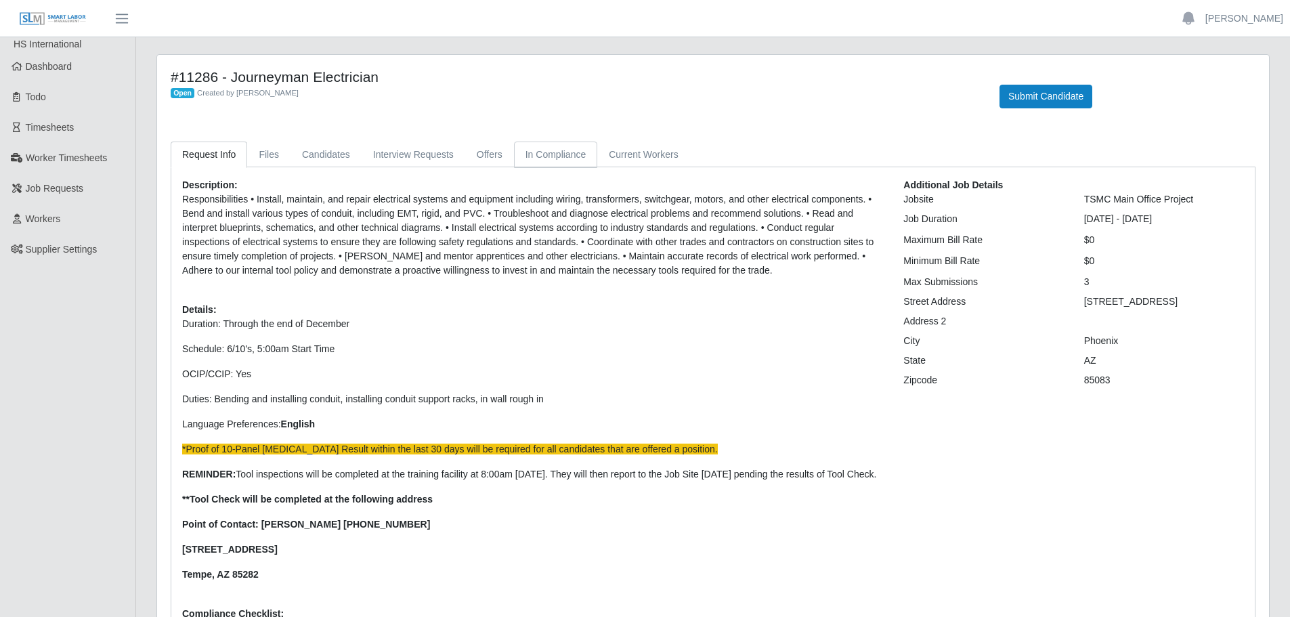
click at [565, 152] on link "In Compliance" at bounding box center [556, 155] width 84 height 26
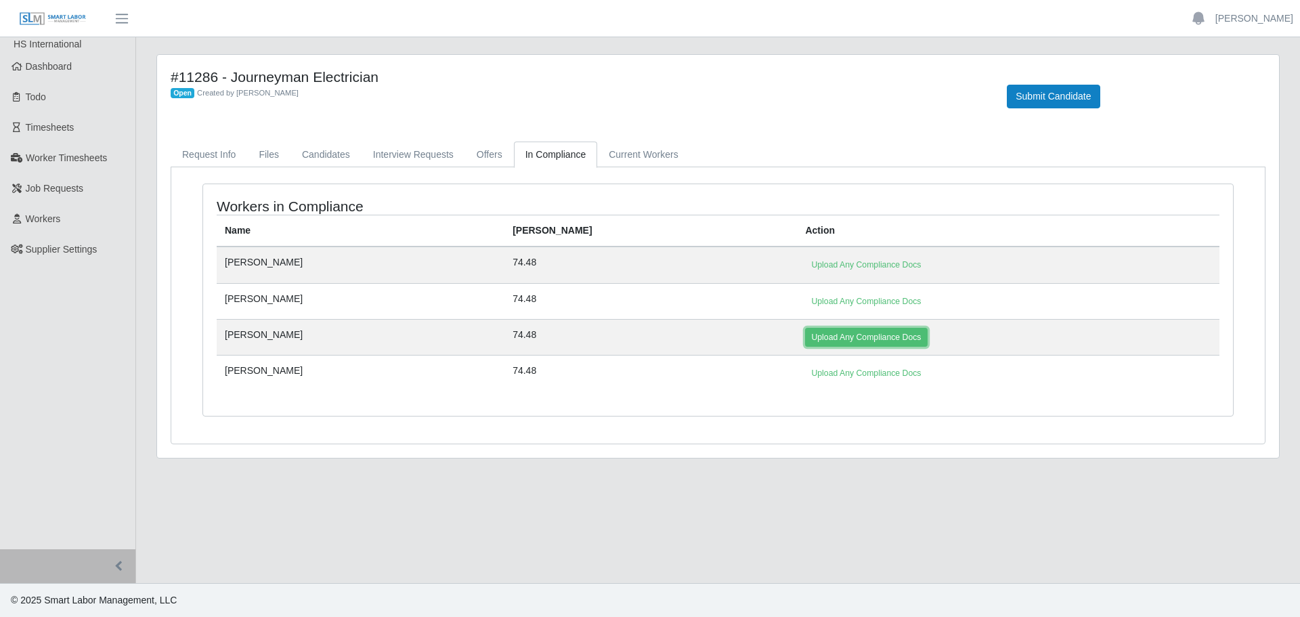
click at [805, 334] on link "Upload Any Compliance Docs" at bounding box center [866, 337] width 122 height 19
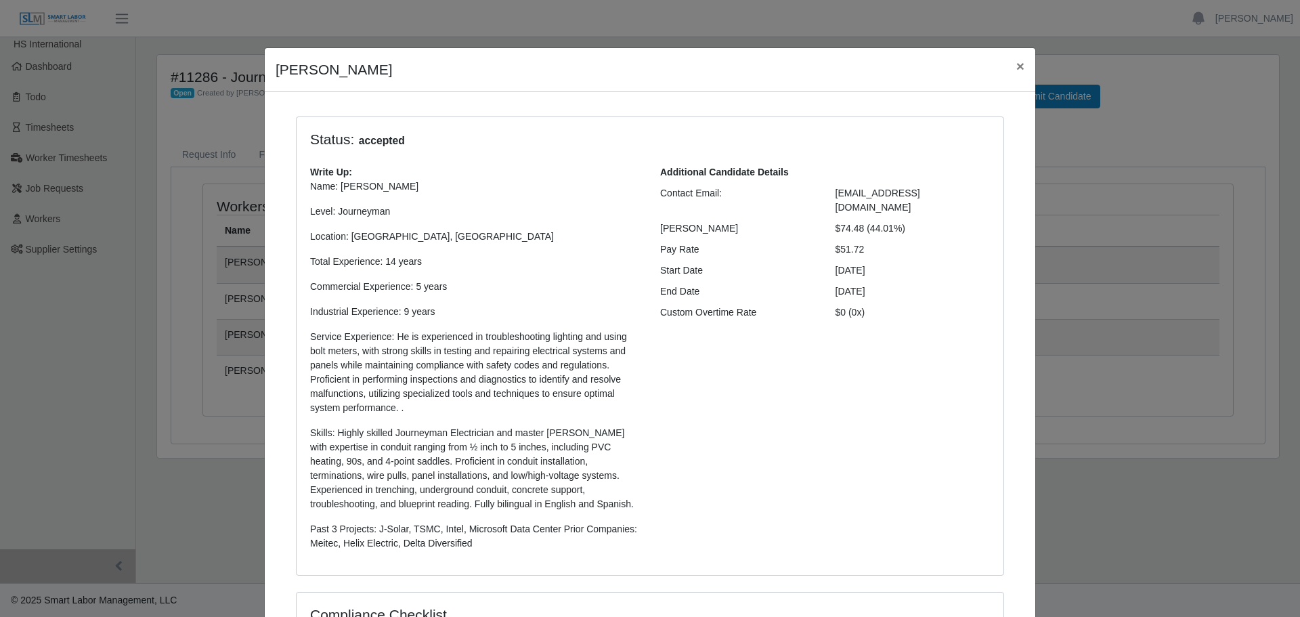
select select "**********"
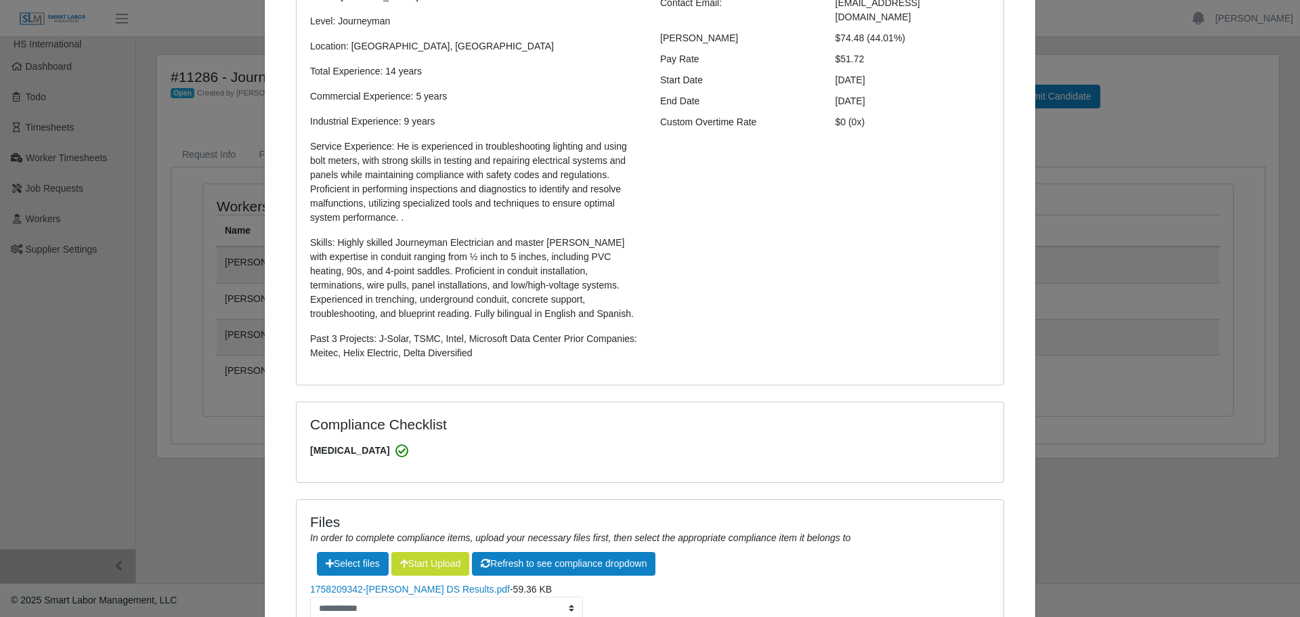
scroll to position [317, 0]
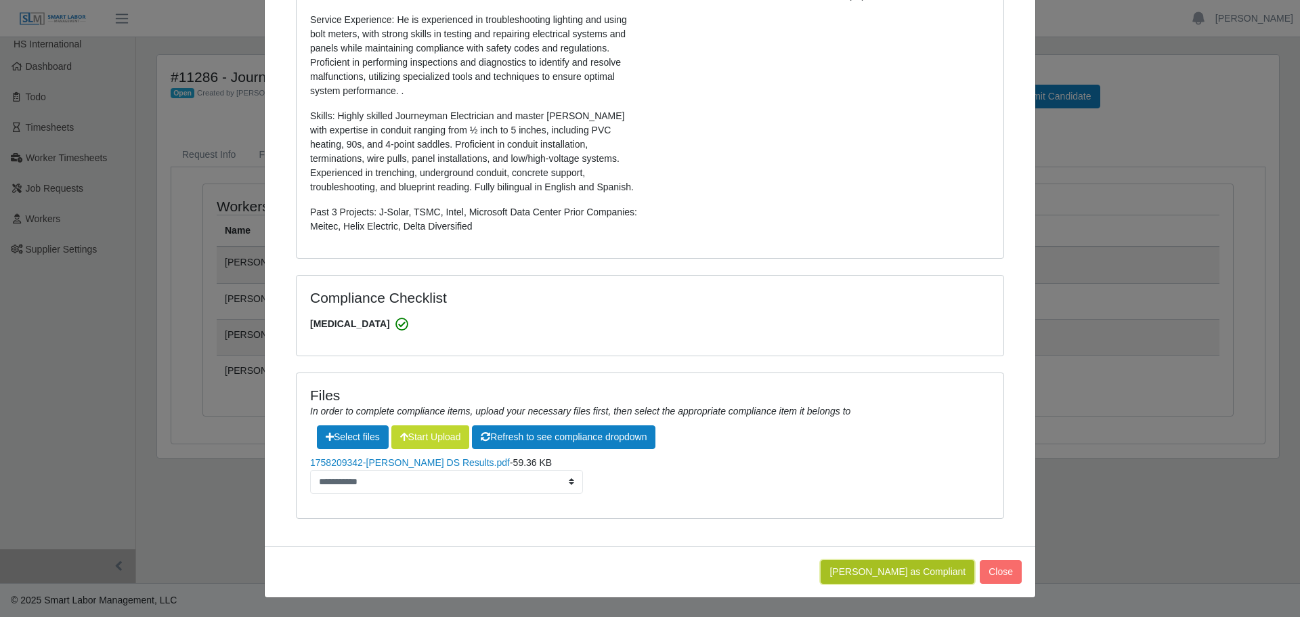
click at [911, 576] on button "[PERSON_NAME] as Compliant" at bounding box center [898, 572] width 154 height 24
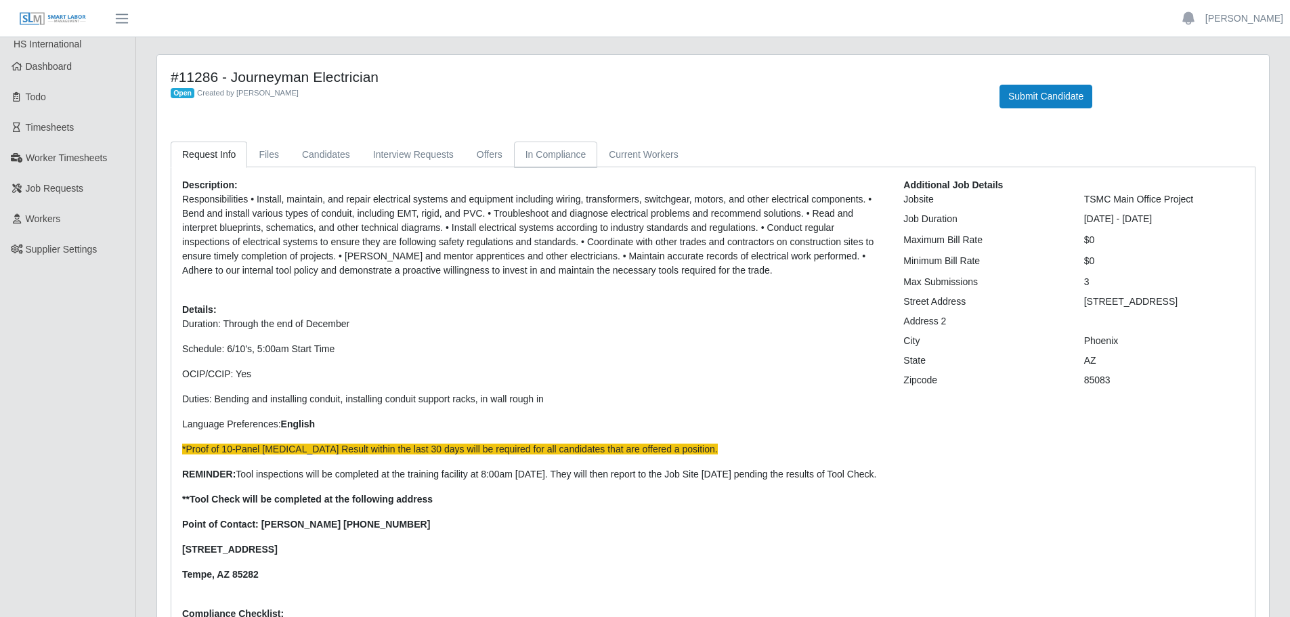
click at [514, 155] on link "In Compliance" at bounding box center [556, 155] width 84 height 26
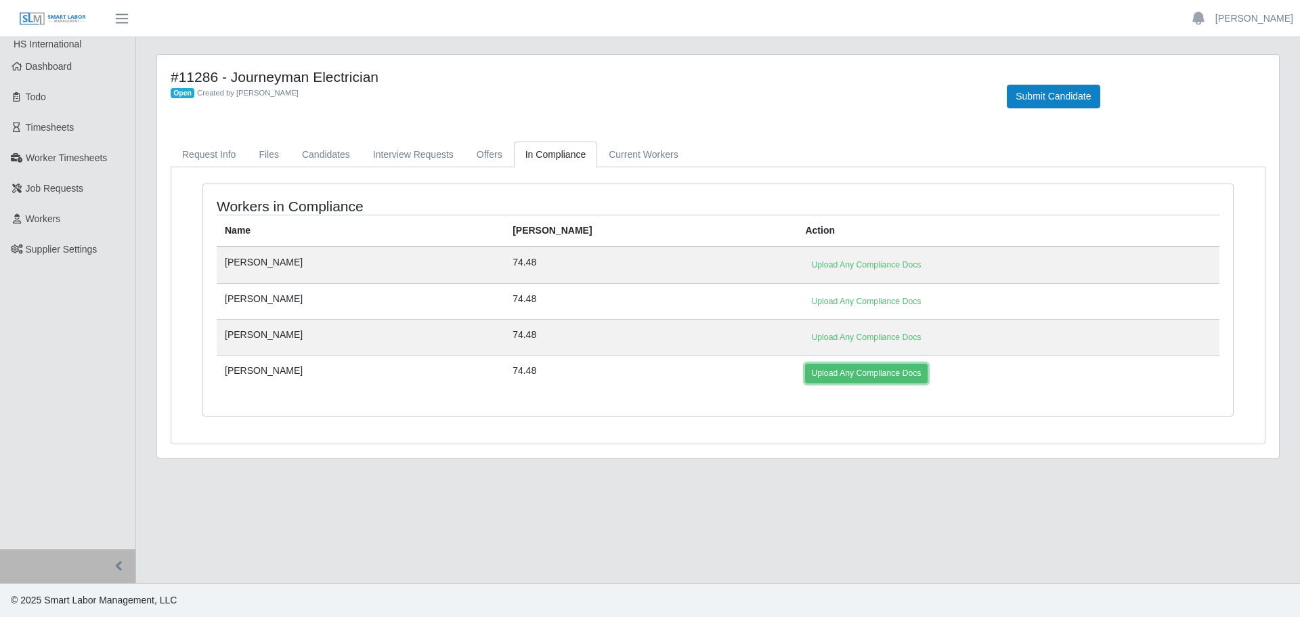
click at [805, 381] on link "Upload Any Compliance Docs" at bounding box center [866, 373] width 122 height 19
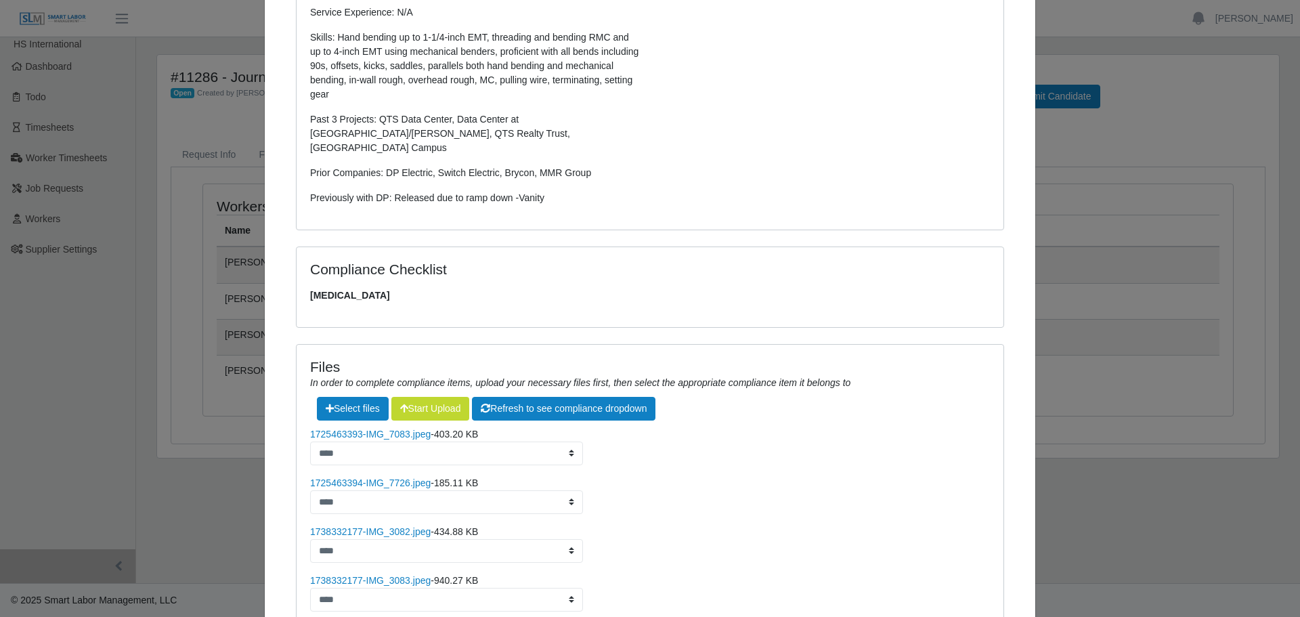
scroll to position [502, 0]
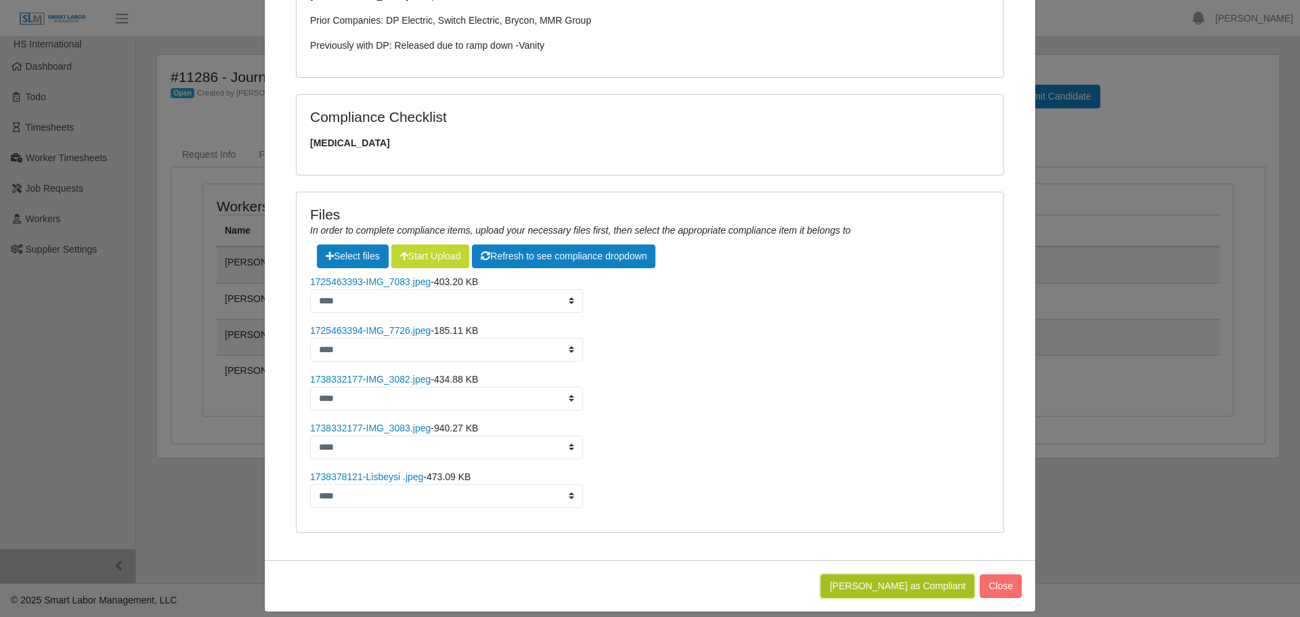
click at [901, 578] on button "[PERSON_NAME] as Compliant" at bounding box center [898, 586] width 154 height 24
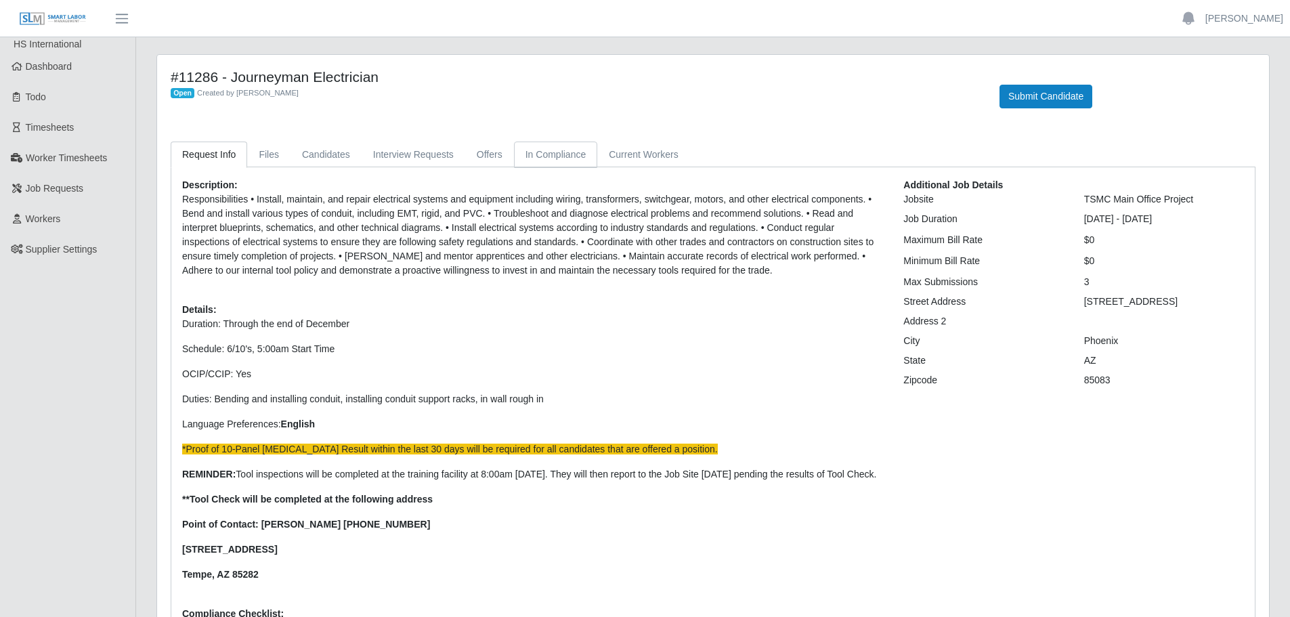
click at [550, 149] on link "In Compliance" at bounding box center [556, 155] width 84 height 26
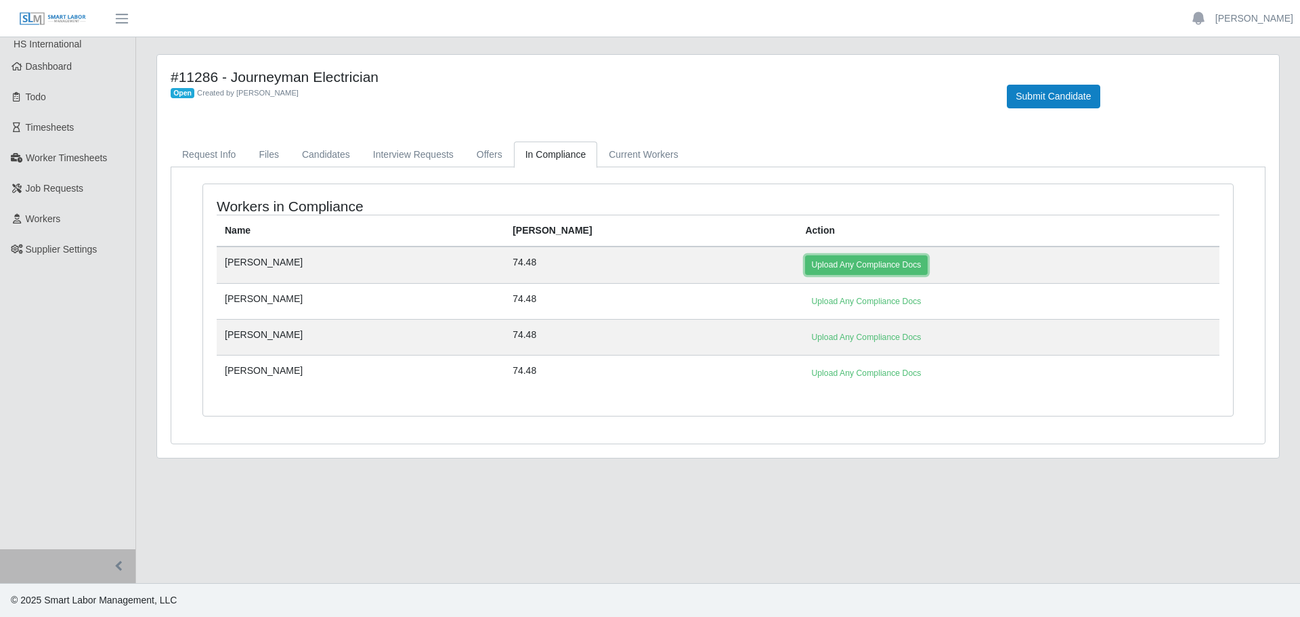
click at [805, 267] on link "Upload Any Compliance Docs" at bounding box center [866, 264] width 122 height 19
